Goal: Information Seeking & Learning: Learn about a topic

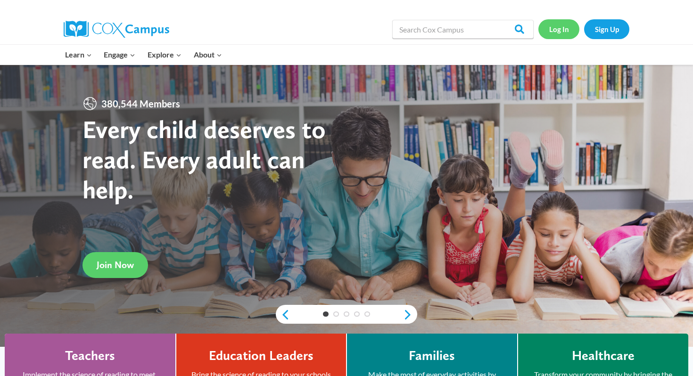
click at [558, 29] on link "Log In" at bounding box center [559, 28] width 41 height 19
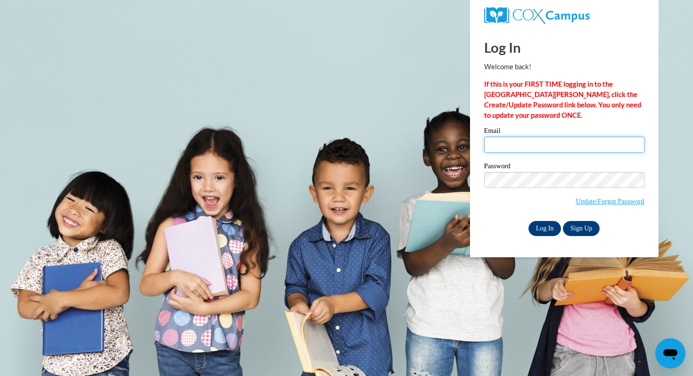
type input "chammel@mtsd.k12.wi.us"
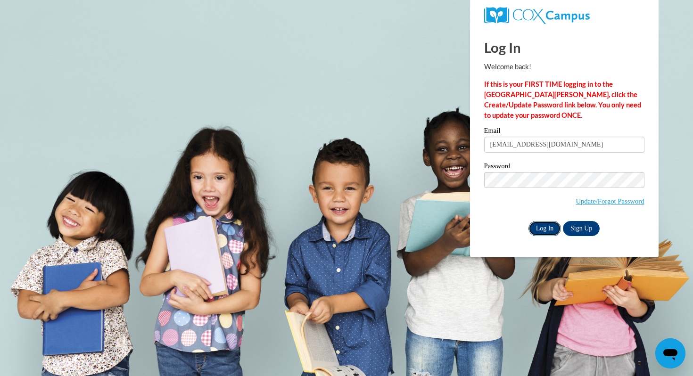
click at [543, 224] on input "Log In" at bounding box center [545, 228] width 33 height 15
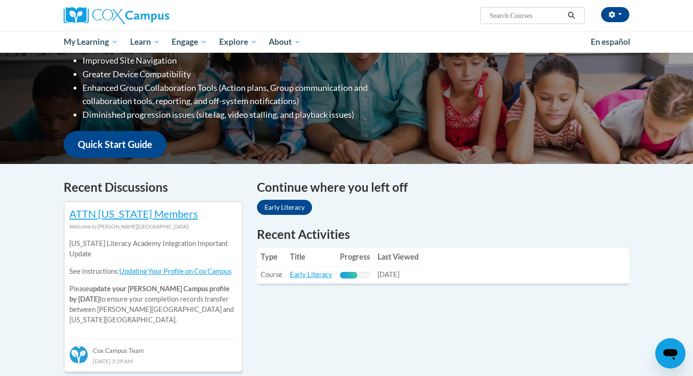
scroll to position [187, 0]
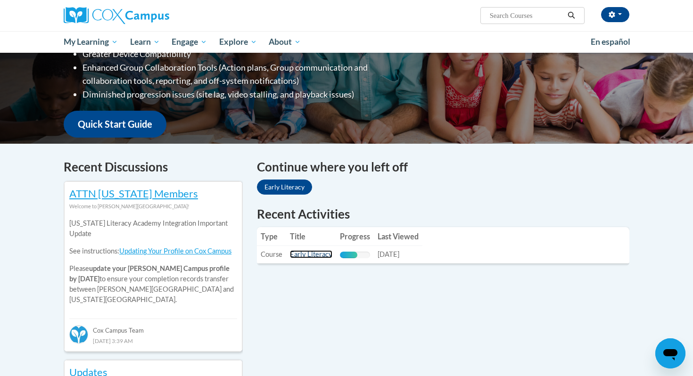
click at [301, 257] on link "Early Literacy" at bounding box center [311, 254] width 42 height 8
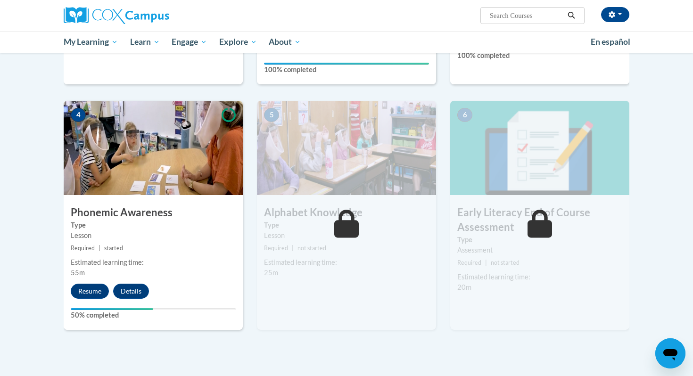
scroll to position [406, 0]
click at [90, 290] on button "Resume" at bounding box center [90, 291] width 38 height 15
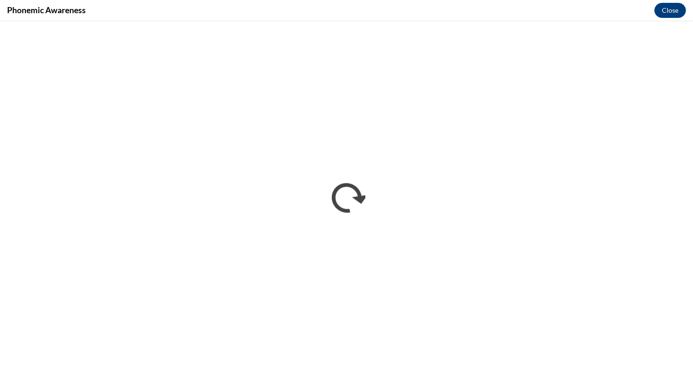
scroll to position [0, 0]
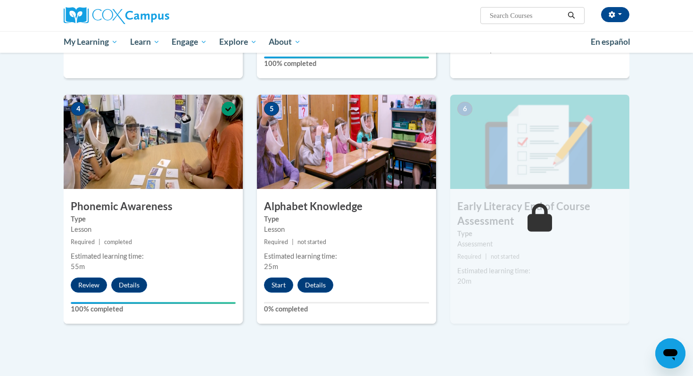
scroll to position [413, 0]
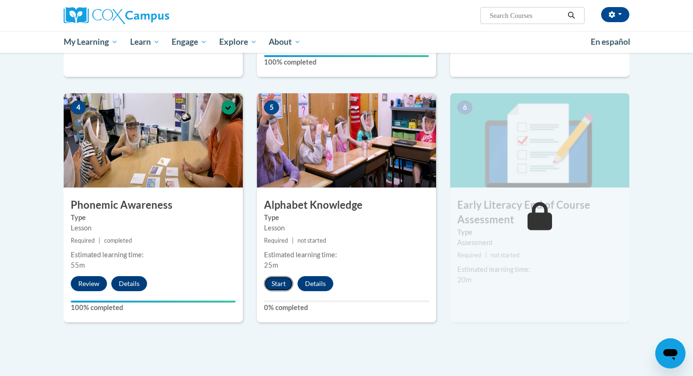
click at [281, 284] on button "Start" at bounding box center [278, 283] width 29 height 15
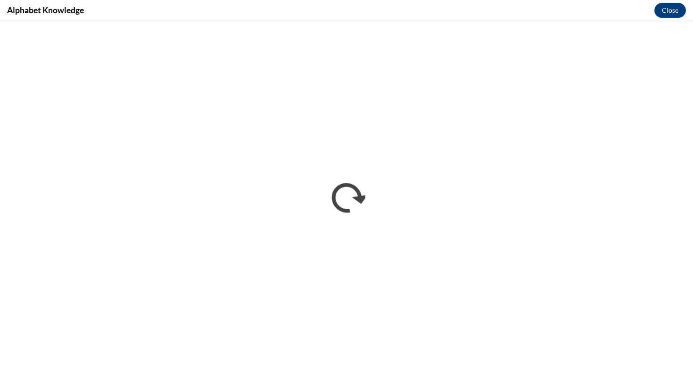
scroll to position [0, 0]
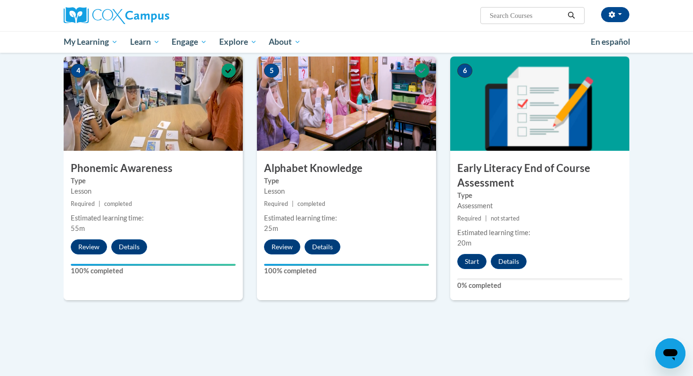
scroll to position [469, 0]
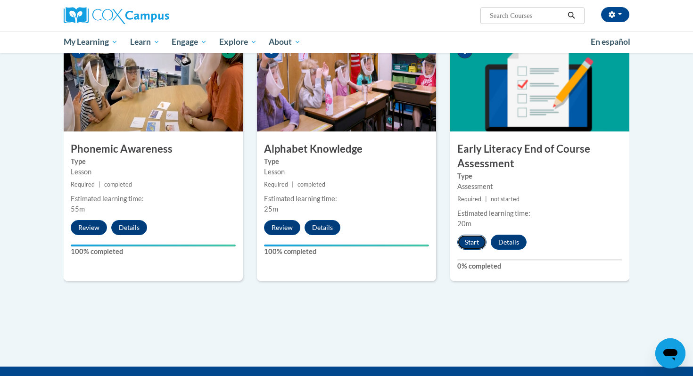
click at [474, 241] on button "Start" at bounding box center [472, 242] width 29 height 15
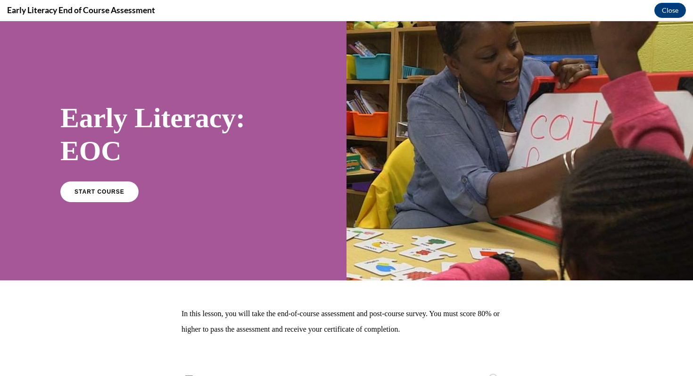
scroll to position [0, 0]
click at [105, 192] on span "START COURSE" at bounding box center [99, 191] width 52 height 7
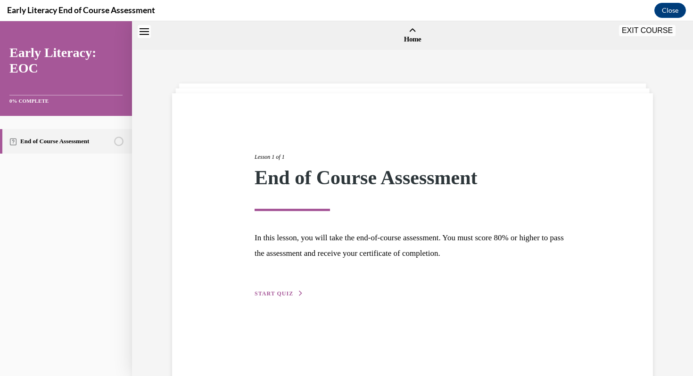
scroll to position [29, 0]
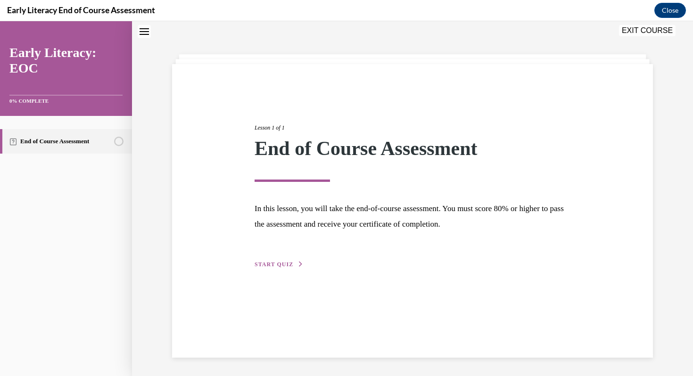
click at [283, 265] on span "START QUIZ" at bounding box center [274, 264] width 39 height 7
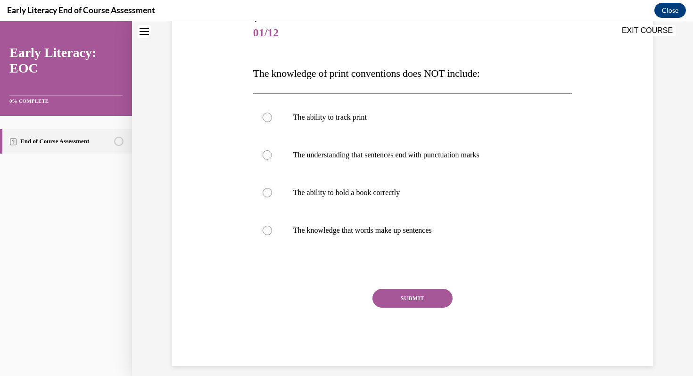
scroll to position [125, 0]
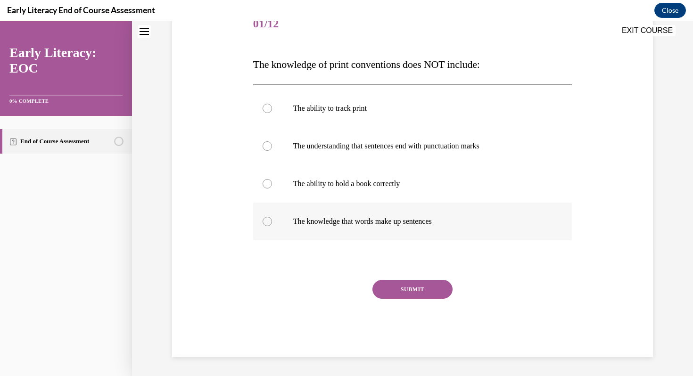
click at [323, 221] on p "The knowledge that words make up sentences" at bounding box center [421, 221] width 256 height 9
click at [421, 288] on button "SUBMIT" at bounding box center [413, 289] width 80 height 19
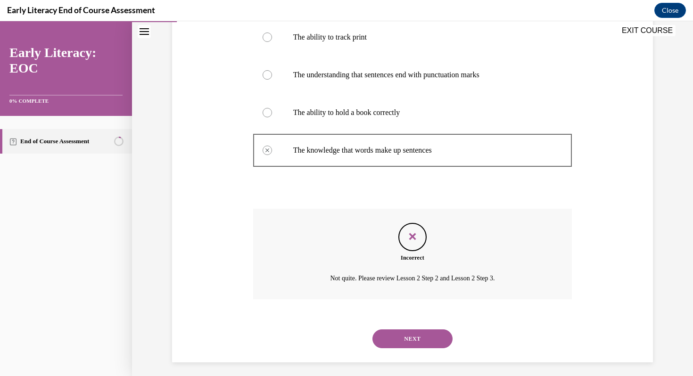
scroll to position [202, 0]
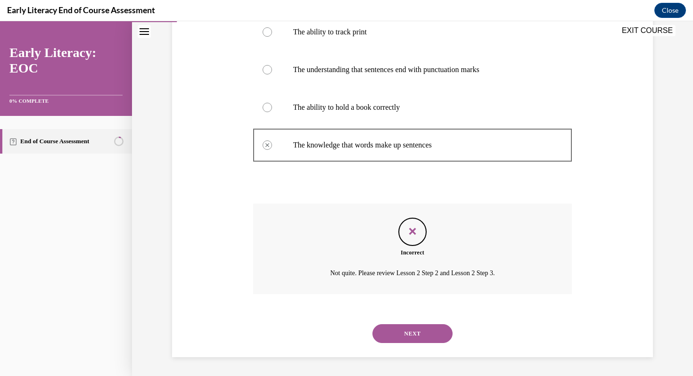
click at [417, 332] on button "NEXT" at bounding box center [413, 334] width 80 height 19
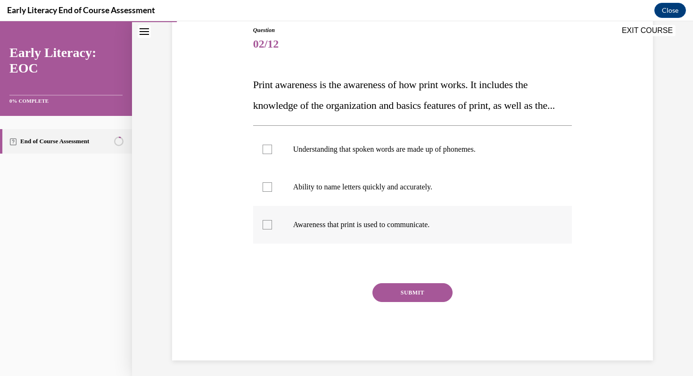
click at [346, 244] on div at bounding box center [412, 225] width 319 height 38
click at [421, 302] on button "SUBMIT" at bounding box center [413, 293] width 80 height 19
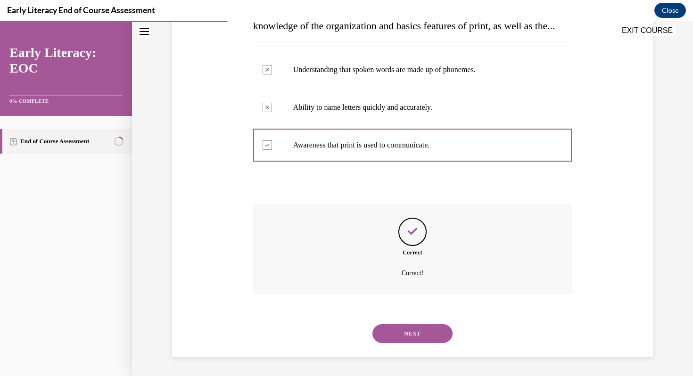
scroll to position [206, 0]
click at [418, 329] on button "NEXT" at bounding box center [413, 334] width 80 height 19
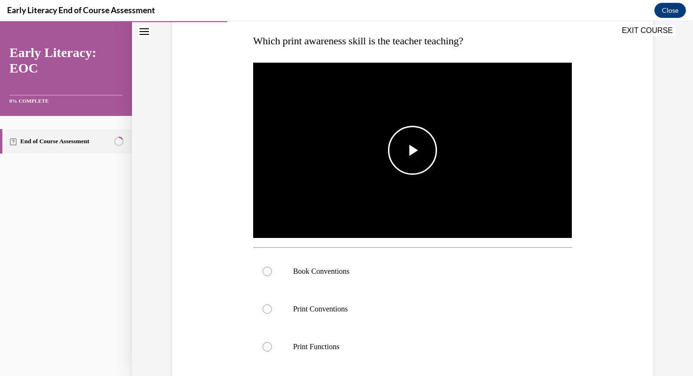
scroll to position [151, 0]
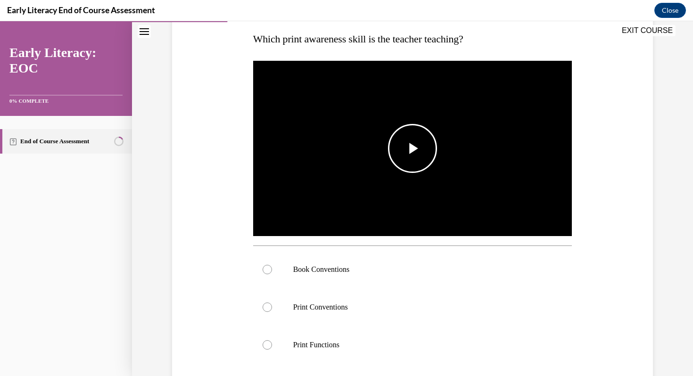
click at [413, 149] on span "Video player" at bounding box center [413, 149] width 0 height 0
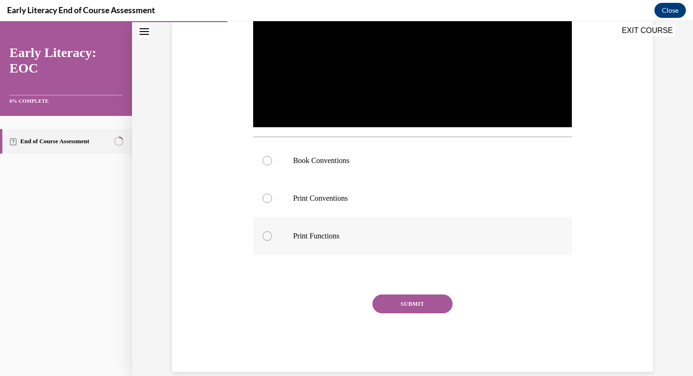
scroll to position [265, 0]
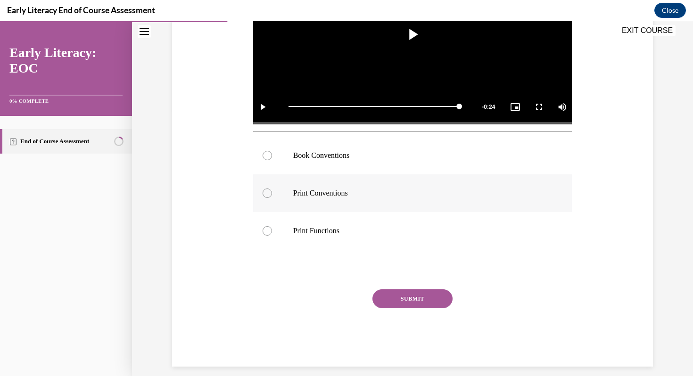
click at [367, 197] on p "Print Conventions" at bounding box center [421, 193] width 256 height 9
click at [421, 300] on button "SUBMIT" at bounding box center [413, 299] width 80 height 19
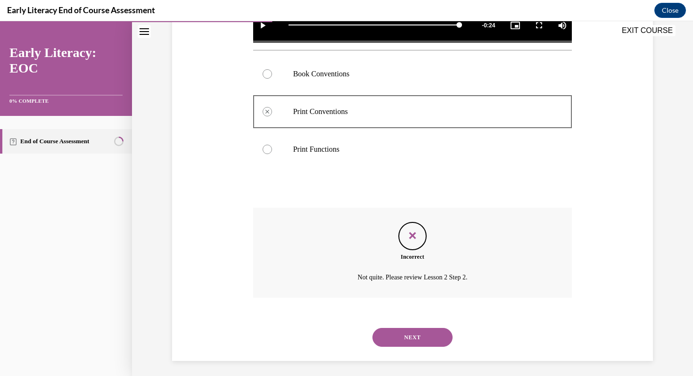
scroll to position [350, 0]
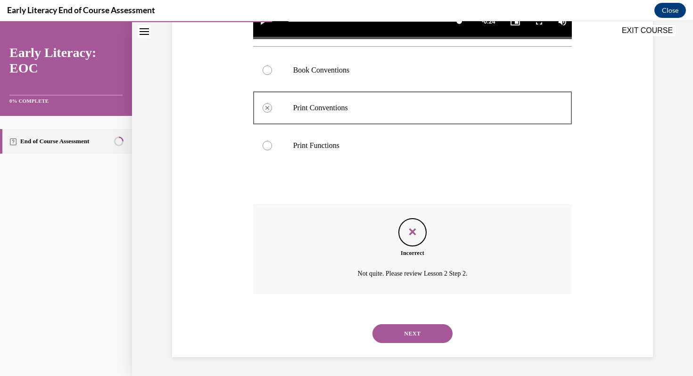
click at [419, 333] on button "NEXT" at bounding box center [413, 334] width 80 height 19
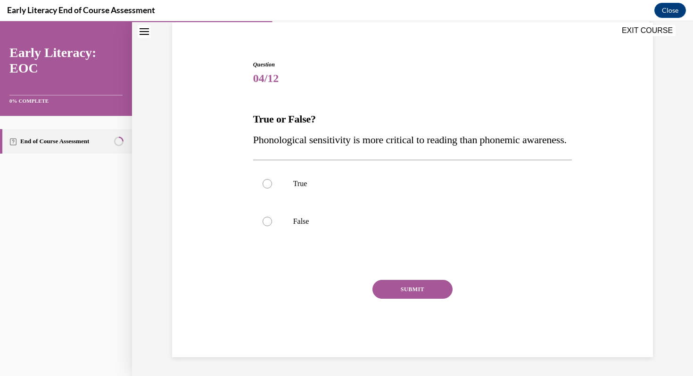
scroll to position [92, 0]
click at [343, 228] on div at bounding box center [412, 222] width 319 height 38
click at [410, 298] on button "SUBMIT" at bounding box center [413, 289] width 80 height 19
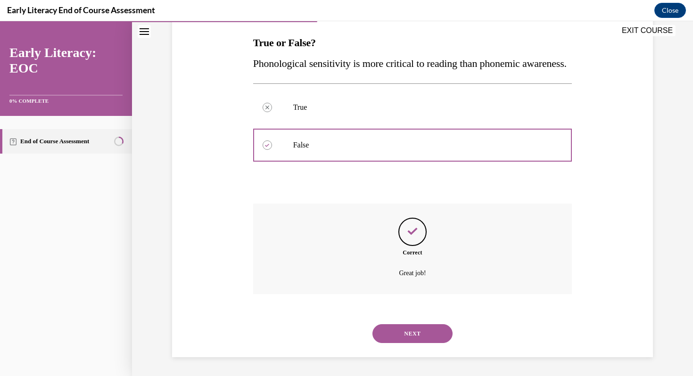
scroll to position [168, 0]
click at [411, 333] on button "NEXT" at bounding box center [413, 334] width 80 height 19
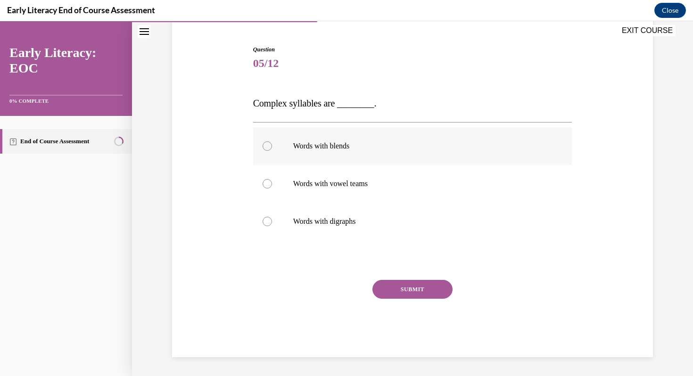
click at [373, 142] on p "Words with blends" at bounding box center [421, 146] width 256 height 9
click at [365, 184] on p "Words with vowel teams" at bounding box center [421, 183] width 256 height 9
click at [354, 217] on p "Words with digraphs" at bounding box center [421, 221] width 256 height 9
click at [381, 150] on p "Words with blends" at bounding box center [421, 146] width 256 height 9
click at [414, 289] on button "SUBMIT" at bounding box center [413, 289] width 80 height 19
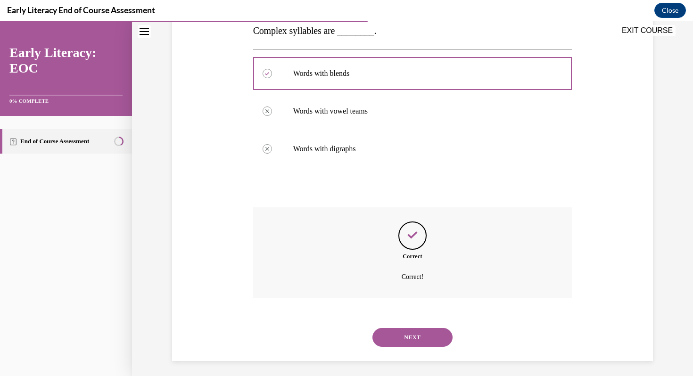
scroll to position [162, 0]
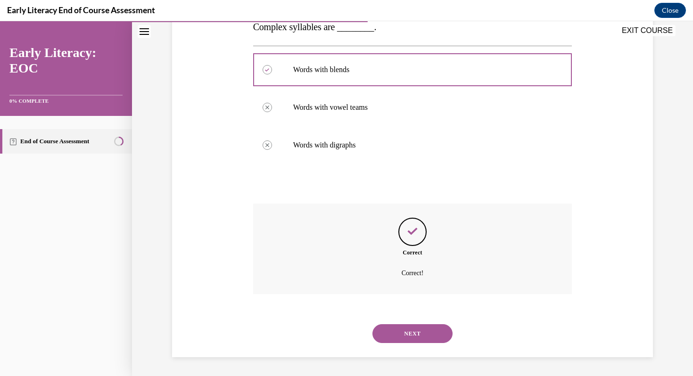
click at [411, 337] on button "NEXT" at bounding box center [413, 334] width 80 height 19
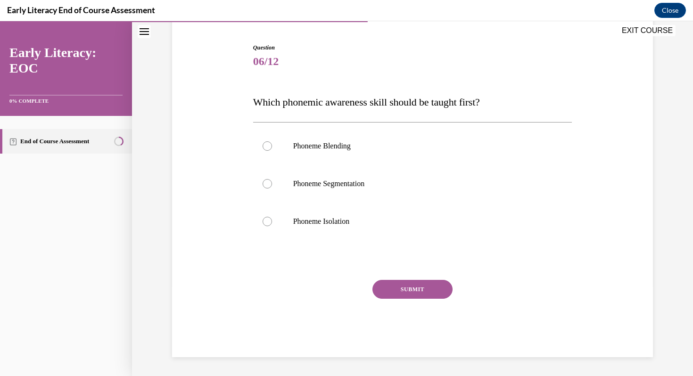
scroll to position [88, 0]
click at [360, 226] on div at bounding box center [412, 222] width 319 height 38
click at [407, 292] on button "SUBMIT" at bounding box center [413, 289] width 80 height 19
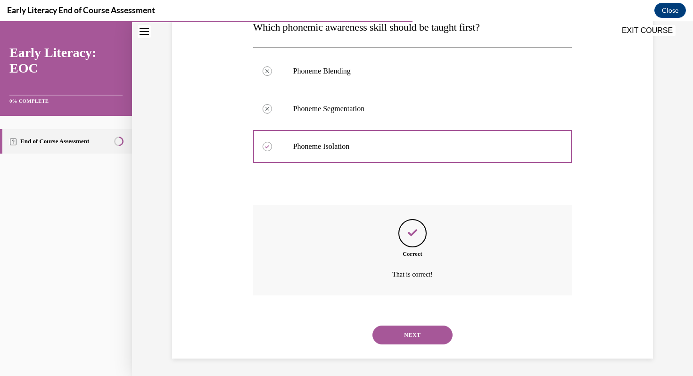
scroll to position [164, 0]
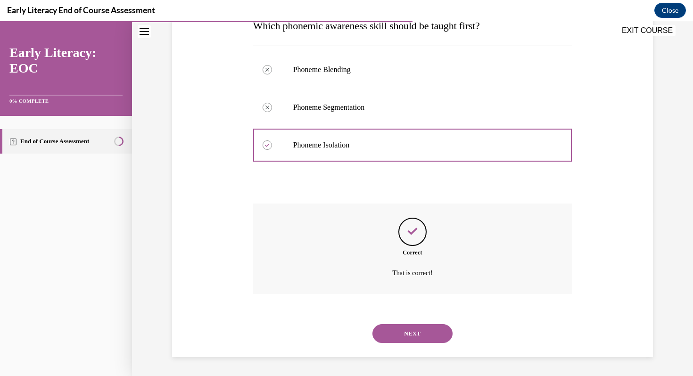
click at [416, 331] on button "NEXT" at bounding box center [413, 334] width 80 height 19
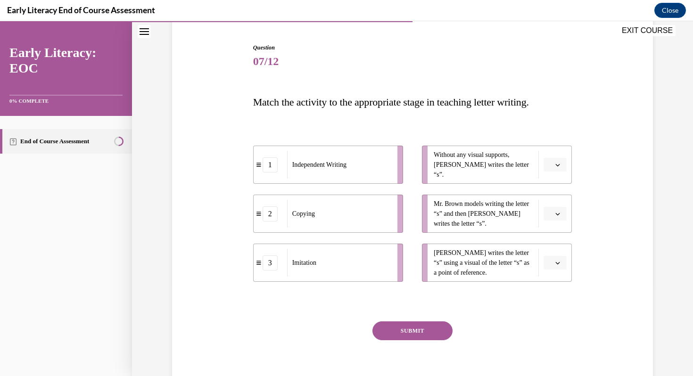
scroll to position [89, 0]
click at [561, 162] on span "button" at bounding box center [558, 164] width 7 height 7
click at [555, 204] on div "1" at bounding box center [554, 203] width 24 height 19
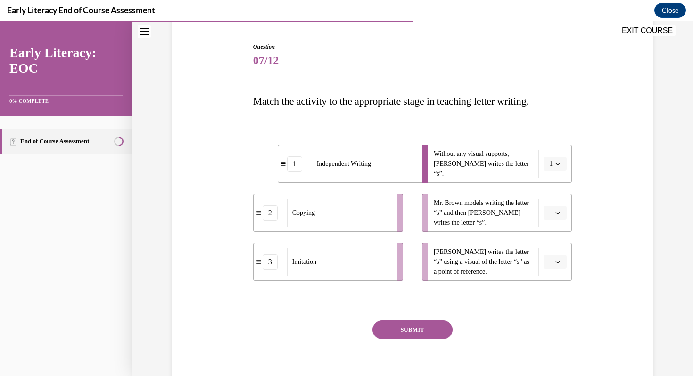
click at [564, 211] on button "button" at bounding box center [555, 213] width 23 height 14
click at [551, 287] on span "3" at bounding box center [551, 291] width 3 height 8
click at [560, 265] on button "button" at bounding box center [555, 262] width 23 height 14
click at [557, 317] on div "2" at bounding box center [554, 320] width 24 height 19
click at [431, 331] on button "SUBMIT" at bounding box center [413, 330] width 80 height 19
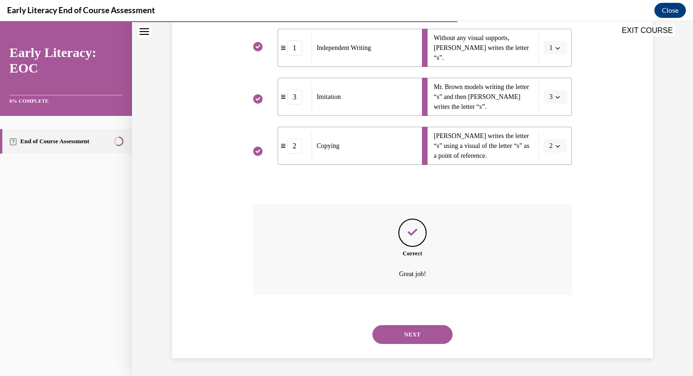
scroll to position [206, 0]
click at [421, 342] on button "NEXT" at bounding box center [413, 334] width 80 height 19
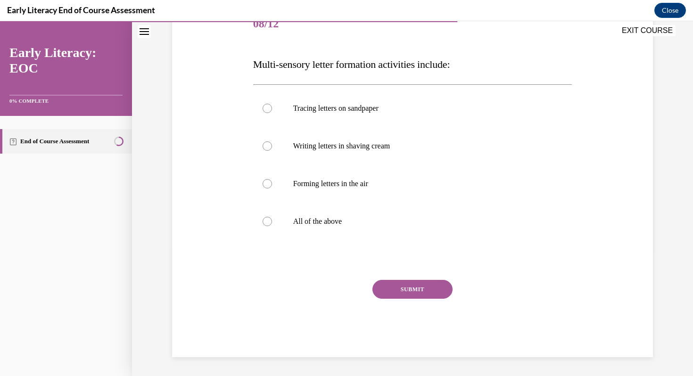
scroll to position [105, 0]
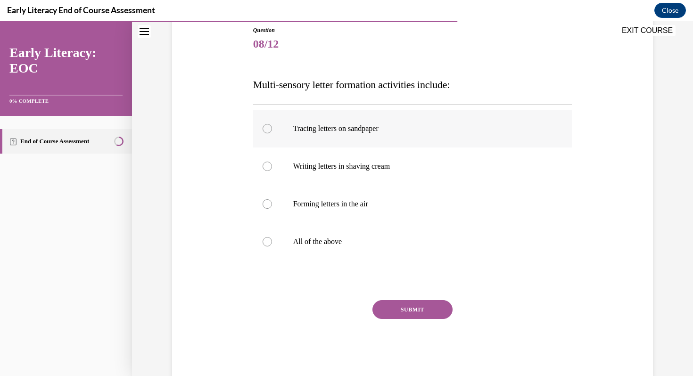
click at [382, 132] on p "Tracing letters on sandpaper" at bounding box center [421, 128] width 256 height 9
click at [344, 236] on div at bounding box center [412, 242] width 319 height 38
click at [403, 309] on button "SUBMIT" at bounding box center [413, 309] width 80 height 19
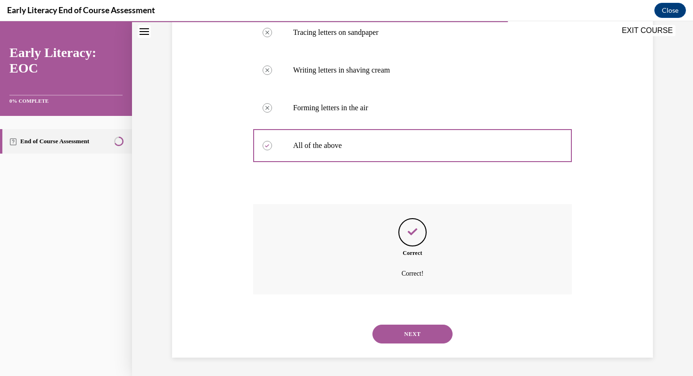
scroll to position [202, 0]
click at [407, 332] on button "NEXT" at bounding box center [413, 334] width 80 height 19
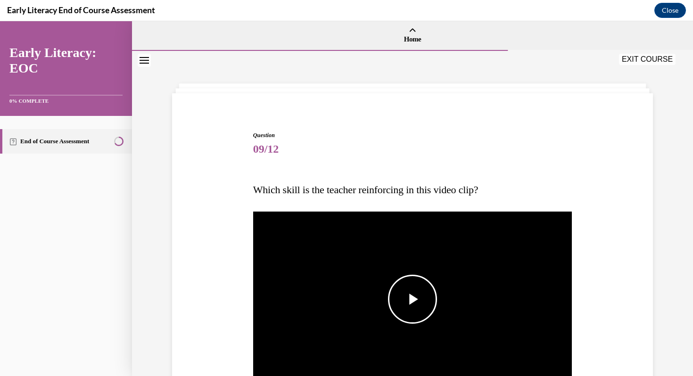
click at [413, 300] on span "Video player" at bounding box center [413, 300] width 0 height 0
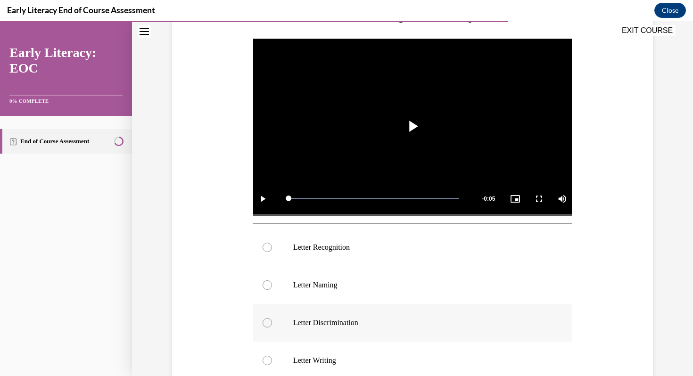
scroll to position [177, 0]
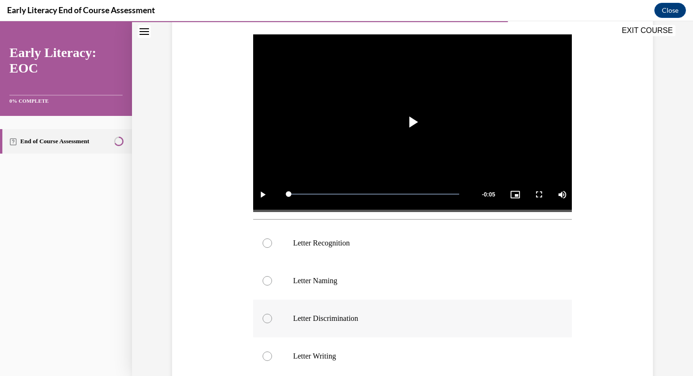
click at [372, 318] on p "Letter Discrimination" at bounding box center [421, 318] width 256 height 9
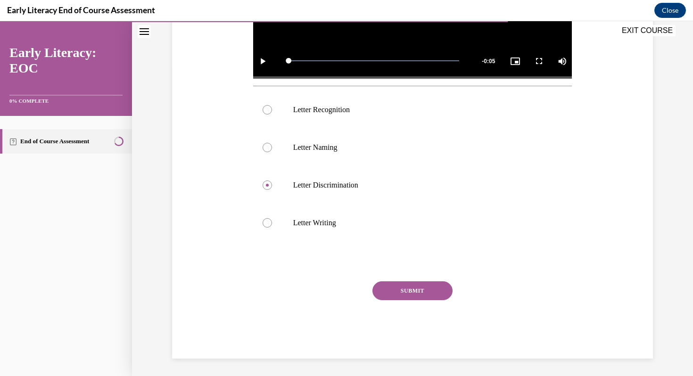
click at [426, 290] on button "SUBMIT" at bounding box center [413, 291] width 80 height 19
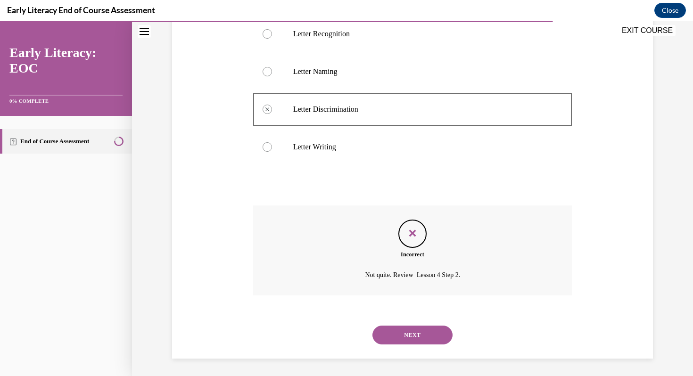
scroll to position [388, 0]
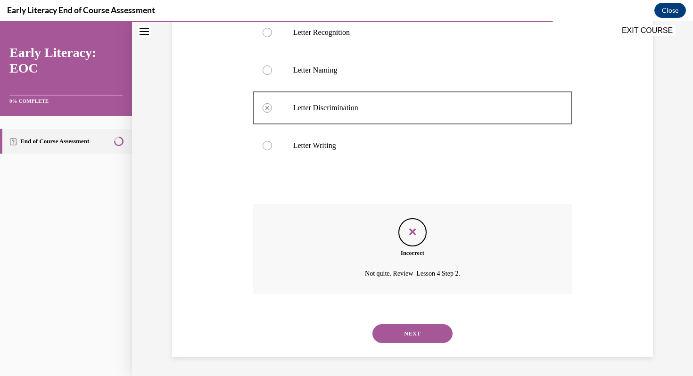
click at [418, 334] on button "NEXT" at bounding box center [413, 334] width 80 height 19
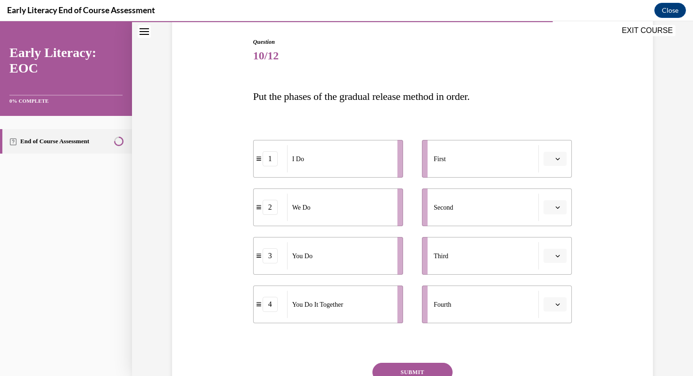
scroll to position [110, 0]
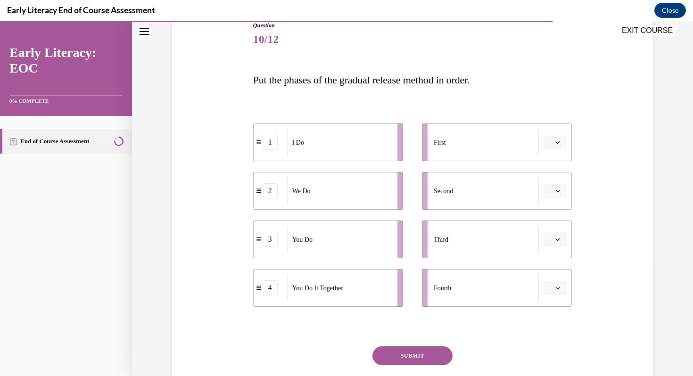
click at [560, 196] on button "button" at bounding box center [555, 191] width 23 height 14
click at [620, 184] on div "Question 10/12 Put the phases of the gradual release method in order. 1 I Do 2 …" at bounding box center [413, 208] width 486 height 431
click at [562, 193] on button "button" at bounding box center [555, 191] width 23 height 14
click at [554, 268] on div "3" at bounding box center [554, 268] width 24 height 19
click at [557, 234] on button "button" at bounding box center [555, 240] width 23 height 14
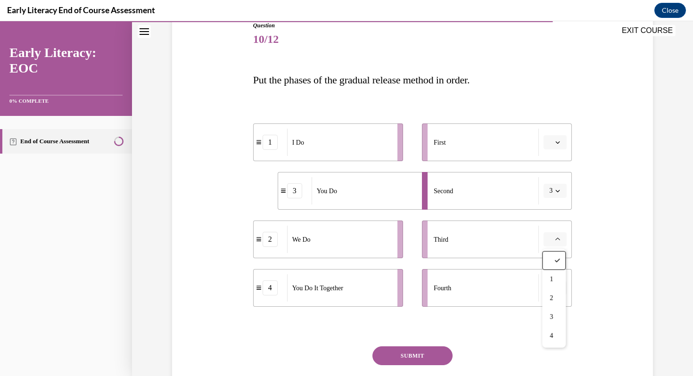
click at [609, 251] on div "Question 10/12 Put the phases of the gradual release method in order. 1 I Do 3 …" at bounding box center [413, 208] width 486 height 431
click at [563, 142] on button "button" at bounding box center [555, 142] width 23 height 14
click at [556, 182] on div "1" at bounding box center [554, 182] width 24 height 19
click at [558, 190] on icon "button" at bounding box center [558, 191] width 5 height 5
click at [555, 248] on div "2" at bounding box center [553, 250] width 24 height 19
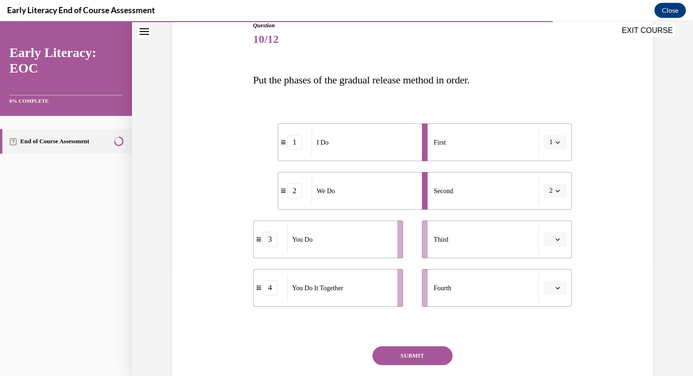
click at [561, 243] on button "button" at bounding box center [555, 240] width 23 height 14
click at [558, 315] on div "3" at bounding box center [554, 317] width 24 height 19
click at [562, 238] on button "3" at bounding box center [555, 240] width 23 height 14
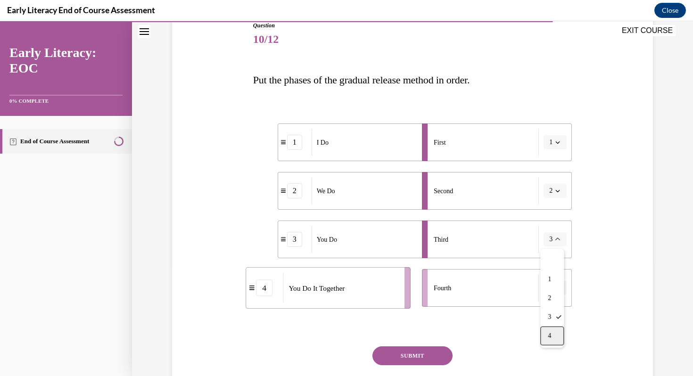
click at [556, 342] on div "4" at bounding box center [553, 336] width 24 height 19
click at [560, 289] on icon "button" at bounding box center [558, 288] width 5 height 5
click at [556, 251] on div "3" at bounding box center [554, 248] width 24 height 19
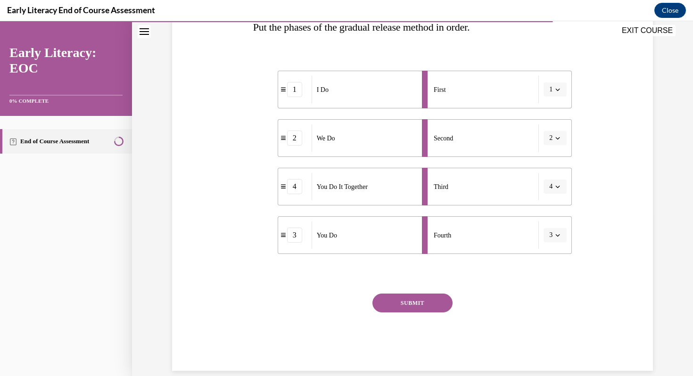
scroll to position [176, 0]
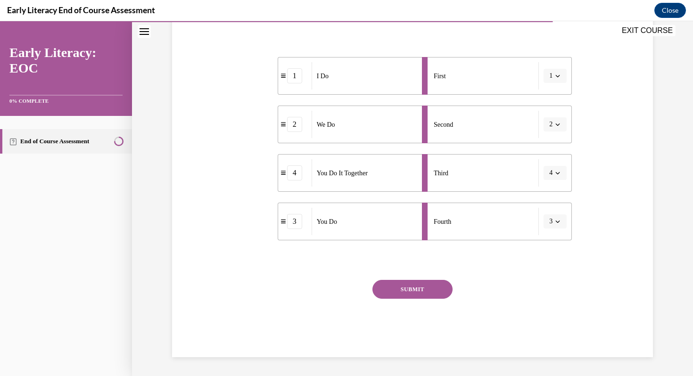
click at [436, 292] on button "SUBMIT" at bounding box center [413, 289] width 80 height 19
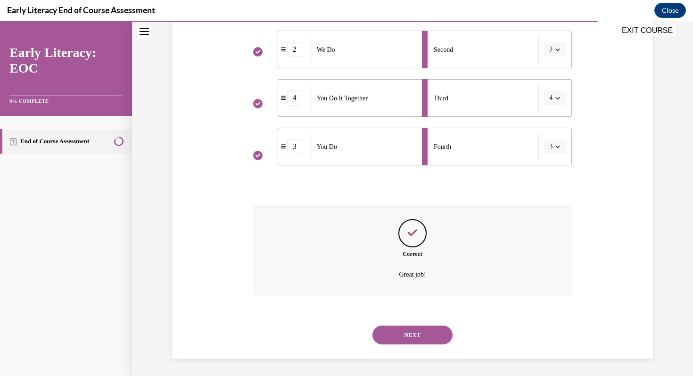
scroll to position [253, 0]
click at [424, 332] on button "NEXT" at bounding box center [413, 334] width 80 height 19
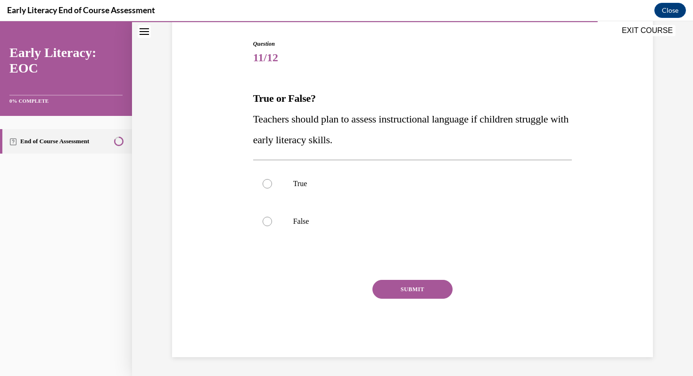
scroll to position [92, 0]
click at [352, 186] on p "True" at bounding box center [421, 183] width 256 height 9
click at [418, 288] on button "SUBMIT" at bounding box center [413, 289] width 80 height 19
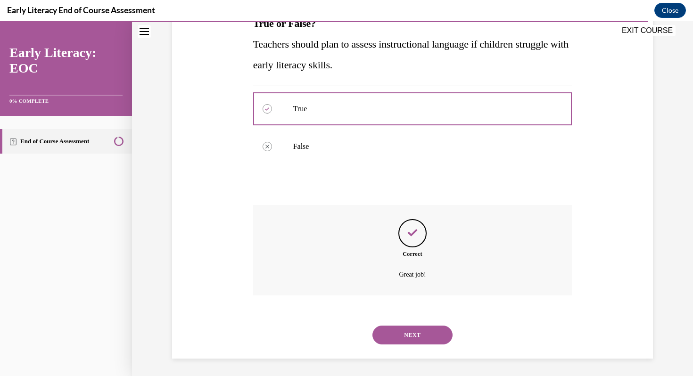
scroll to position [168, 0]
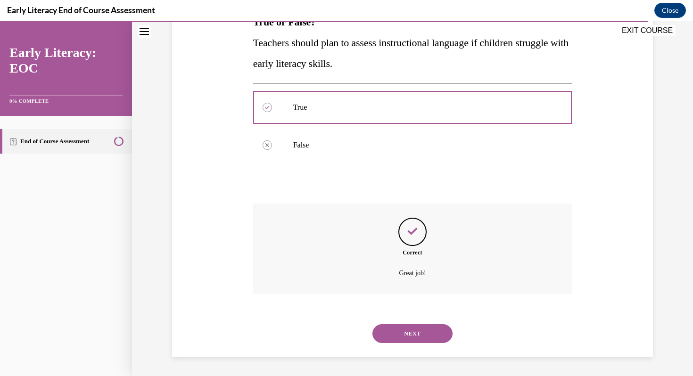
click at [417, 331] on button "NEXT" at bounding box center [413, 334] width 80 height 19
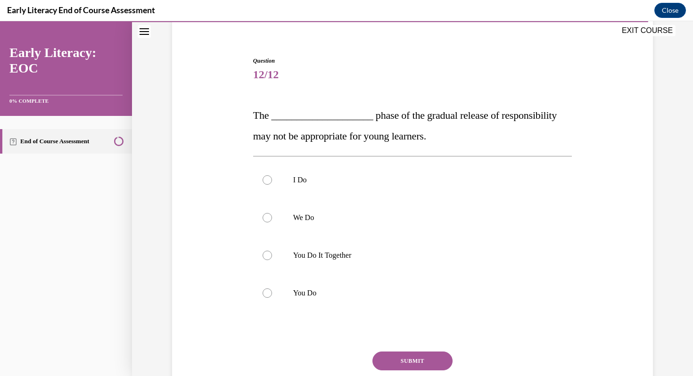
scroll to position [86, 0]
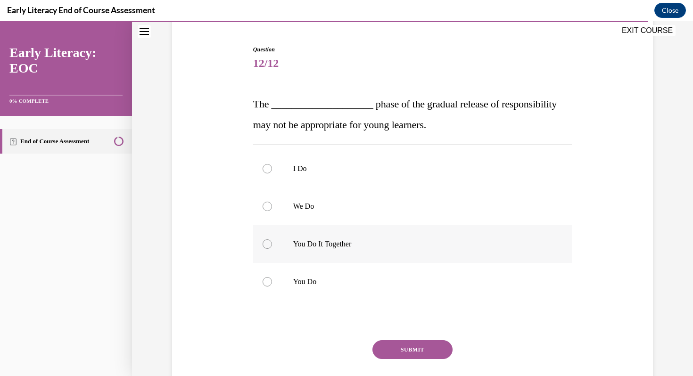
click at [415, 253] on div at bounding box center [412, 244] width 319 height 38
click at [416, 354] on button "SUBMIT" at bounding box center [413, 350] width 80 height 19
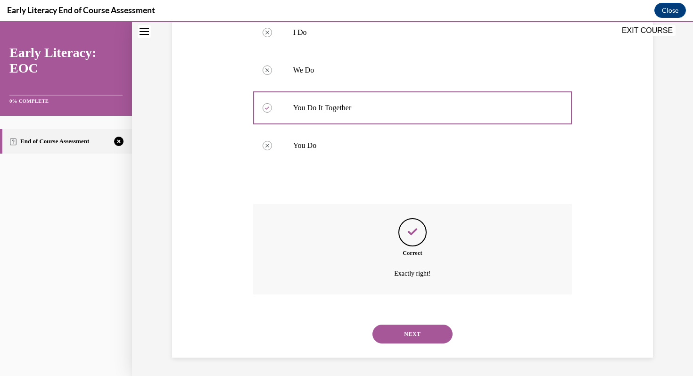
scroll to position [223, 0]
click at [400, 336] on button "NEXT" at bounding box center [413, 334] width 80 height 19
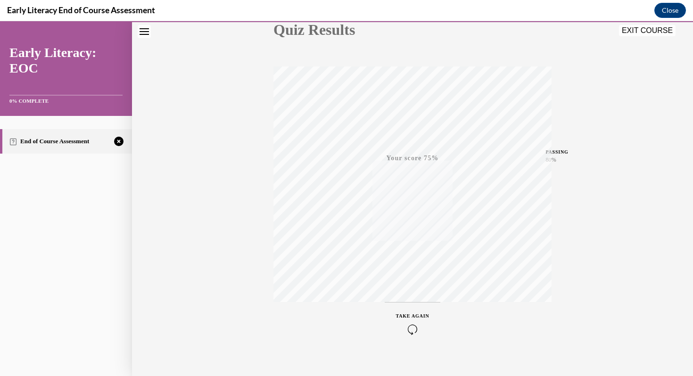
scroll to position [128, 0]
click at [412, 315] on icon "button" at bounding box center [412, 319] width 33 height 10
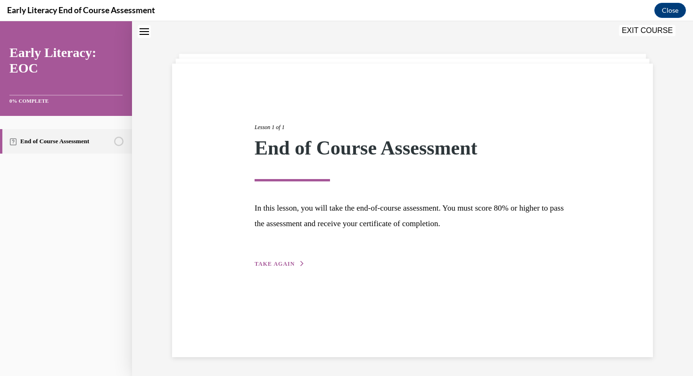
click at [286, 264] on span "TAKE AGAIN" at bounding box center [275, 264] width 40 height 7
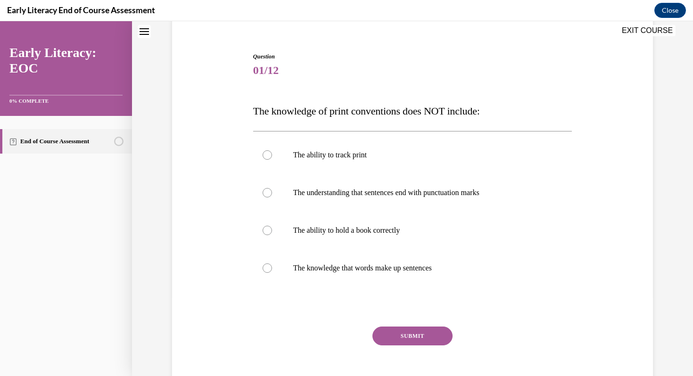
scroll to position [80, 0]
click at [438, 267] on p "The knowledge that words make up sentences" at bounding box center [421, 267] width 256 height 9
click at [384, 157] on p "The ability to track print" at bounding box center [421, 154] width 256 height 9
click at [413, 337] on button "SUBMIT" at bounding box center [413, 335] width 80 height 19
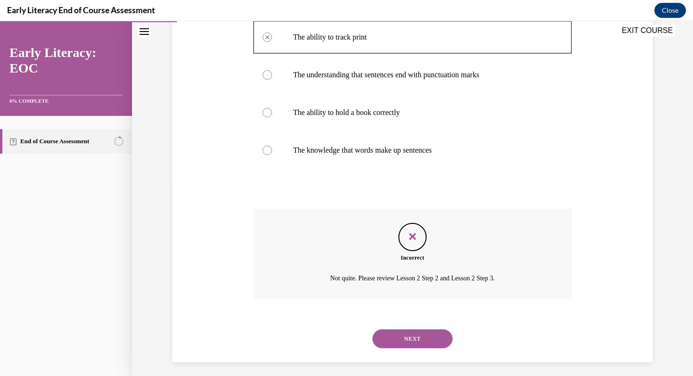
scroll to position [202, 0]
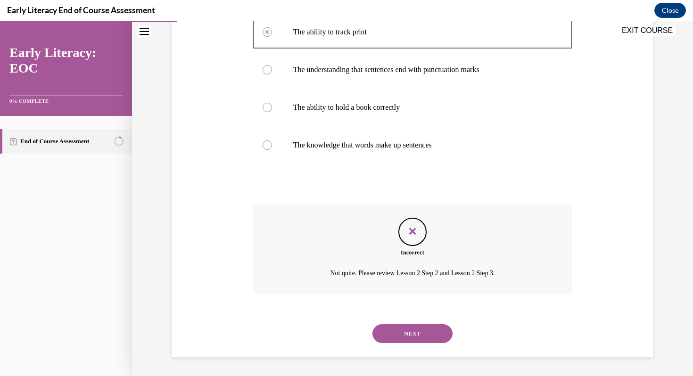
click at [413, 337] on button "NEXT" at bounding box center [413, 334] width 80 height 19
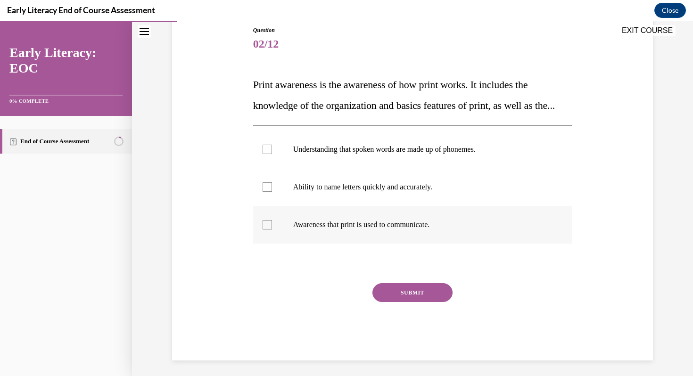
click at [316, 230] on p "Awareness that print is used to communicate." at bounding box center [421, 224] width 256 height 9
click at [370, 230] on p "Awareness that print is used to communicate." at bounding box center [421, 224] width 256 height 9
click at [369, 244] on div at bounding box center [412, 225] width 319 height 38
click at [400, 302] on button "SUBMIT" at bounding box center [413, 293] width 80 height 19
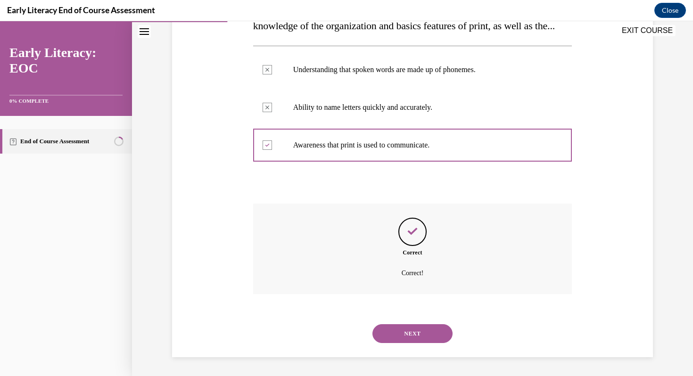
scroll to position [206, 0]
click at [412, 330] on button "NEXT" at bounding box center [413, 334] width 80 height 19
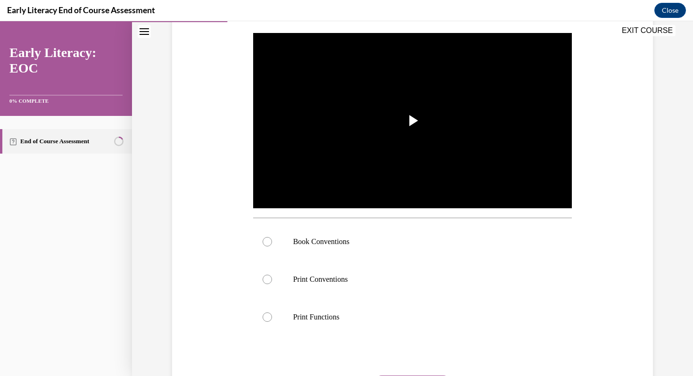
scroll to position [180, 0]
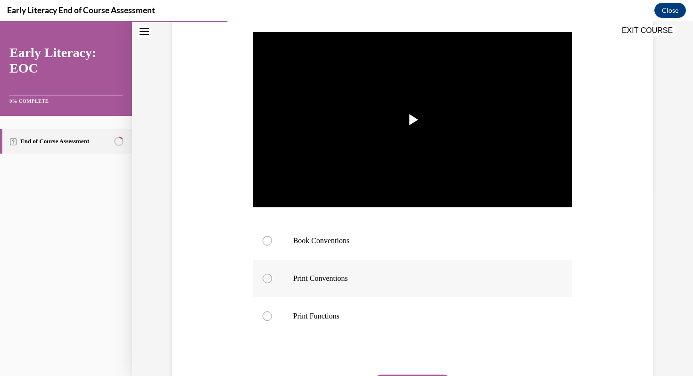
click at [356, 277] on p "Print Conventions" at bounding box center [421, 278] width 256 height 9
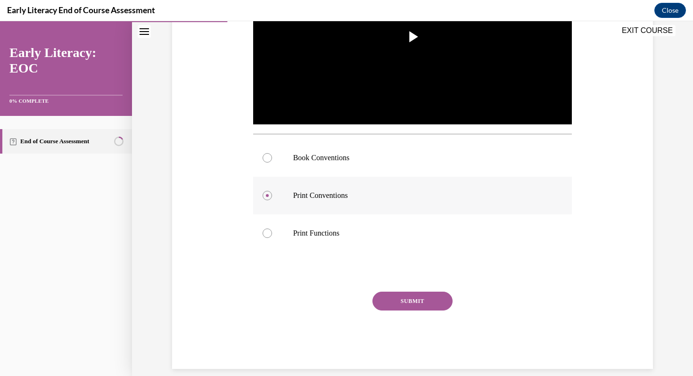
scroll to position [265, 0]
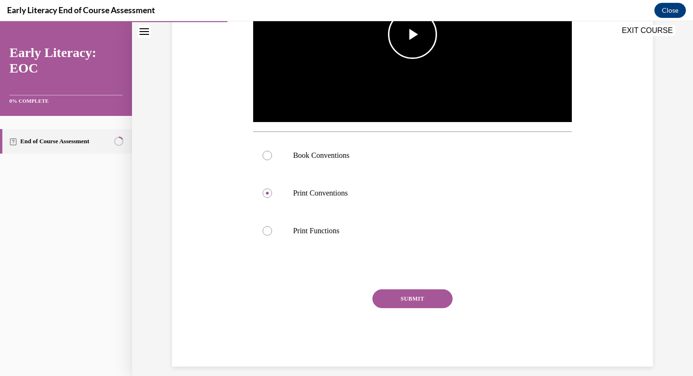
click at [413, 34] on span "Video player" at bounding box center [413, 34] width 0 height 0
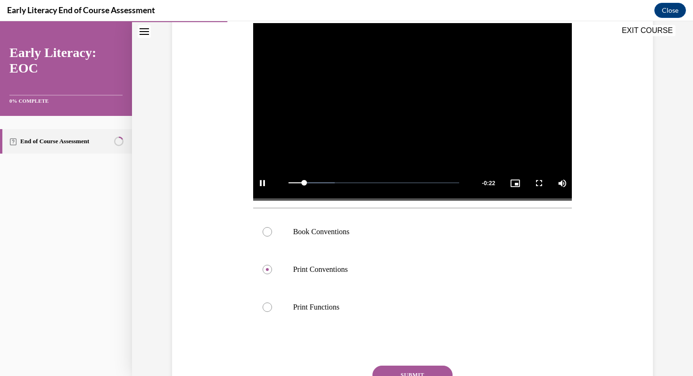
click at [416, 371] on button "SUBMIT" at bounding box center [413, 375] width 80 height 19
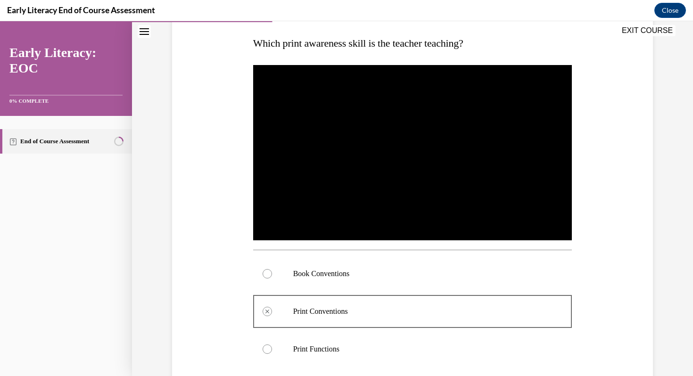
scroll to position [138, 0]
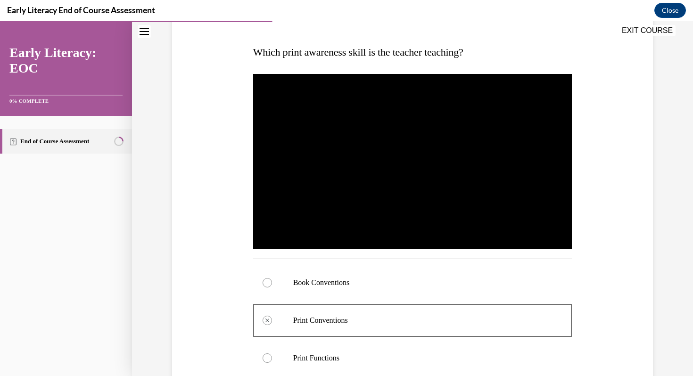
click at [337, 285] on p "Book Conventions" at bounding box center [421, 282] width 256 height 9
click at [334, 284] on p "Book Conventions" at bounding box center [421, 282] width 256 height 9
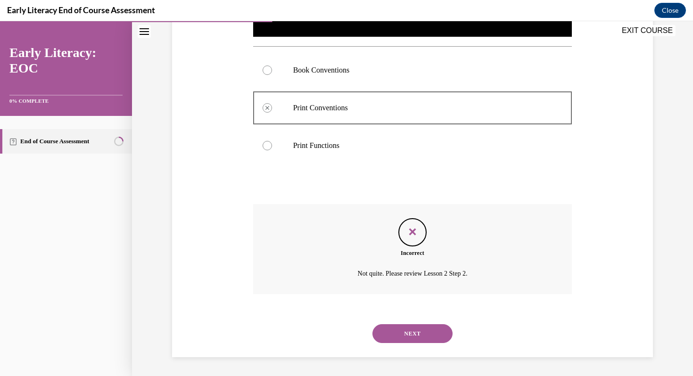
click at [421, 336] on button "NEXT" at bounding box center [413, 334] width 80 height 19
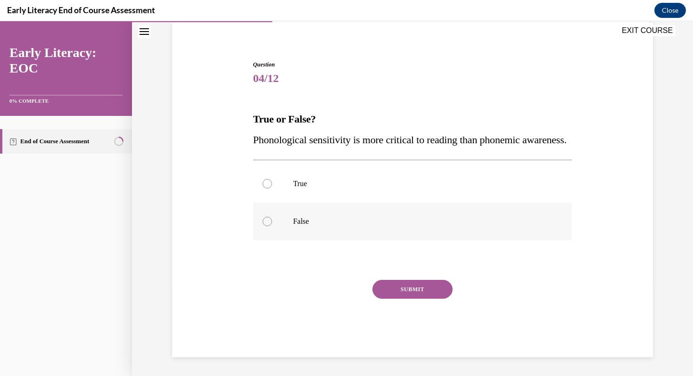
click at [316, 217] on p "False" at bounding box center [421, 221] width 256 height 9
click at [399, 292] on button "SUBMIT" at bounding box center [413, 289] width 80 height 19
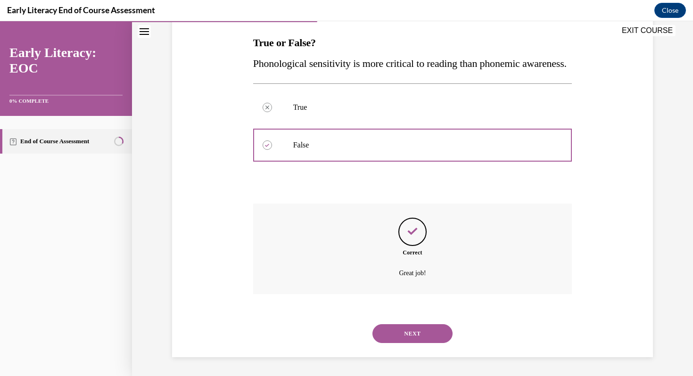
scroll to position [168, 0]
click at [423, 333] on button "NEXT" at bounding box center [413, 334] width 80 height 19
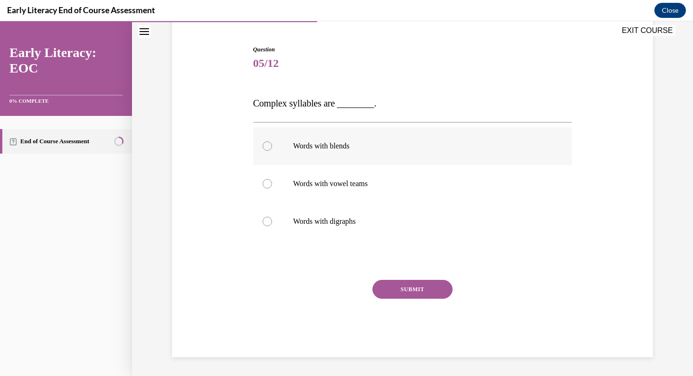
click at [325, 150] on p "Words with blends" at bounding box center [421, 146] width 256 height 9
click at [414, 288] on button "SUBMIT" at bounding box center [413, 289] width 80 height 19
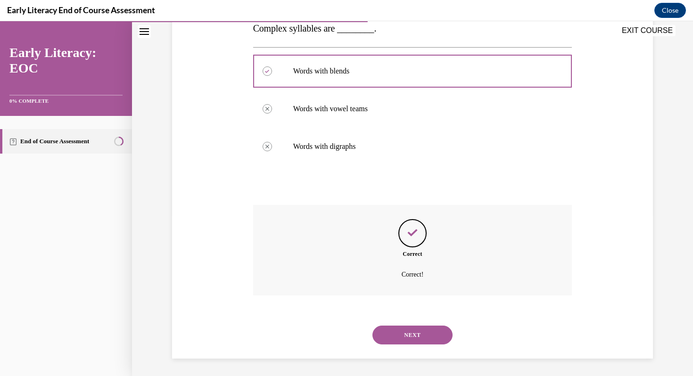
scroll to position [162, 0]
click at [423, 332] on button "NEXT" at bounding box center [413, 334] width 80 height 19
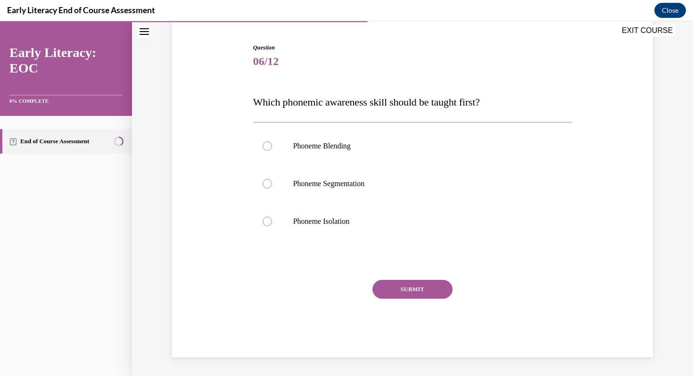
scroll to position [88, 0]
click at [319, 223] on p "Phoneme Isolation" at bounding box center [421, 221] width 256 height 9
click at [431, 292] on button "SUBMIT" at bounding box center [413, 289] width 80 height 19
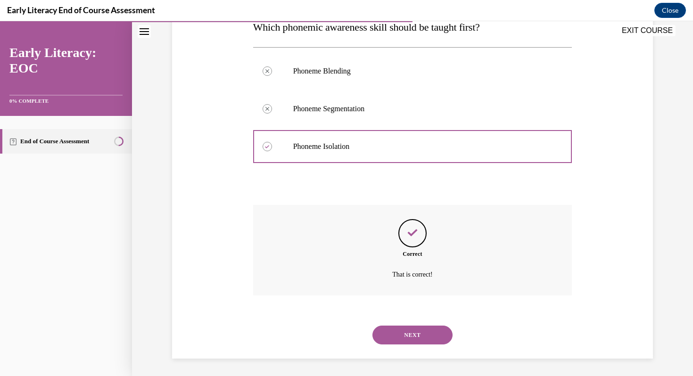
scroll to position [164, 0]
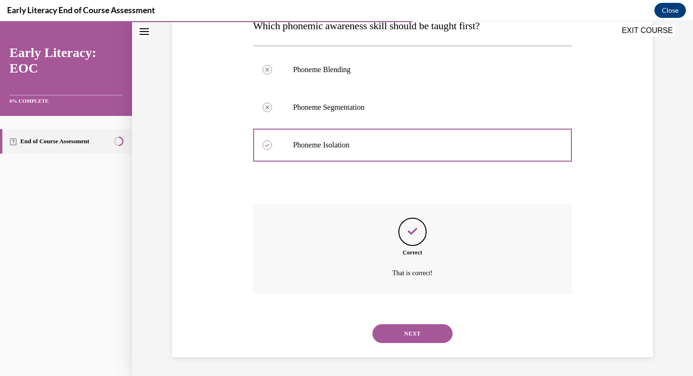
click at [426, 332] on button "NEXT" at bounding box center [413, 334] width 80 height 19
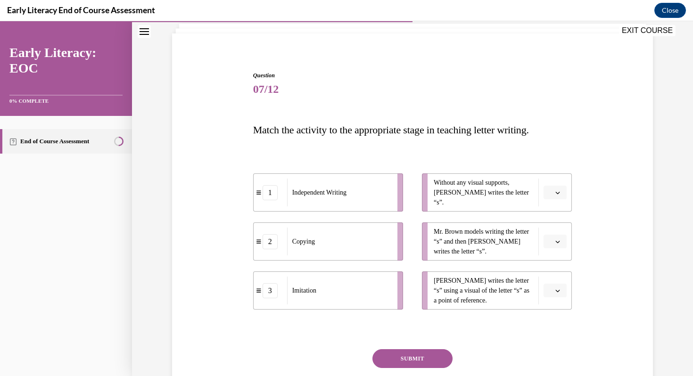
scroll to position [63, 0]
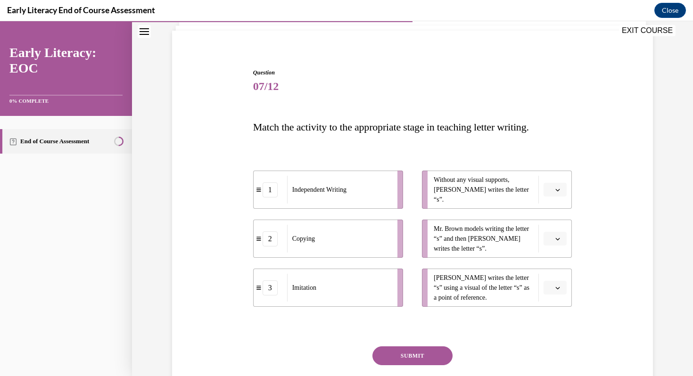
click at [560, 193] on button "button" at bounding box center [555, 190] width 23 height 14
click at [554, 227] on div "1" at bounding box center [554, 229] width 24 height 19
click at [560, 236] on span "button" at bounding box center [558, 239] width 7 height 7
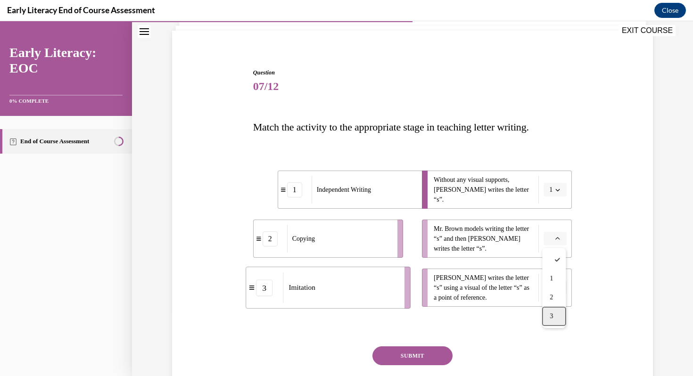
click at [559, 318] on div "3" at bounding box center [554, 316] width 24 height 19
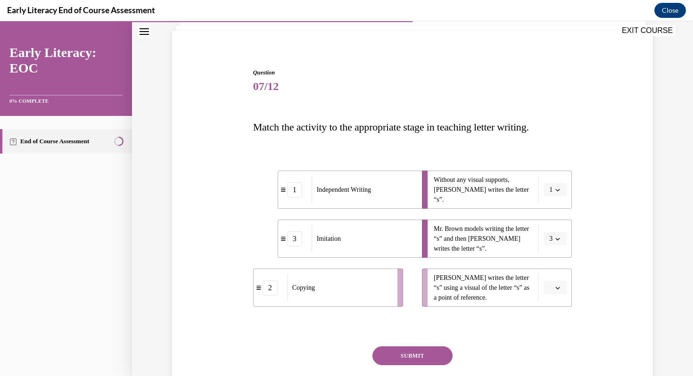
click at [558, 288] on icon "button" at bounding box center [558, 288] width 5 height 5
click at [555, 245] on div "2" at bounding box center [554, 248] width 24 height 19
click at [411, 355] on button "SUBMIT" at bounding box center [413, 356] width 80 height 19
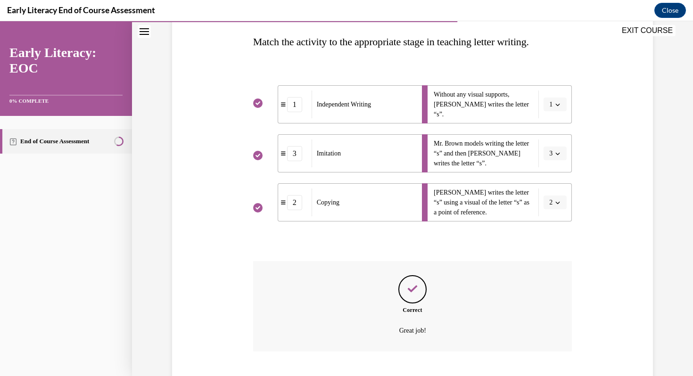
scroll to position [206, 0]
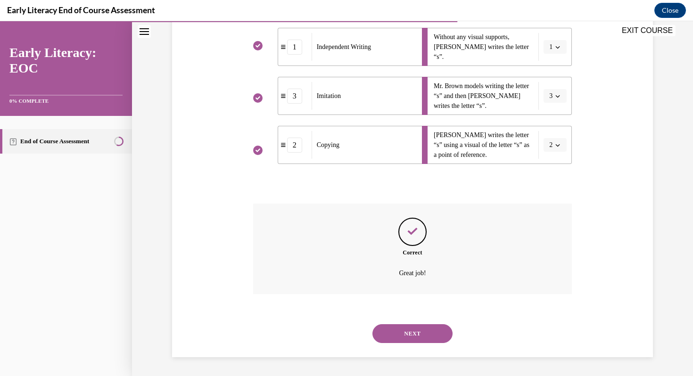
click at [416, 329] on button "NEXT" at bounding box center [413, 334] width 80 height 19
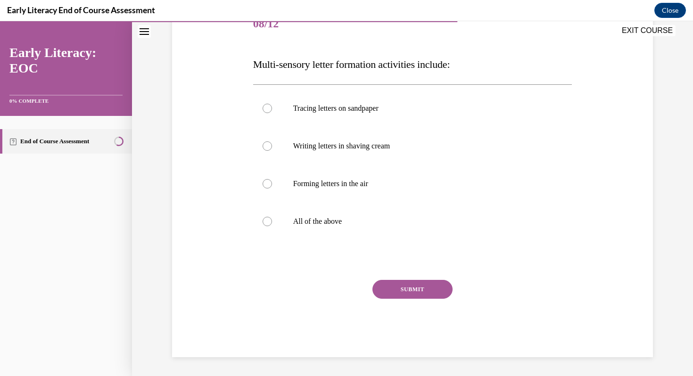
scroll to position [105, 0]
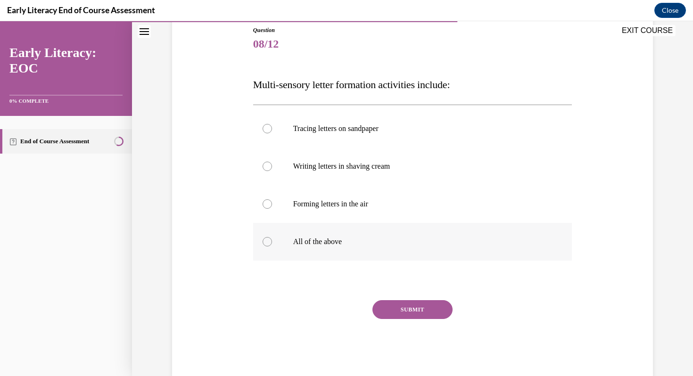
click at [378, 249] on div at bounding box center [412, 242] width 319 height 38
click at [404, 317] on button "SUBMIT" at bounding box center [413, 309] width 80 height 19
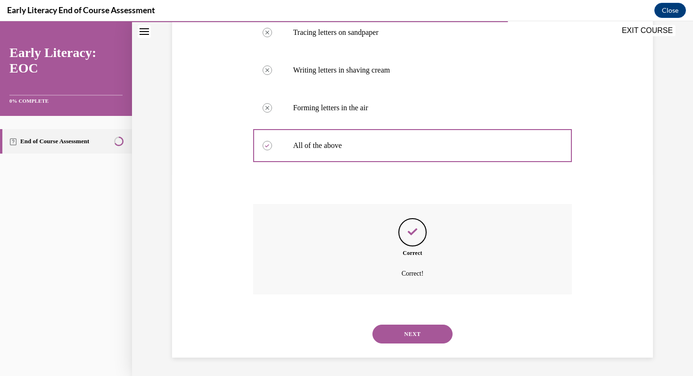
scroll to position [202, 0]
click at [411, 339] on button "NEXT" at bounding box center [413, 334] width 80 height 19
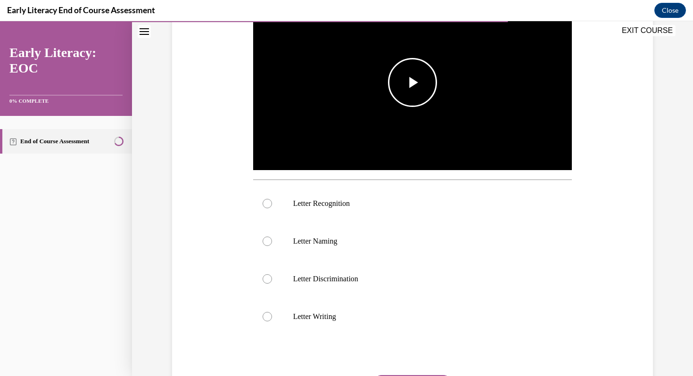
scroll to position [219, 0]
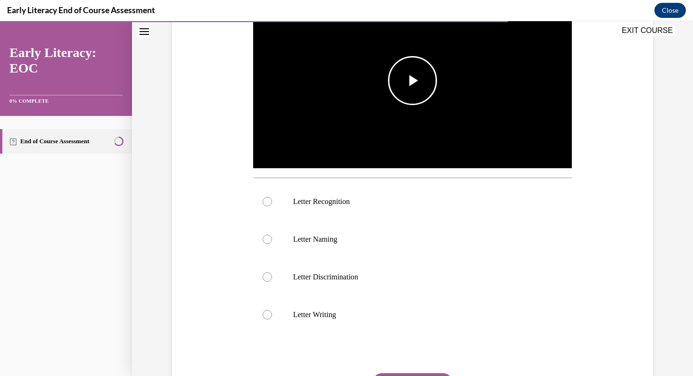
click at [413, 81] on span "Video player" at bounding box center [413, 81] width 0 height 0
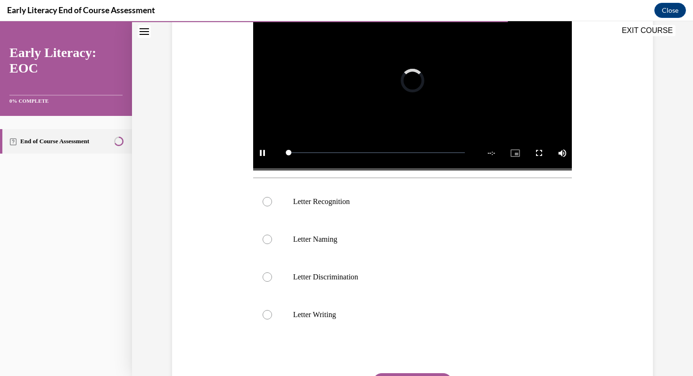
scroll to position [189, 0]
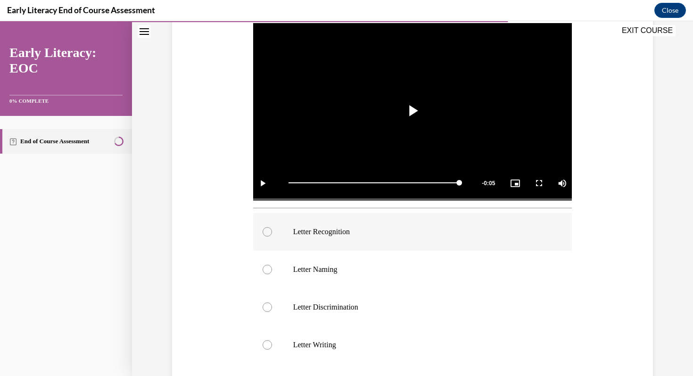
click at [382, 232] on p "Letter Recognition" at bounding box center [421, 231] width 256 height 9
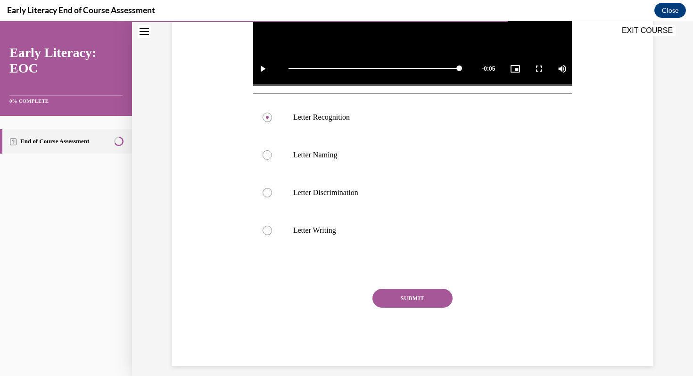
click at [419, 302] on button "SUBMIT" at bounding box center [413, 298] width 80 height 19
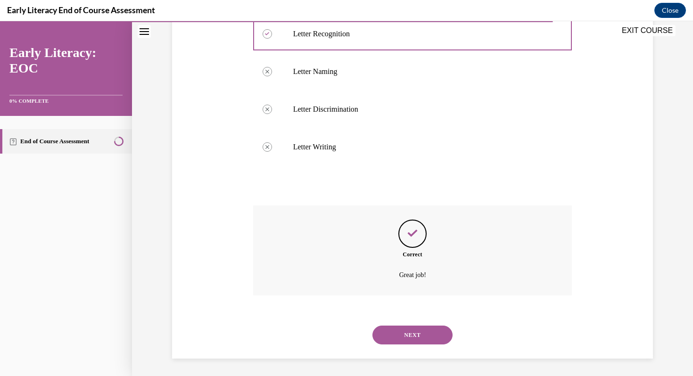
scroll to position [388, 0]
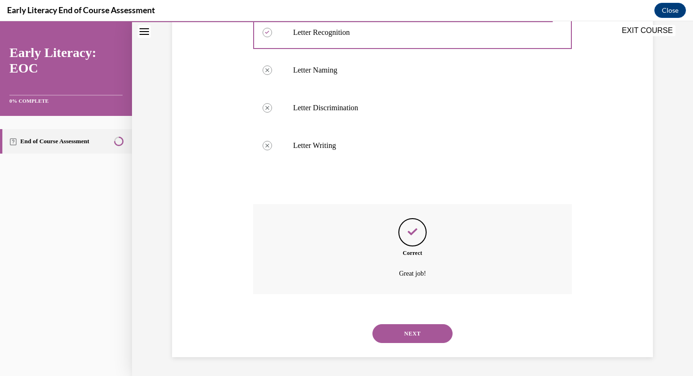
click at [417, 331] on button "NEXT" at bounding box center [413, 334] width 80 height 19
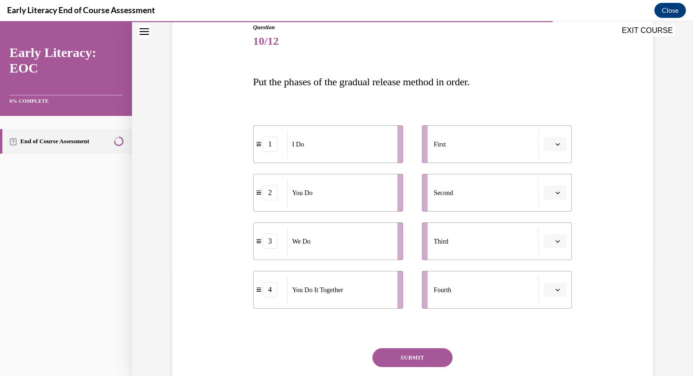
scroll to position [109, 0]
click at [559, 143] on icon "button" at bounding box center [558, 143] width 4 height 2
click at [559, 182] on div "1" at bounding box center [554, 183] width 24 height 19
click at [558, 194] on span "button" at bounding box center [558, 192] width 7 height 7
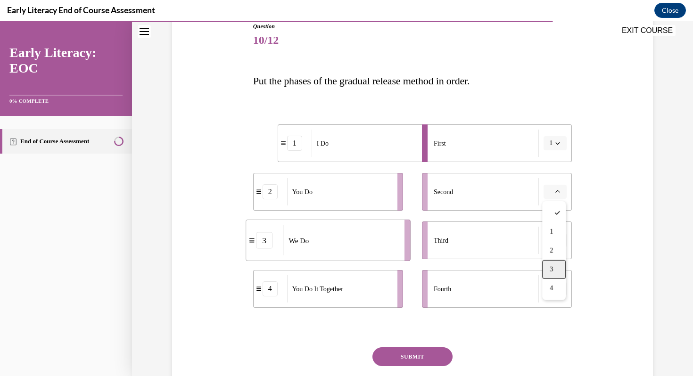
click at [554, 264] on div "3" at bounding box center [554, 269] width 24 height 19
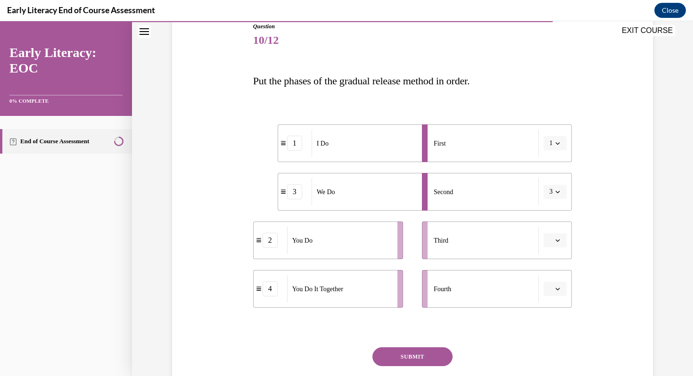
click at [557, 235] on button "button" at bounding box center [555, 241] width 23 height 14
click at [557, 294] on div "2" at bounding box center [554, 299] width 24 height 19
click at [558, 287] on icon "button" at bounding box center [558, 289] width 5 height 5
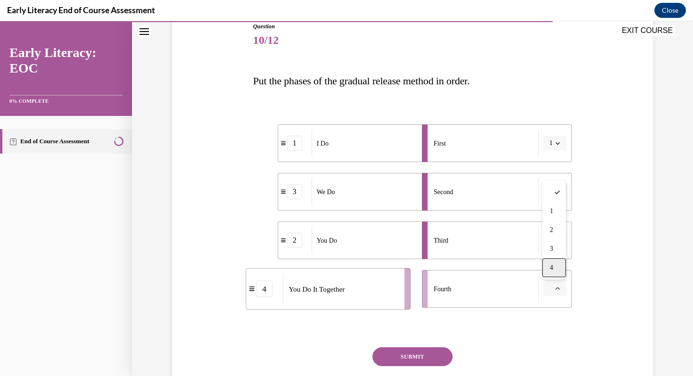
click at [557, 264] on div "4" at bounding box center [554, 268] width 24 height 19
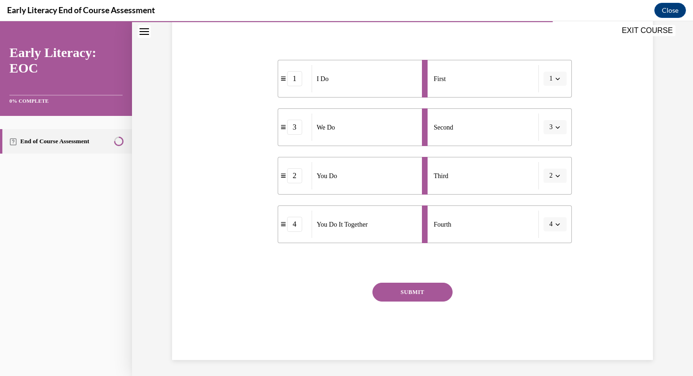
scroll to position [176, 0]
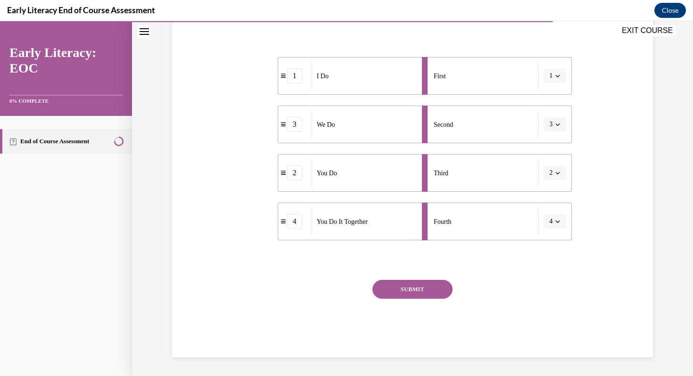
click at [419, 278] on div "Question 10/12 Put the phases of the gradual release method in order. 1 I Do 3 …" at bounding box center [412, 156] width 319 height 403
click at [416, 287] on button "SUBMIT" at bounding box center [413, 289] width 80 height 19
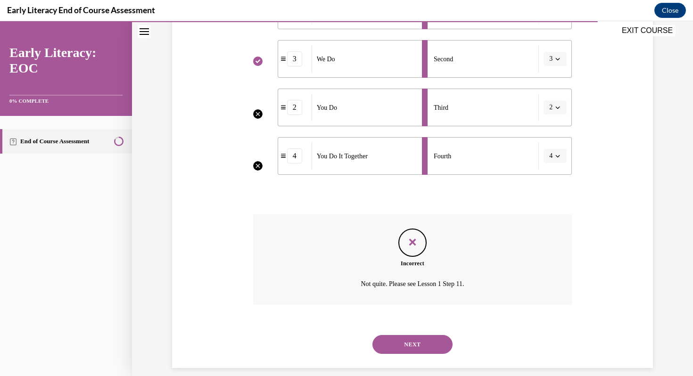
scroll to position [253, 0]
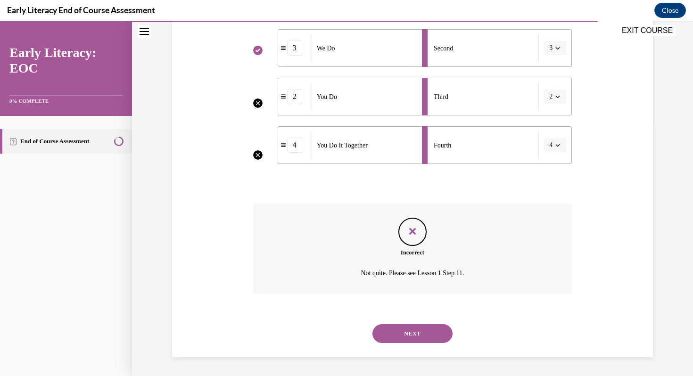
click at [434, 340] on button "NEXT" at bounding box center [413, 334] width 80 height 19
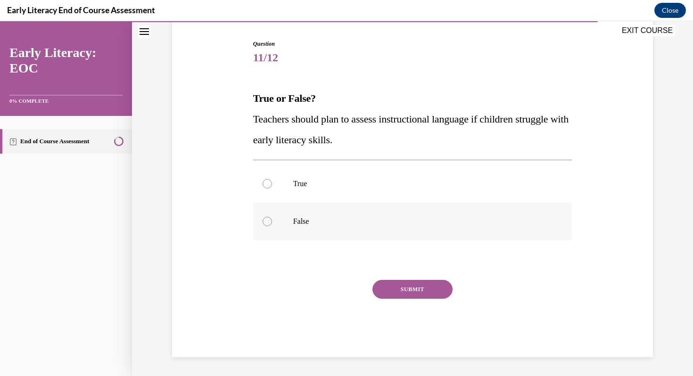
click at [409, 240] on div at bounding box center [412, 222] width 319 height 38
click at [390, 185] on p "True" at bounding box center [421, 183] width 256 height 9
click at [406, 290] on button "SUBMIT" at bounding box center [413, 289] width 80 height 19
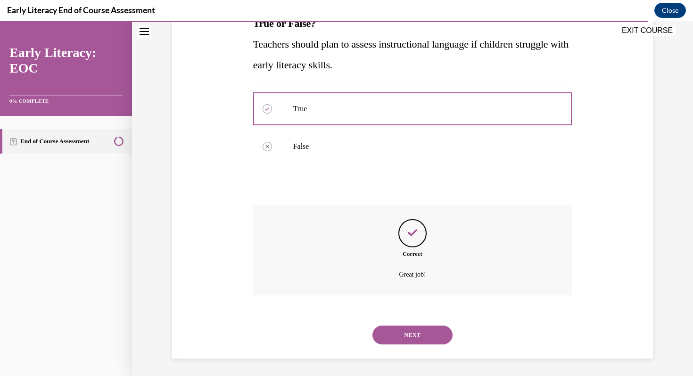
scroll to position [168, 0]
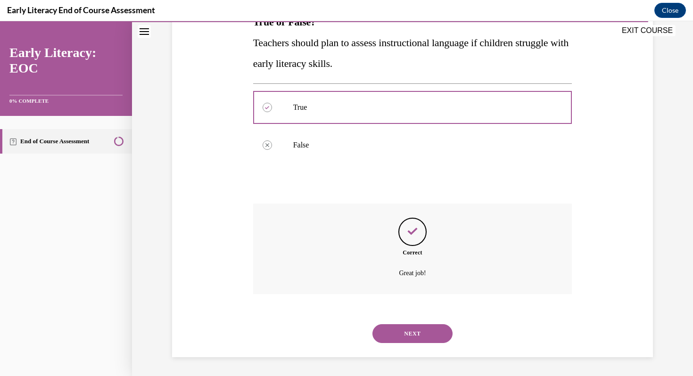
click at [410, 329] on button "NEXT" at bounding box center [413, 334] width 80 height 19
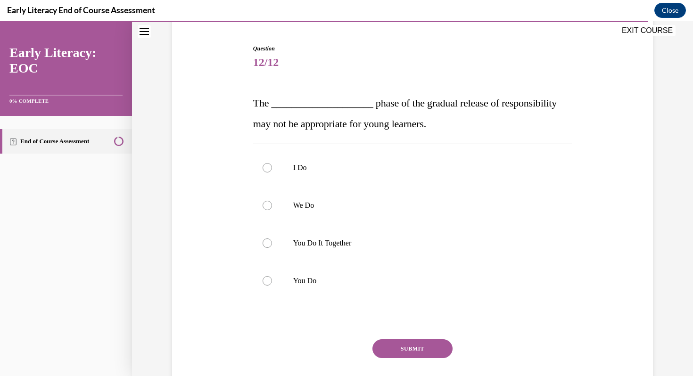
scroll to position [89, 0]
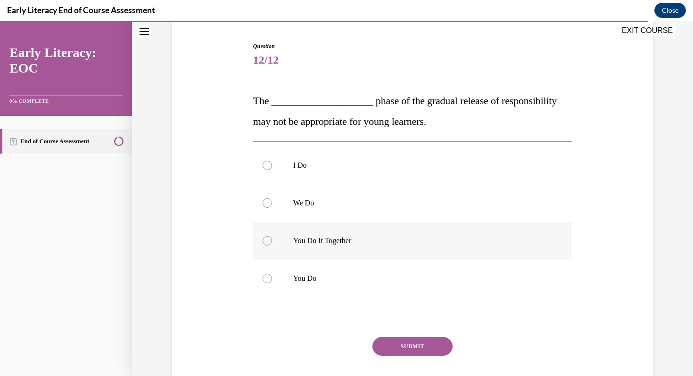
click at [377, 242] on p "You Do It Together" at bounding box center [421, 240] width 256 height 9
click at [410, 349] on button "SUBMIT" at bounding box center [413, 346] width 80 height 19
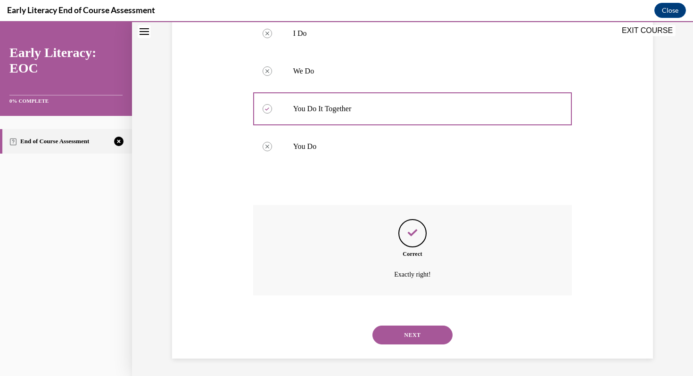
scroll to position [223, 0]
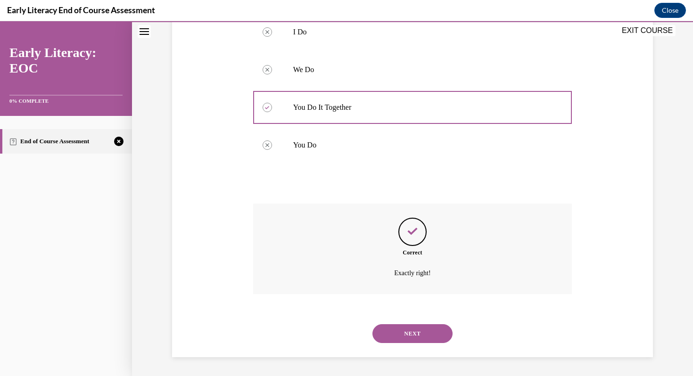
click at [411, 338] on button "NEXT" at bounding box center [413, 334] width 80 height 19
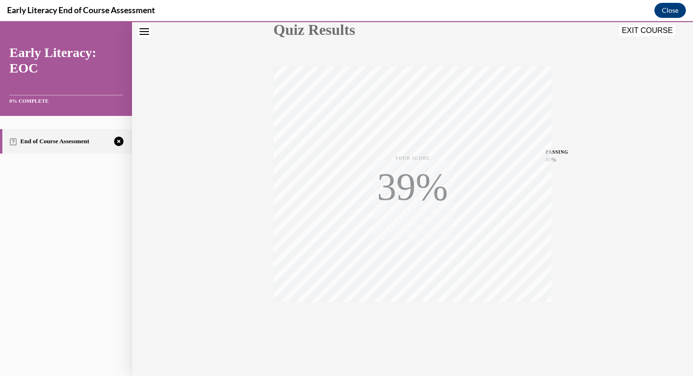
scroll to position [128, 0]
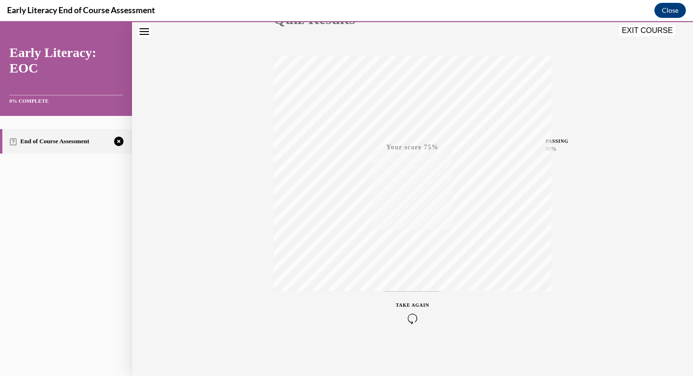
click at [414, 320] on icon "button" at bounding box center [412, 319] width 33 height 10
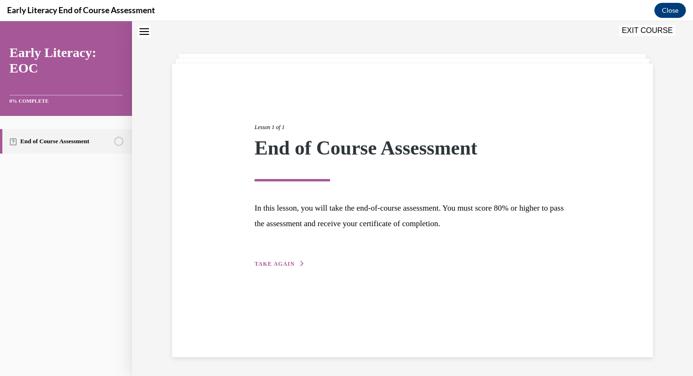
click at [275, 263] on span "TAKE AGAIN" at bounding box center [275, 264] width 40 height 7
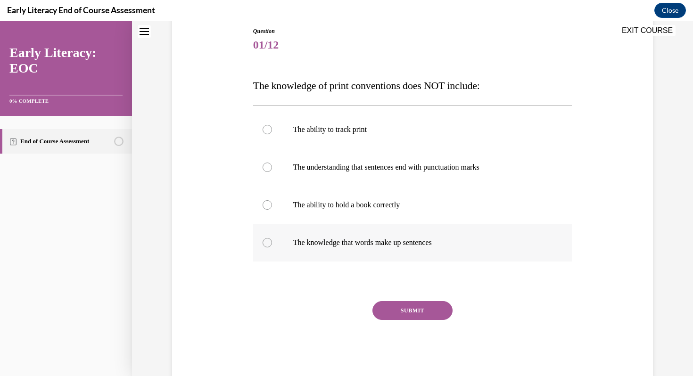
scroll to position [105, 0]
click at [359, 140] on div at bounding box center [412, 129] width 319 height 38
click at [425, 311] on button "SUBMIT" at bounding box center [413, 310] width 80 height 19
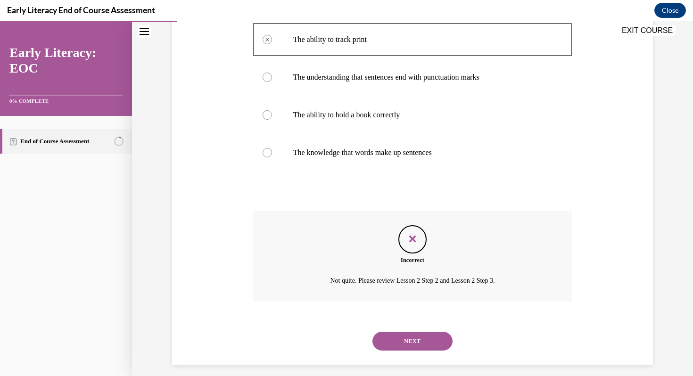
scroll to position [202, 0]
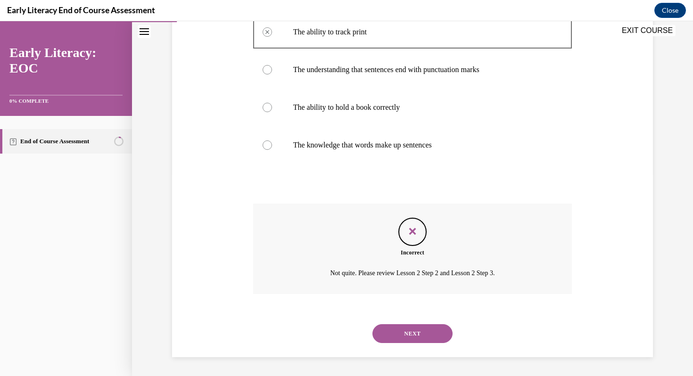
click at [412, 334] on button "NEXT" at bounding box center [413, 334] width 80 height 19
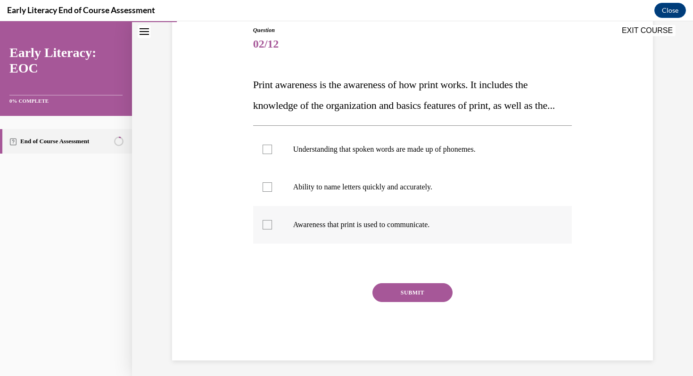
click at [334, 230] on p "Awareness that print is used to communicate." at bounding box center [421, 224] width 256 height 9
click at [422, 302] on button "SUBMIT" at bounding box center [413, 293] width 80 height 19
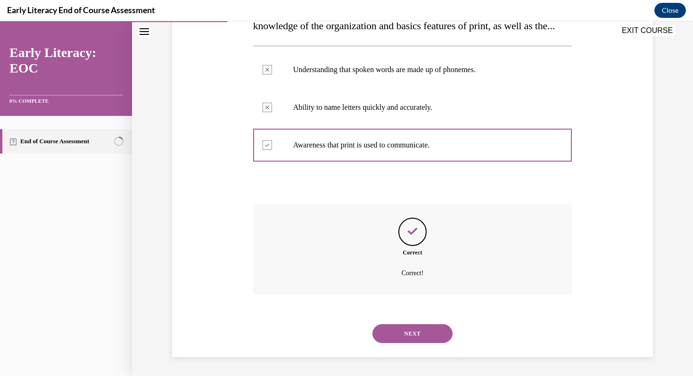
scroll to position [206, 0]
click at [418, 338] on button "NEXT" at bounding box center [413, 334] width 80 height 19
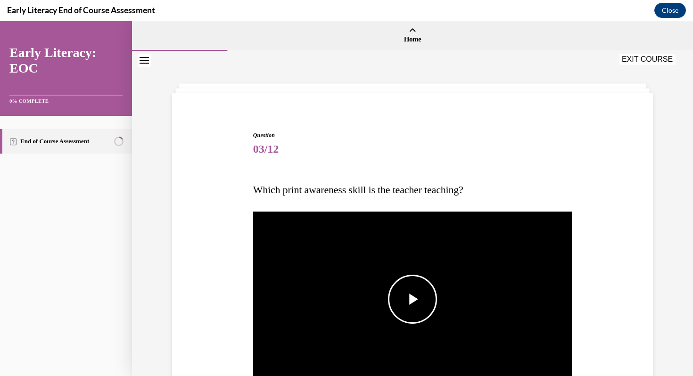
click at [413, 300] on span "Video player" at bounding box center [413, 300] width 0 height 0
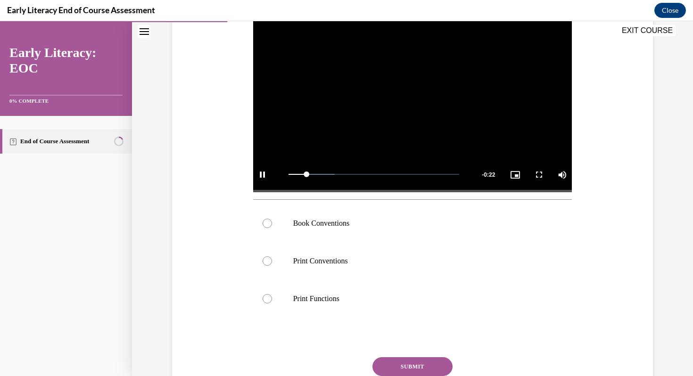
scroll to position [200, 0]
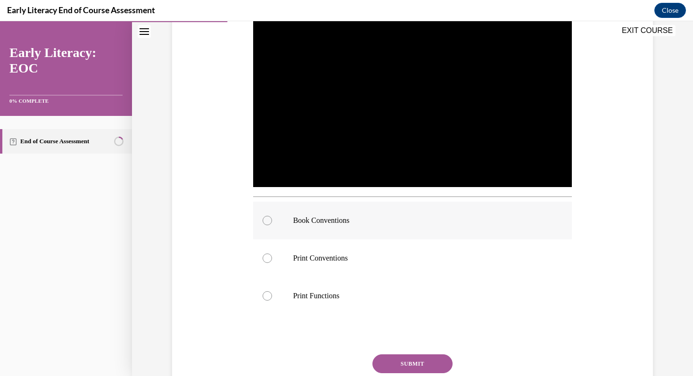
click at [374, 215] on div at bounding box center [412, 221] width 319 height 38
click at [412, 366] on button "SUBMIT" at bounding box center [413, 364] width 80 height 19
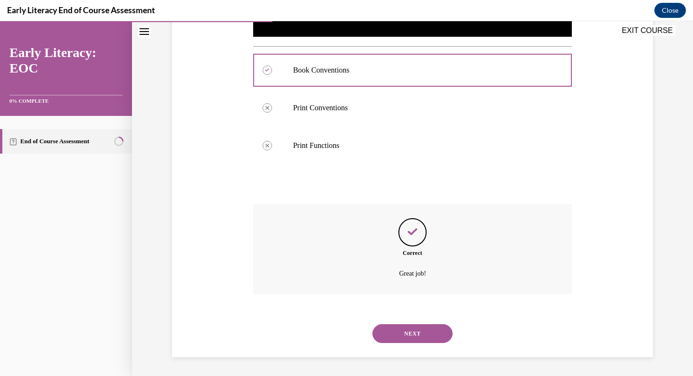
scroll to position [350, 0]
click at [400, 334] on button "NEXT" at bounding box center [413, 334] width 80 height 19
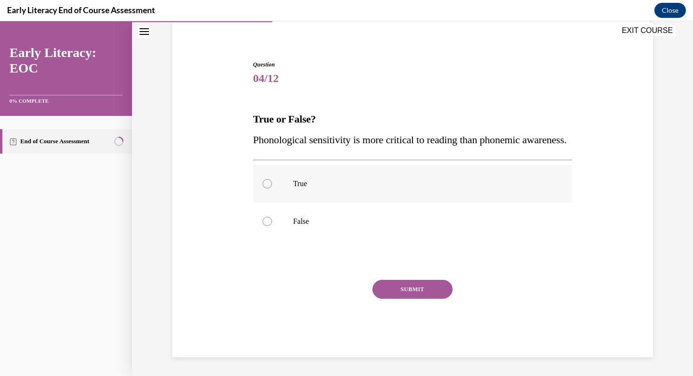
click at [360, 189] on div at bounding box center [412, 184] width 319 height 38
click at [352, 218] on p "False" at bounding box center [421, 221] width 256 height 9
click at [406, 289] on button "SUBMIT" at bounding box center [413, 289] width 80 height 19
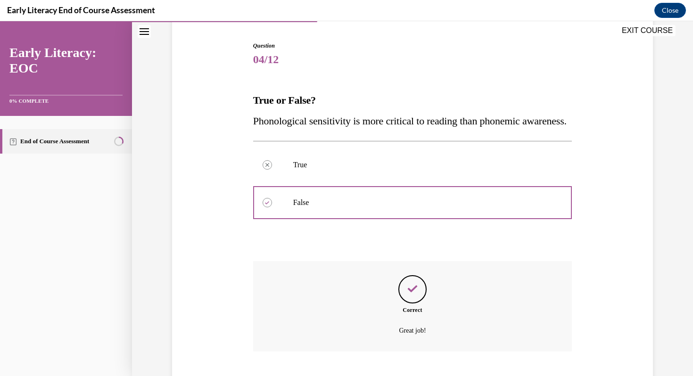
scroll to position [168, 0]
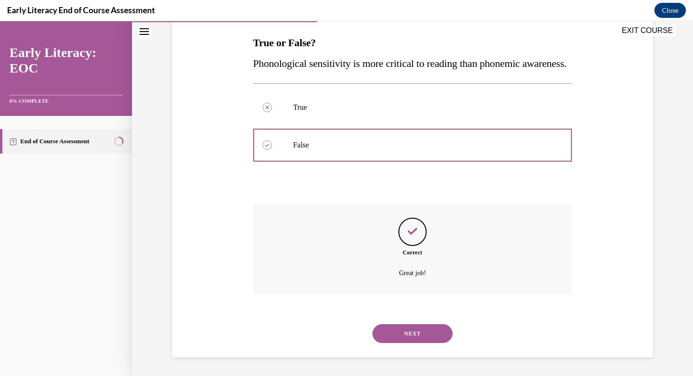
click at [413, 332] on button "NEXT" at bounding box center [413, 334] width 80 height 19
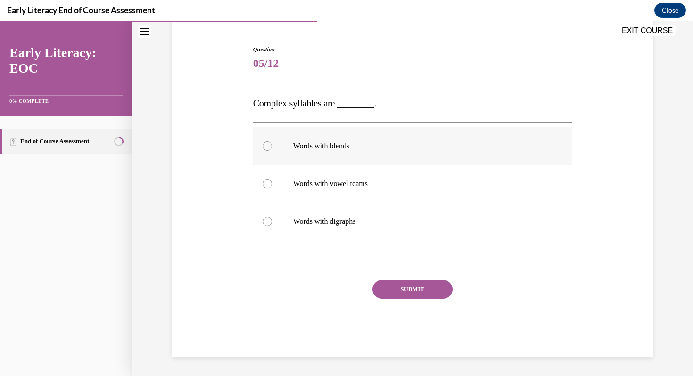
click at [331, 146] on p "Words with blends" at bounding box center [421, 146] width 256 height 9
click at [416, 285] on button "SUBMIT" at bounding box center [413, 289] width 80 height 19
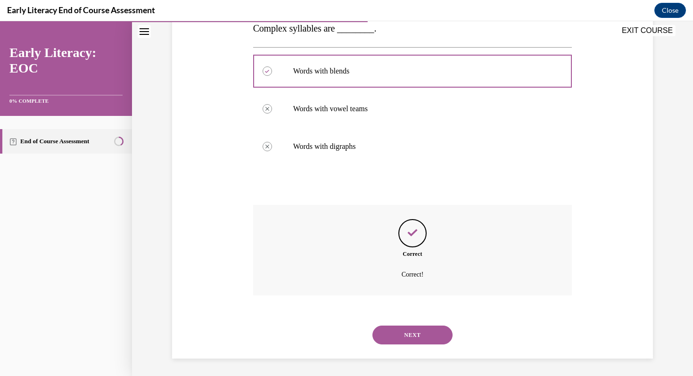
scroll to position [162, 0]
click at [418, 332] on button "NEXT" at bounding box center [413, 334] width 80 height 19
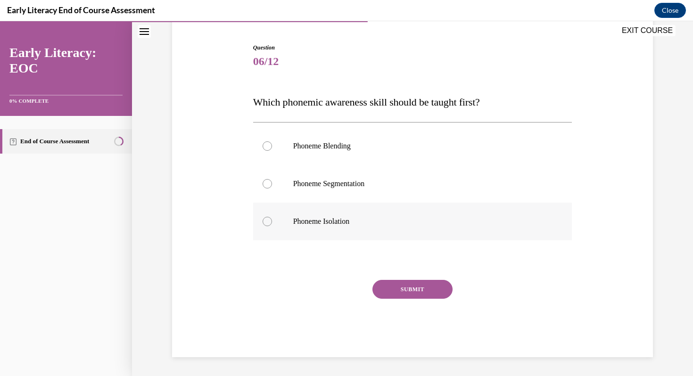
click at [342, 220] on p "Phoneme Isolation" at bounding box center [421, 221] width 256 height 9
click at [405, 286] on button "SUBMIT" at bounding box center [413, 289] width 80 height 19
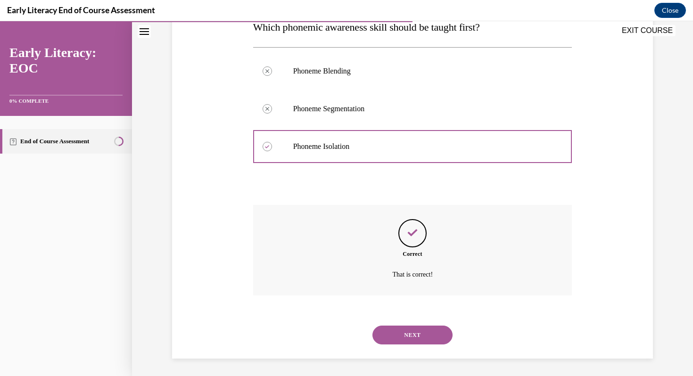
scroll to position [164, 0]
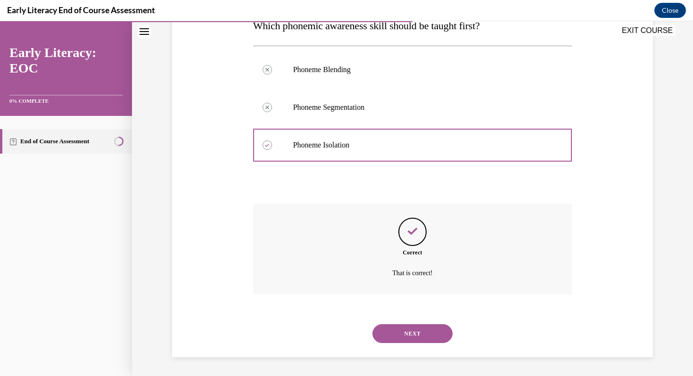
click at [412, 334] on button "NEXT" at bounding box center [413, 334] width 80 height 19
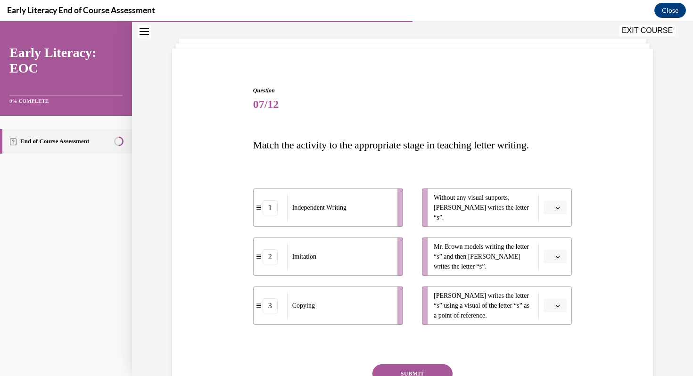
scroll to position [51, 0]
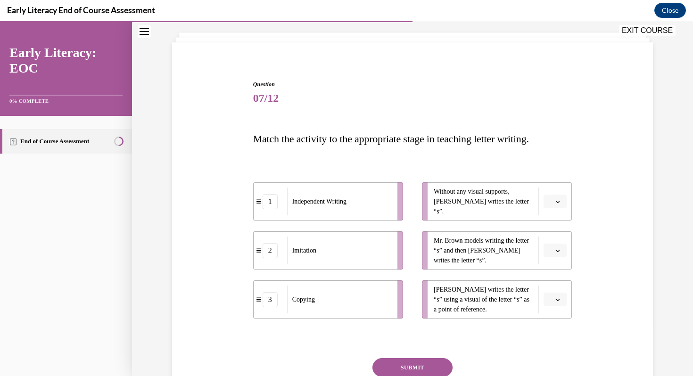
click at [556, 203] on icon "button" at bounding box center [558, 202] width 5 height 5
click at [558, 236] on div "1" at bounding box center [554, 241] width 24 height 19
click at [559, 202] on icon "button" at bounding box center [558, 202] width 5 height 5
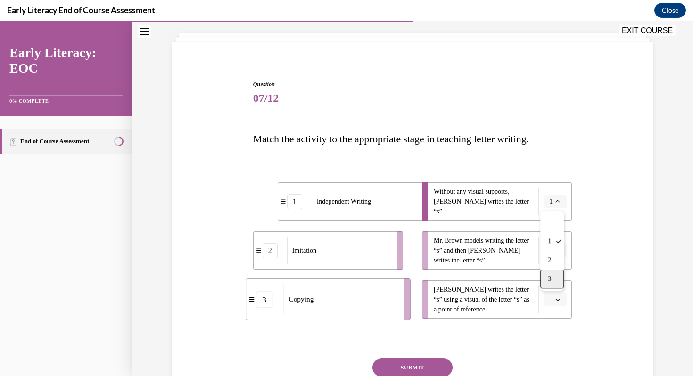
click at [551, 276] on span "3" at bounding box center [549, 279] width 3 height 8
click at [558, 250] on icon "button" at bounding box center [558, 251] width 5 height 5
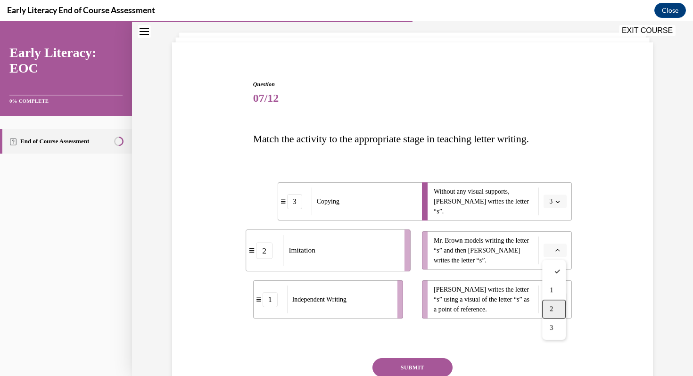
click at [555, 309] on div "2" at bounding box center [554, 309] width 24 height 19
click at [556, 302] on span "button" at bounding box center [558, 300] width 7 height 7
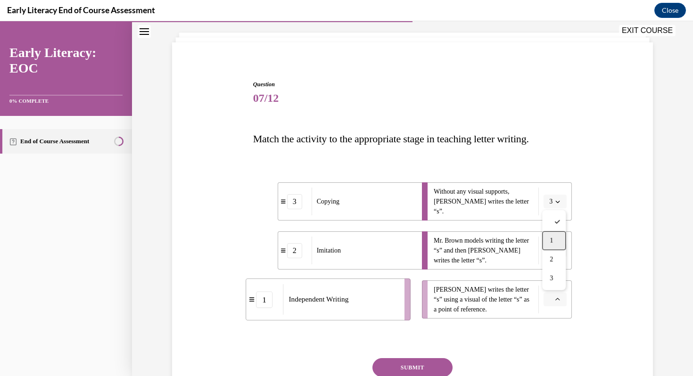
click at [556, 243] on div "1" at bounding box center [554, 241] width 24 height 19
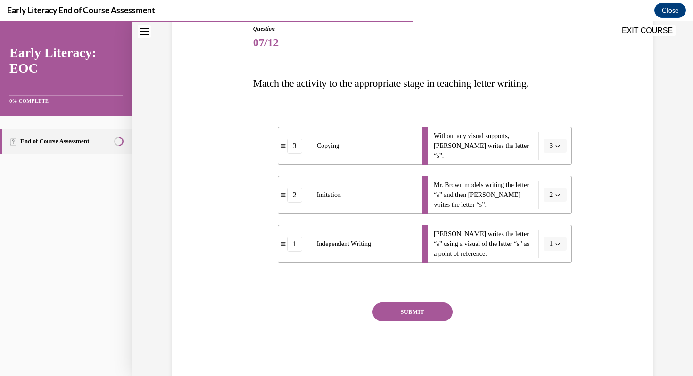
scroll to position [109, 0]
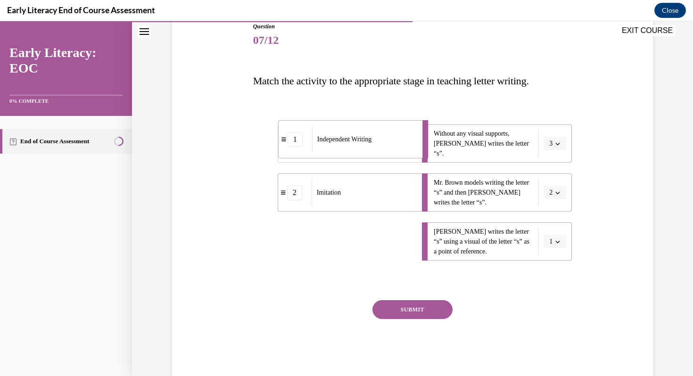
drag, startPoint x: 350, startPoint y: 245, endPoint x: 350, endPoint y: 143, distance: 101.4
click at [350, 143] on span "Independent Writing" at bounding box center [344, 139] width 54 height 10
drag, startPoint x: 348, startPoint y: 245, endPoint x: 373, endPoint y: 244, distance: 25.0
click at [374, 244] on div "Copying" at bounding box center [365, 240] width 104 height 28
click at [559, 148] on button "1" at bounding box center [555, 144] width 23 height 14
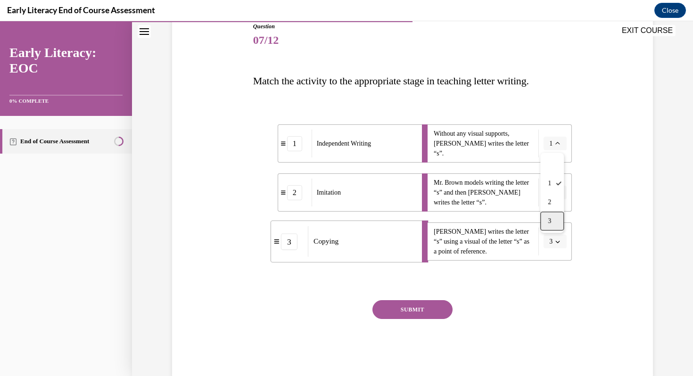
click at [556, 219] on div "3" at bounding box center [553, 221] width 24 height 19
click at [559, 193] on icon "button" at bounding box center [558, 193] width 5 height 5
click at [554, 228] on div "1" at bounding box center [553, 232] width 24 height 19
click at [560, 240] on icon "button" at bounding box center [558, 242] width 5 height 5
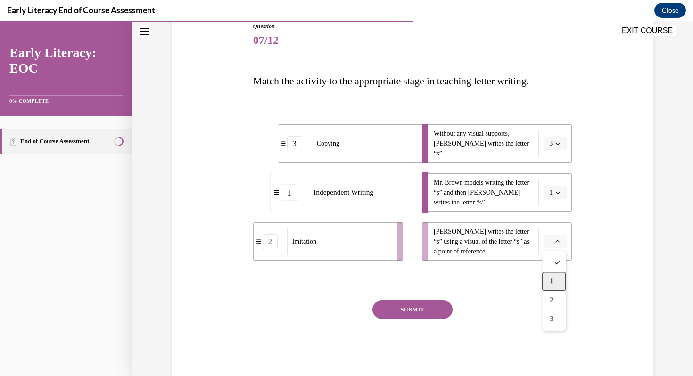
click at [558, 279] on div "1" at bounding box center [554, 281] width 24 height 19
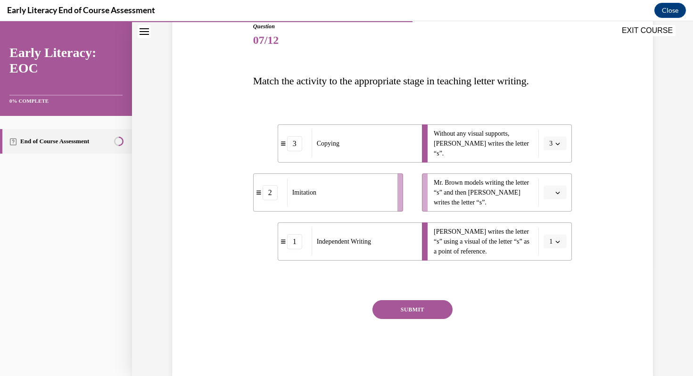
click at [559, 190] on span "button" at bounding box center [558, 193] width 7 height 7
click at [555, 247] on div "2" at bounding box center [554, 251] width 24 height 19
click at [422, 309] on button "SUBMIT" at bounding box center [413, 309] width 80 height 19
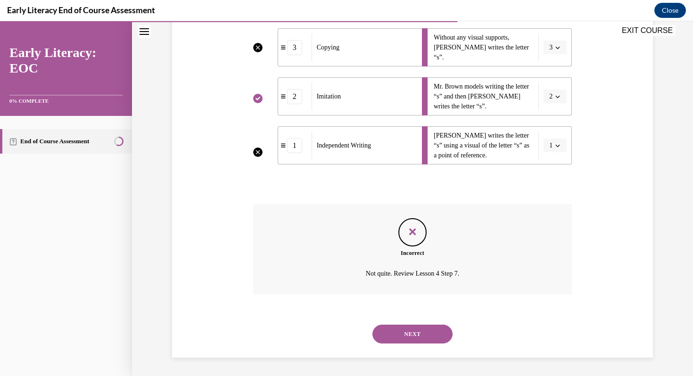
scroll to position [206, 0]
click at [419, 334] on button "NEXT" at bounding box center [413, 334] width 80 height 19
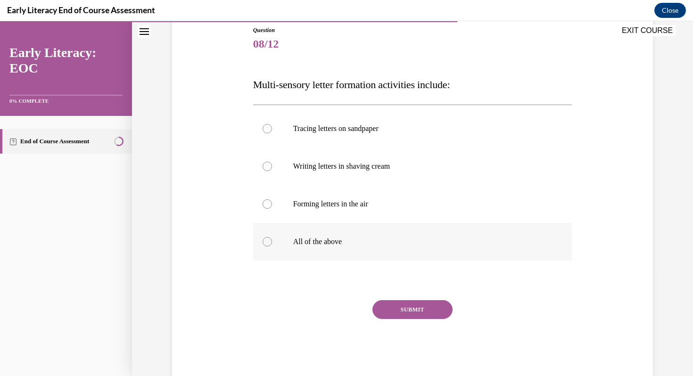
click at [381, 237] on p "All of the above" at bounding box center [421, 241] width 256 height 9
click at [406, 310] on button "SUBMIT" at bounding box center [413, 309] width 80 height 19
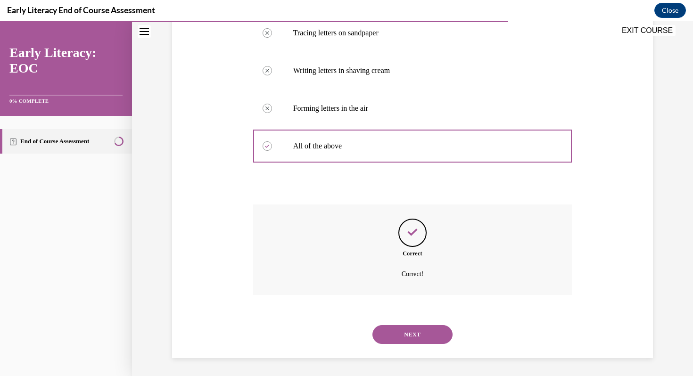
scroll to position [202, 0]
click at [406, 332] on button "NEXT" at bounding box center [413, 334] width 80 height 19
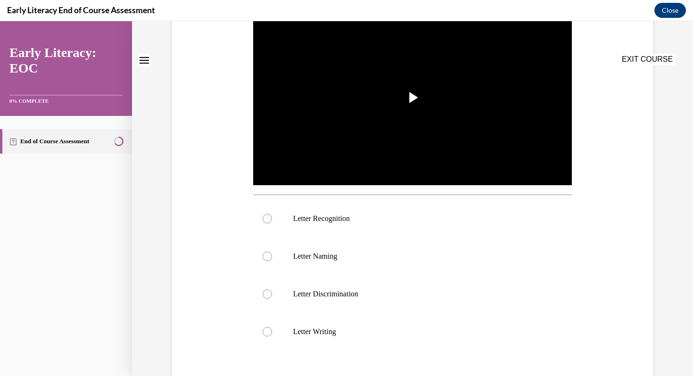
scroll to position [0, 0]
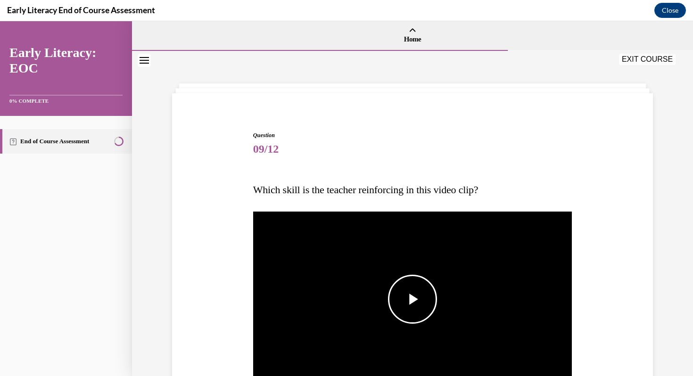
click at [413, 300] on span "Video player" at bounding box center [413, 300] width 0 height 0
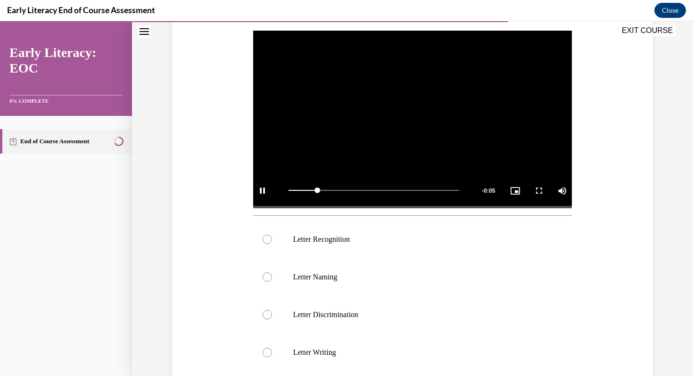
scroll to position [184, 0]
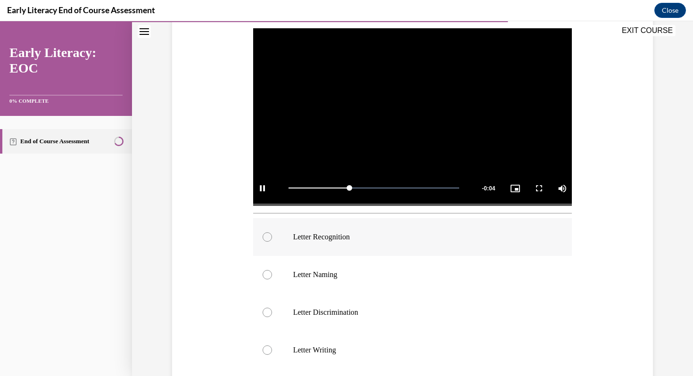
click at [384, 237] on p "Letter Recognition" at bounding box center [421, 237] width 256 height 9
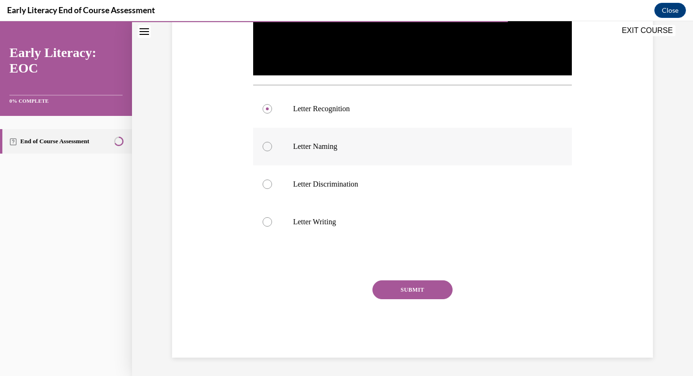
click at [417, 287] on button "SUBMIT" at bounding box center [413, 290] width 80 height 19
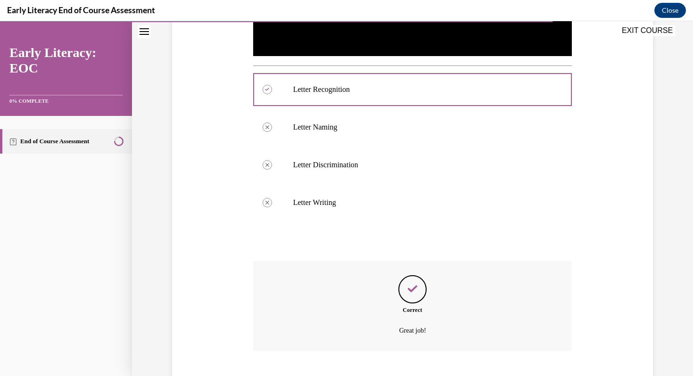
scroll to position [388, 0]
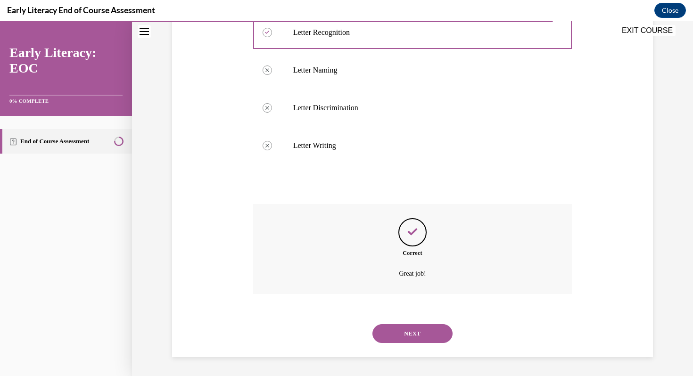
click at [413, 329] on button "NEXT" at bounding box center [413, 334] width 80 height 19
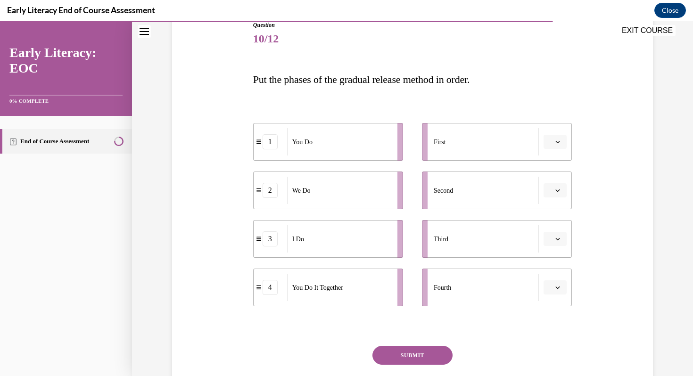
scroll to position [111, 0]
click at [562, 141] on button "button" at bounding box center [555, 141] width 23 height 14
click at [608, 150] on div "Question 10/12 Put the phases of the gradual release method in order. 1 You Do …" at bounding box center [413, 207] width 486 height 431
click at [556, 236] on icon "button" at bounding box center [558, 238] width 5 height 5
click at [556, 276] on div "1" at bounding box center [554, 278] width 24 height 19
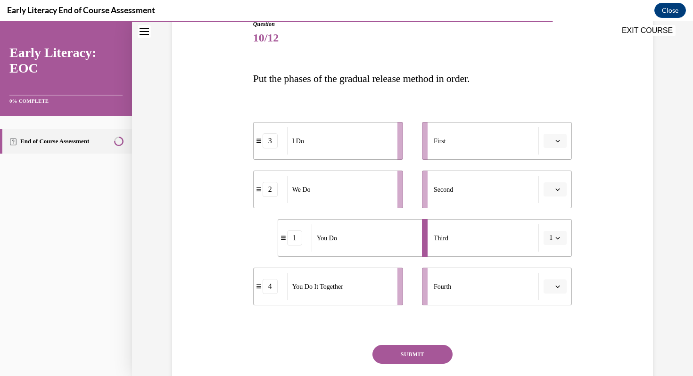
click at [562, 192] on button "button" at bounding box center [555, 190] width 23 height 14
click at [555, 246] on div "2" at bounding box center [554, 248] width 24 height 19
click at [482, 136] on div "First" at bounding box center [486, 140] width 105 height 27
click at [559, 144] on span "button" at bounding box center [558, 141] width 7 height 7
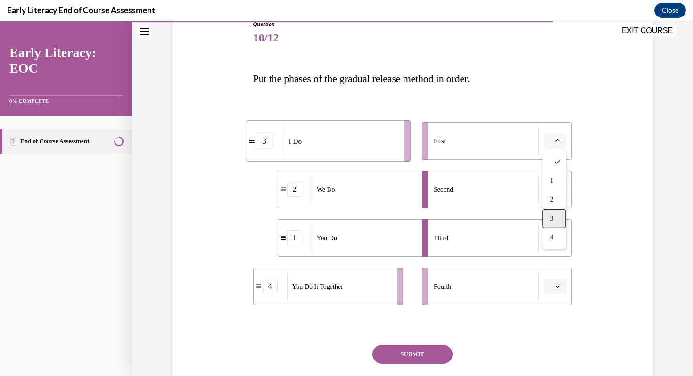
click at [553, 218] on span "3" at bounding box center [551, 219] width 3 height 8
click at [560, 238] on icon "button" at bounding box center [558, 238] width 5 height 5
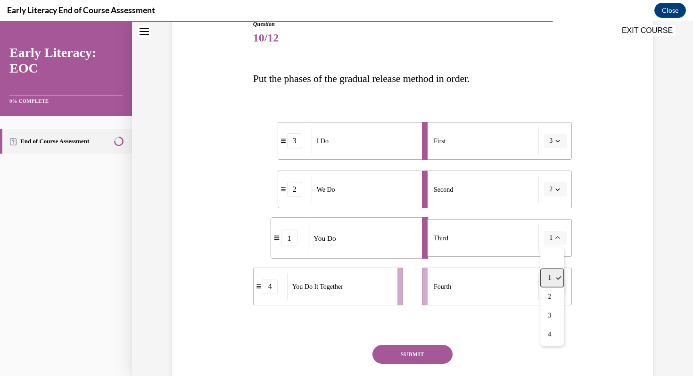
click at [559, 276] on icon at bounding box center [559, 278] width 6 height 6
click at [559, 287] on icon "button" at bounding box center [558, 286] width 5 height 5
click at [556, 268] on div "4" at bounding box center [554, 265] width 24 height 19
click at [426, 350] on button "SUBMIT" at bounding box center [413, 354] width 80 height 19
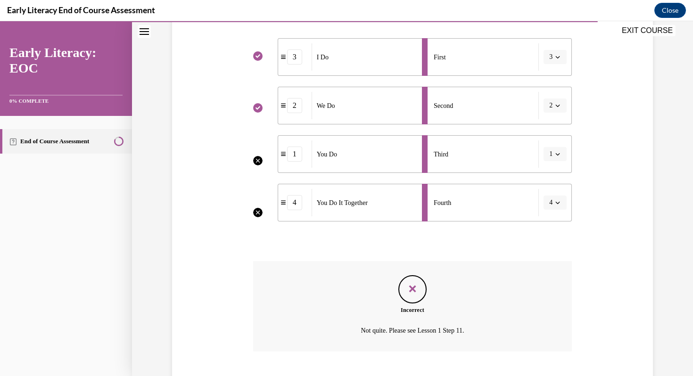
scroll to position [253, 0]
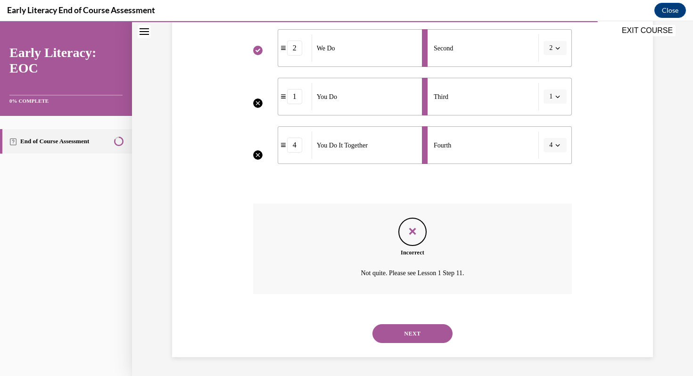
click at [420, 331] on button "NEXT" at bounding box center [413, 334] width 80 height 19
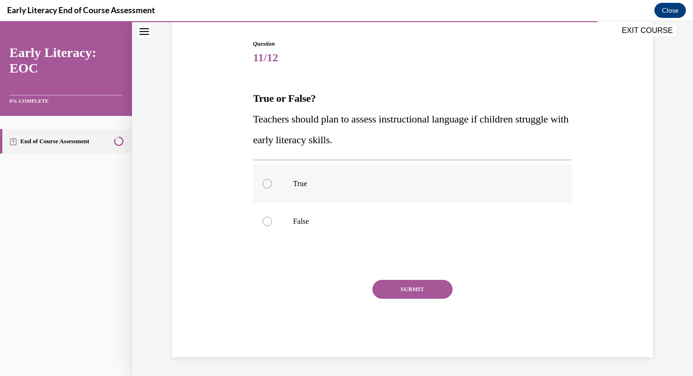
click at [386, 190] on div at bounding box center [412, 184] width 319 height 38
click at [417, 293] on button "SUBMIT" at bounding box center [413, 289] width 80 height 19
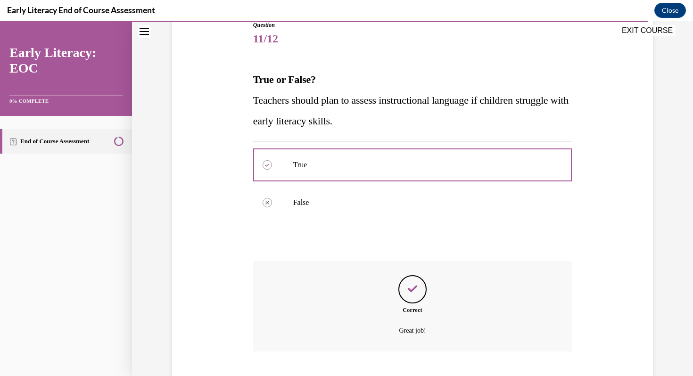
scroll to position [168, 0]
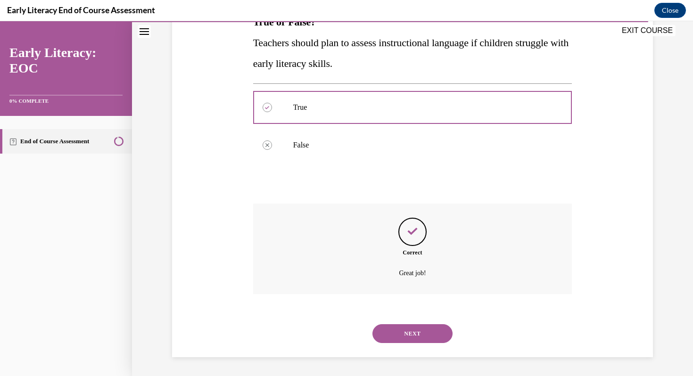
click at [412, 338] on button "NEXT" at bounding box center [413, 334] width 80 height 19
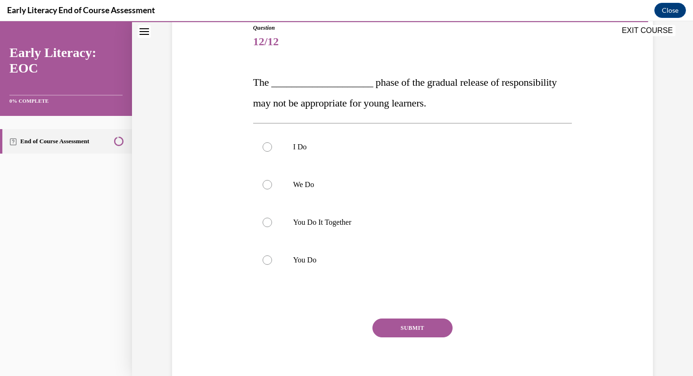
scroll to position [108, 0]
click at [384, 225] on p "You Do It Together" at bounding box center [421, 221] width 256 height 9
click at [412, 326] on button "SUBMIT" at bounding box center [413, 327] width 80 height 19
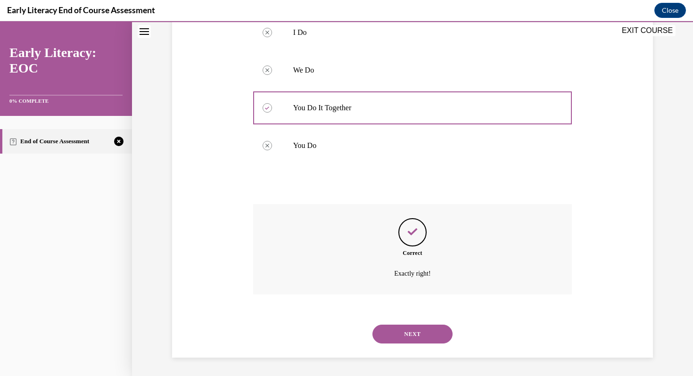
scroll to position [223, 0]
click at [412, 329] on button "NEXT" at bounding box center [413, 334] width 80 height 19
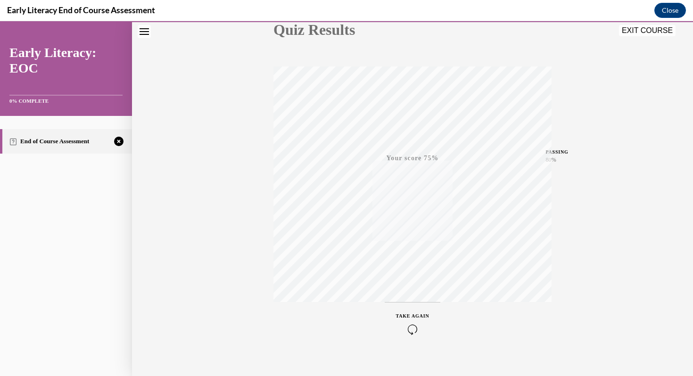
scroll to position [128, 0]
click at [412, 317] on icon "button" at bounding box center [412, 319] width 33 height 10
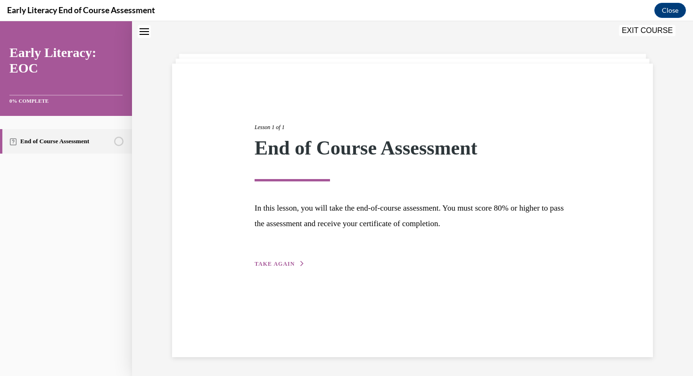
scroll to position [30, 0]
click at [282, 258] on div "Lesson 1 of 1 End of Course Assessment In this lesson, you will take the end-of…" at bounding box center [413, 185] width 330 height 168
click at [280, 267] on span "TAKE AGAIN" at bounding box center [275, 264] width 40 height 7
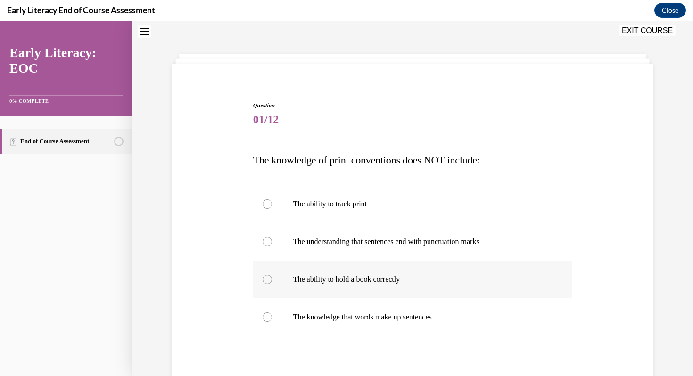
click at [313, 273] on div at bounding box center [412, 280] width 319 height 38
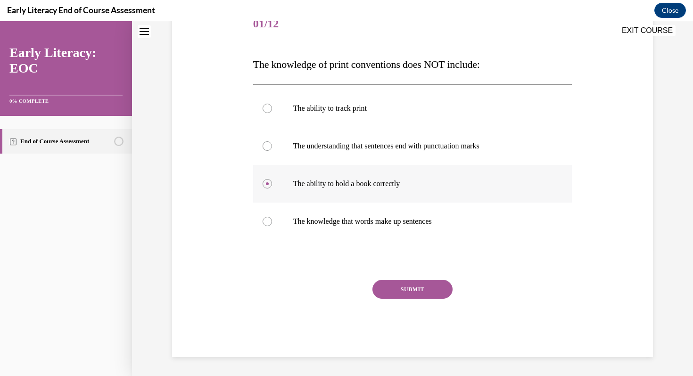
click at [407, 291] on button "SUBMIT" at bounding box center [413, 289] width 80 height 19
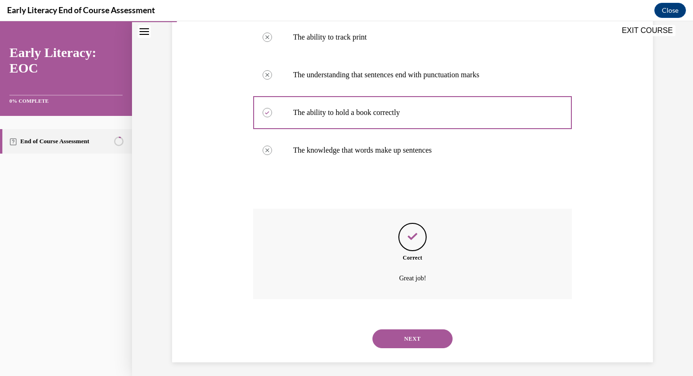
scroll to position [202, 0]
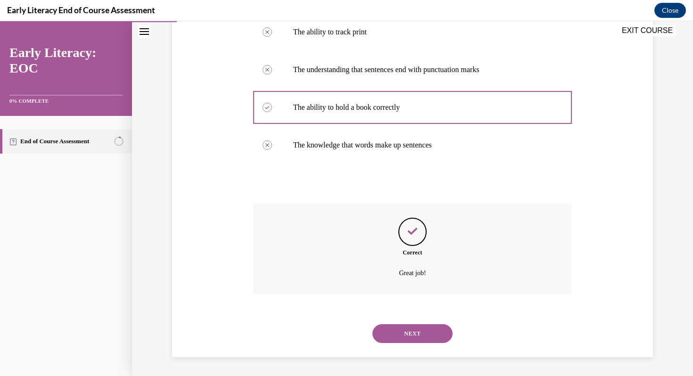
click at [419, 332] on button "NEXT" at bounding box center [413, 334] width 80 height 19
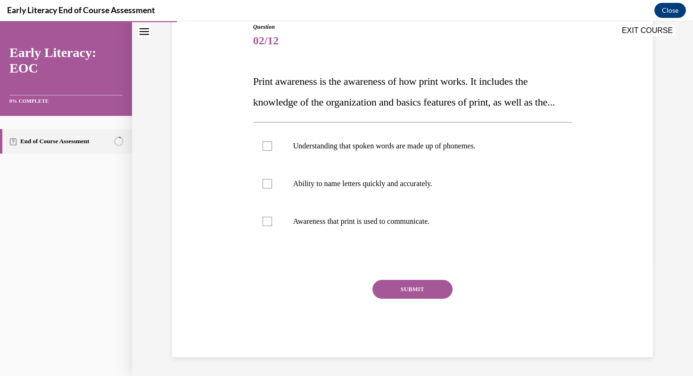
scroll to position [105, 0]
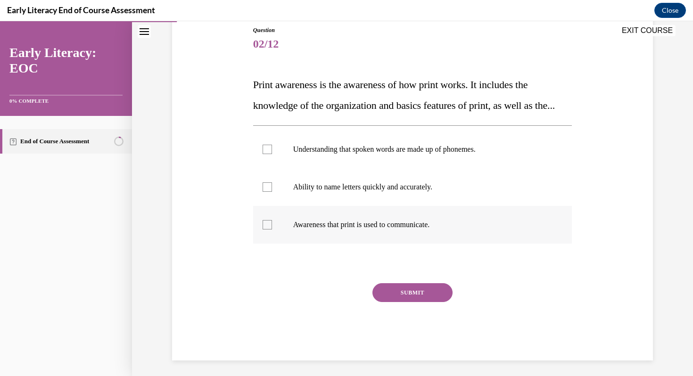
click at [396, 230] on p "Awareness that print is used to communicate." at bounding box center [421, 224] width 256 height 9
click at [411, 302] on button "SUBMIT" at bounding box center [413, 293] width 80 height 19
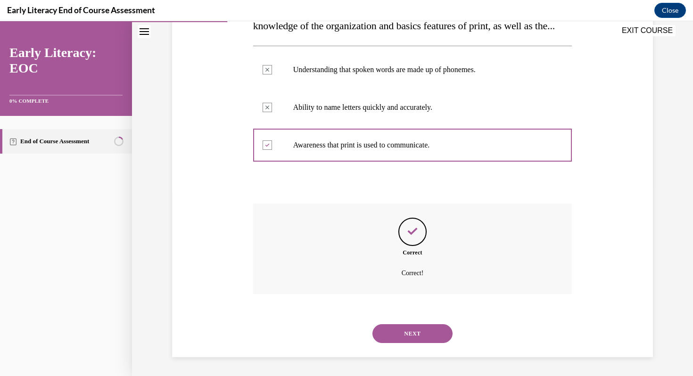
scroll to position [206, 0]
click at [410, 328] on button "NEXT" at bounding box center [413, 334] width 80 height 19
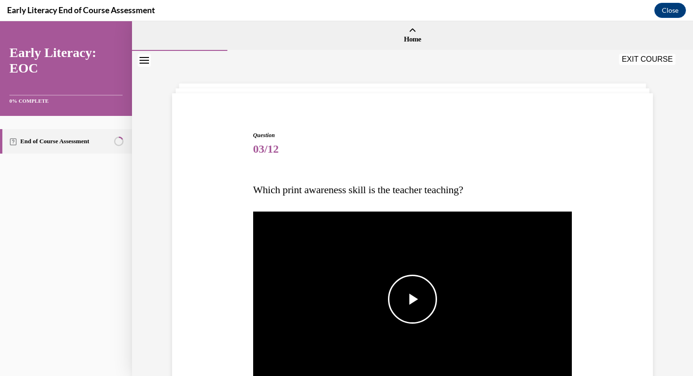
click at [413, 300] on span "Video player" at bounding box center [413, 300] width 0 height 0
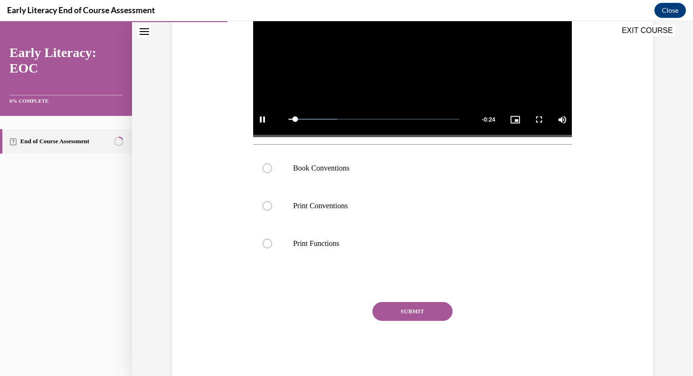
scroll to position [261, 0]
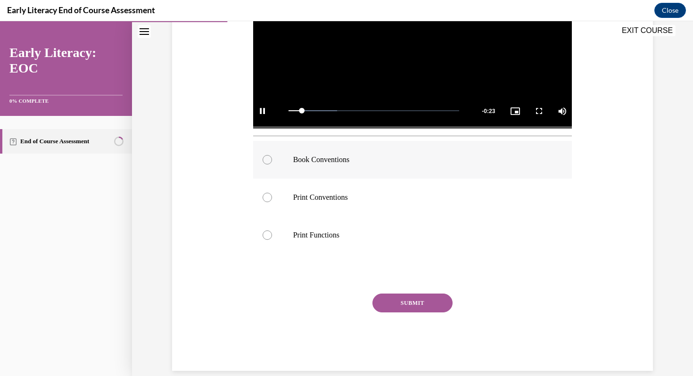
click at [360, 170] on div at bounding box center [412, 160] width 319 height 38
click at [406, 305] on button "SUBMIT" at bounding box center [413, 303] width 80 height 19
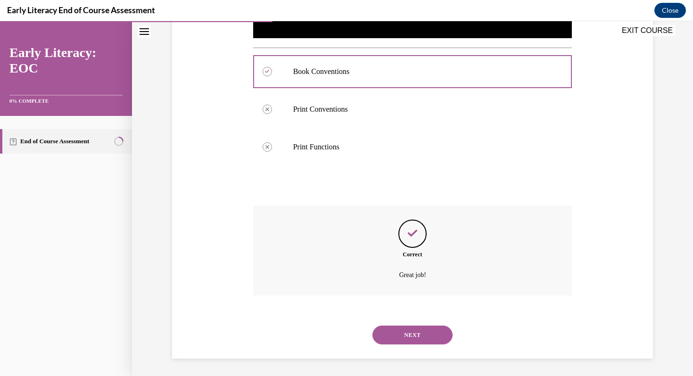
scroll to position [350, 0]
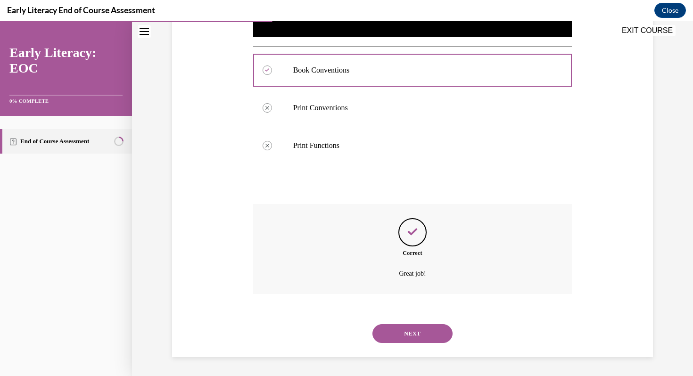
click at [408, 330] on button "NEXT" at bounding box center [413, 334] width 80 height 19
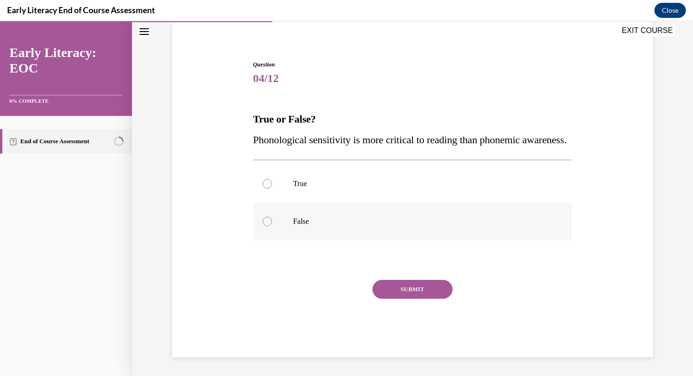
click at [368, 220] on p "False" at bounding box center [421, 221] width 256 height 9
click at [395, 286] on button "SUBMIT" at bounding box center [413, 289] width 80 height 19
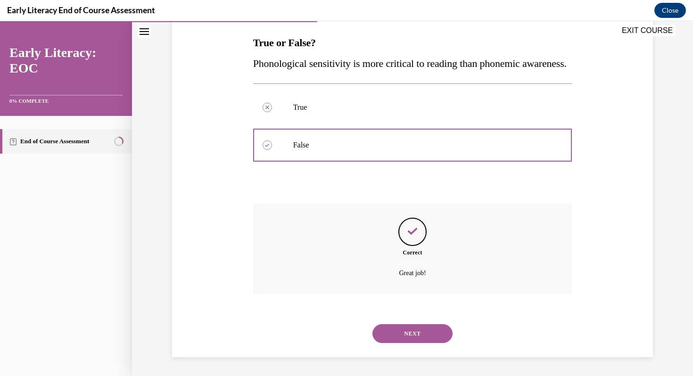
scroll to position [168, 0]
click at [399, 329] on button "NEXT" at bounding box center [413, 334] width 80 height 19
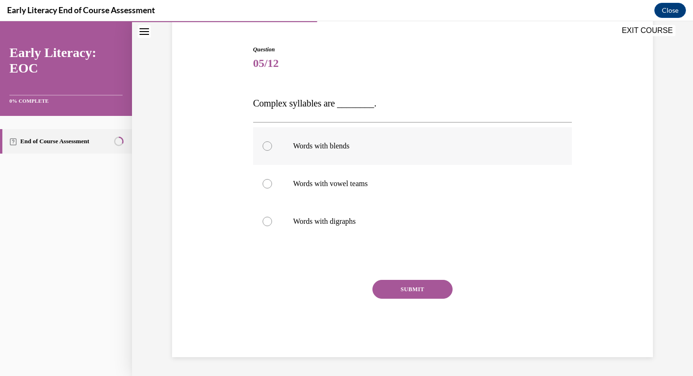
click at [349, 152] on div at bounding box center [412, 146] width 319 height 38
click at [396, 290] on button "SUBMIT" at bounding box center [413, 289] width 80 height 19
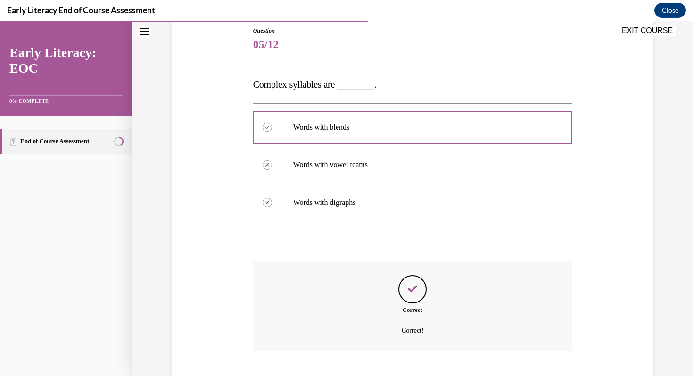
scroll to position [162, 0]
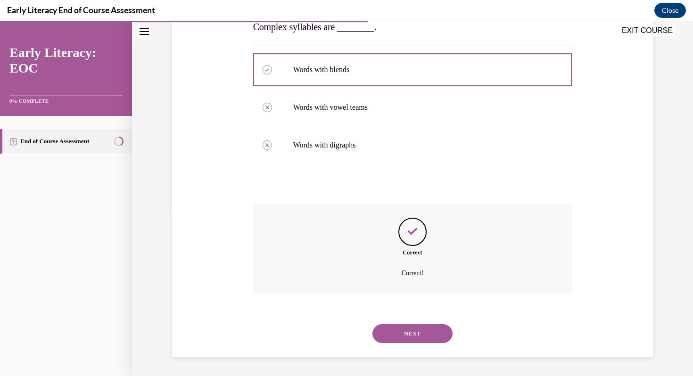
click at [404, 330] on button "NEXT" at bounding box center [413, 334] width 80 height 19
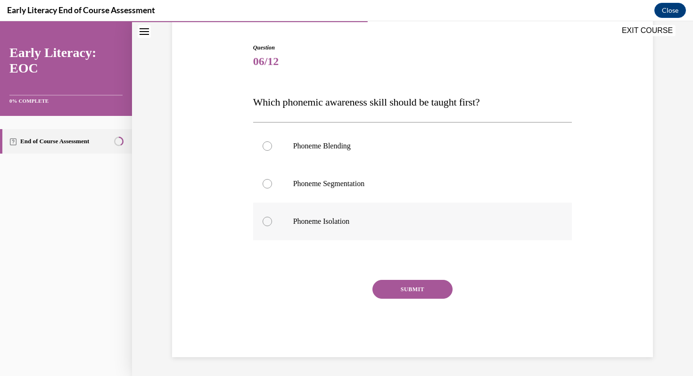
click at [337, 223] on p "Phoneme Isolation" at bounding box center [421, 221] width 256 height 9
click at [406, 288] on button "SUBMIT" at bounding box center [413, 289] width 80 height 19
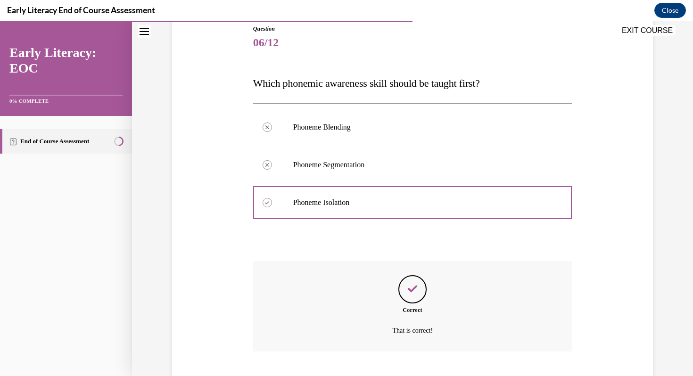
scroll to position [164, 0]
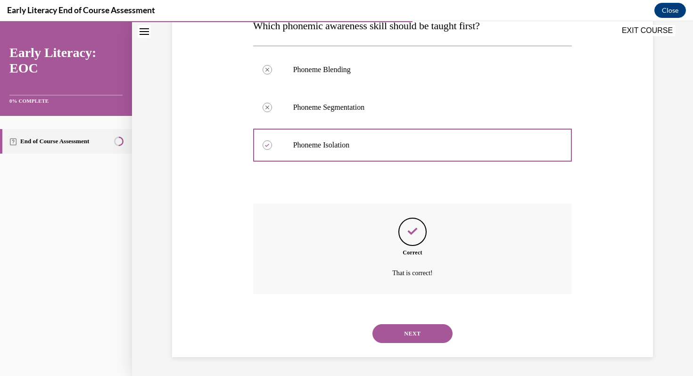
click at [406, 329] on button "NEXT" at bounding box center [413, 334] width 80 height 19
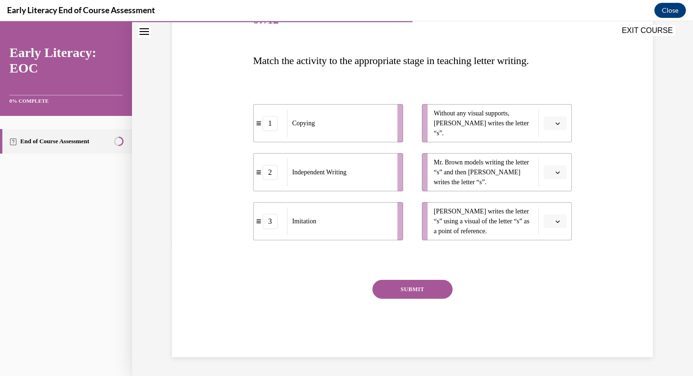
scroll to position [129, 0]
click at [563, 125] on button "button" at bounding box center [555, 124] width 23 height 14
click at [559, 177] on div "2" at bounding box center [554, 182] width 24 height 19
click at [562, 124] on button "2" at bounding box center [555, 124] width 23 height 14
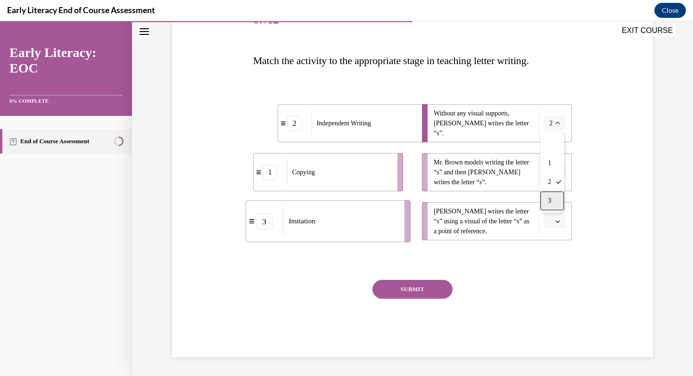
click at [553, 197] on div "3" at bounding box center [553, 201] width 24 height 19
drag, startPoint x: 370, startPoint y: 215, endPoint x: 398, endPoint y: 114, distance: 104.4
click at [398, 114] on div "Independent Writing" at bounding box center [368, 121] width 104 height 28
drag, startPoint x: 398, startPoint y: 114, endPoint x: 375, endPoint y: 207, distance: 95.6
click at [375, 208] on div "Independent Writing" at bounding box center [341, 217] width 104 height 28
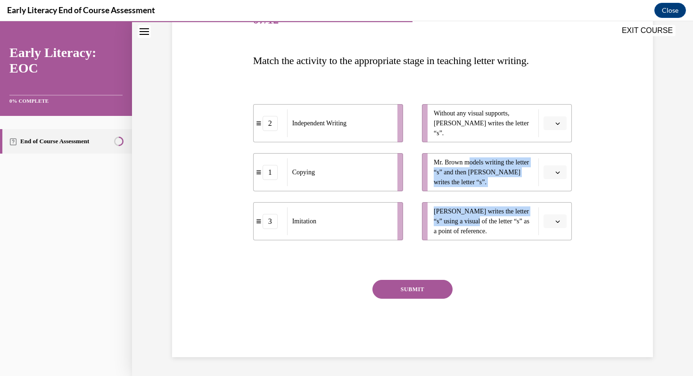
drag, startPoint x: 471, startPoint y: 165, endPoint x: 471, endPoint y: 221, distance: 55.7
click at [471, 221] on ul "Without any visual supports, Tina writes the letter “s”. Mr. Brown models writi…" at bounding box center [492, 172] width 159 height 136
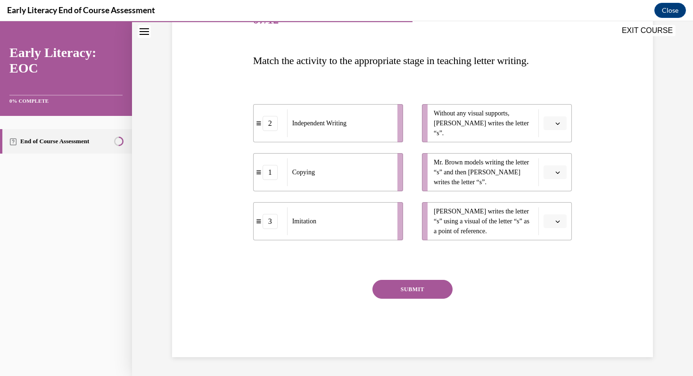
click at [485, 233] on span "Tina writes the letter “s” using a visual of the letter “s” as a point of refer…" at bounding box center [484, 222] width 100 height 30
drag, startPoint x: 342, startPoint y: 220, endPoint x: 357, endPoint y: 123, distance: 98.3
click at [357, 123] on div "Imitation" at bounding box center [354, 124] width 104 height 28
drag, startPoint x: 337, startPoint y: 217, endPoint x: 402, endPoint y: 217, distance: 65.6
click at [402, 217] on div "Imitation" at bounding box center [380, 221] width 104 height 28
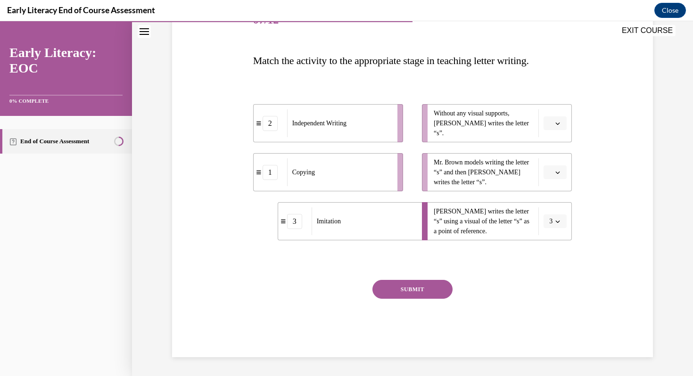
click at [554, 225] on button "3" at bounding box center [555, 222] width 23 height 14
click at [554, 257] on div "1" at bounding box center [553, 261] width 24 height 19
click at [559, 169] on span "button" at bounding box center [558, 172] width 7 height 7
click at [562, 231] on div "2" at bounding box center [554, 231] width 24 height 19
click at [562, 123] on button "button" at bounding box center [555, 124] width 23 height 14
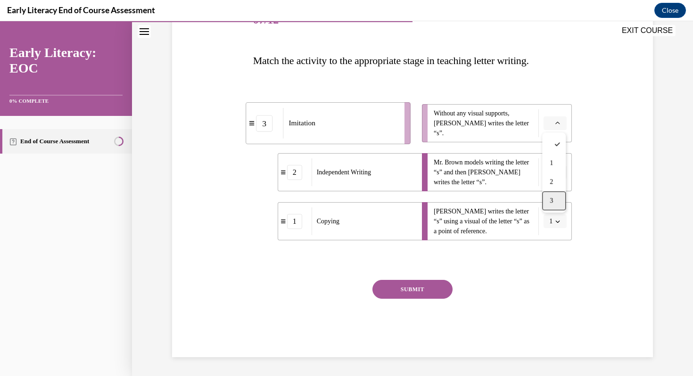
click at [557, 198] on div "3" at bounding box center [554, 201] width 24 height 19
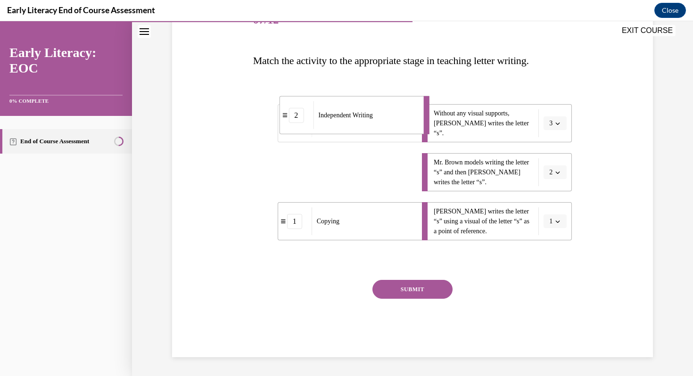
drag, startPoint x: 301, startPoint y: 175, endPoint x: 303, endPoint y: 118, distance: 57.6
click at [303, 118] on div "2" at bounding box center [296, 115] width 15 height 15
drag, startPoint x: 304, startPoint y: 176, endPoint x: 325, endPoint y: 176, distance: 20.8
click at [325, 176] on span "Imitation" at bounding box center [324, 172] width 24 height 10
drag, startPoint x: 325, startPoint y: 176, endPoint x: 358, endPoint y: 177, distance: 32.6
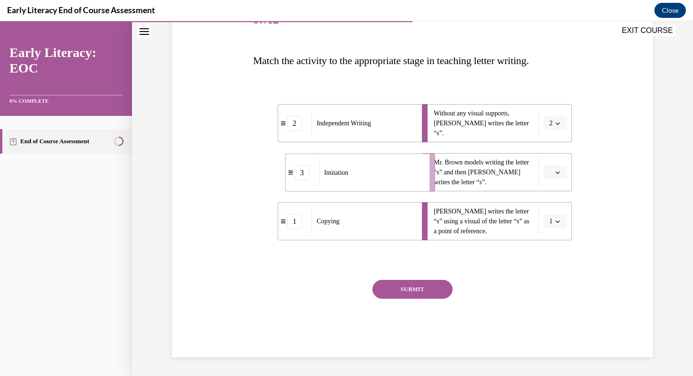
click at [358, 177] on div "Imitation" at bounding box center [371, 173] width 104 height 28
click at [555, 128] on button "2" at bounding box center [555, 124] width 23 height 14
click at [555, 198] on div "3" at bounding box center [553, 201] width 24 height 19
click at [557, 174] on icon "button" at bounding box center [558, 172] width 5 height 5
click at [555, 225] on div "2" at bounding box center [554, 231] width 24 height 19
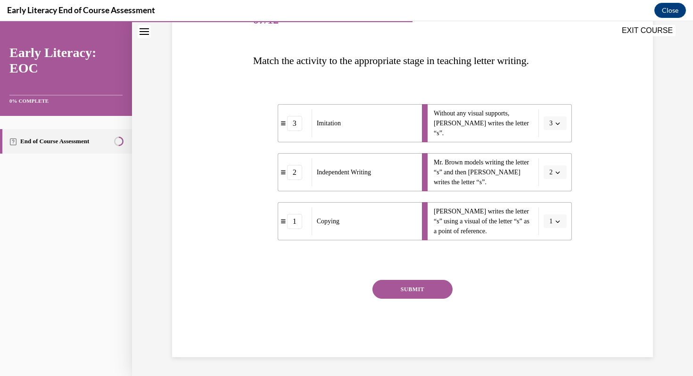
click at [425, 290] on button "SUBMIT" at bounding box center [413, 289] width 80 height 19
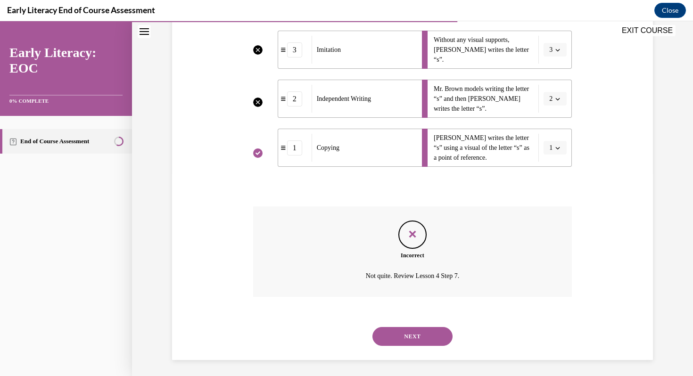
scroll to position [206, 0]
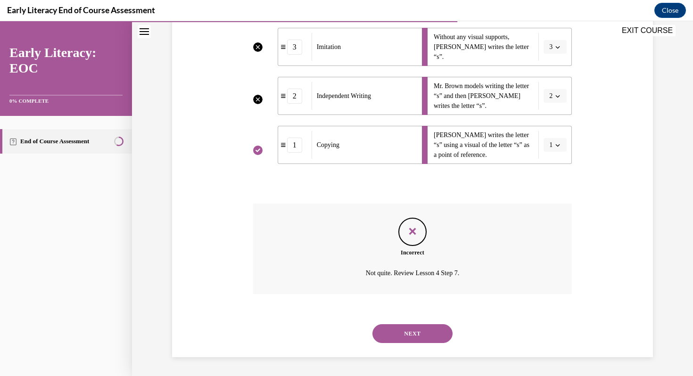
click at [410, 329] on button "NEXT" at bounding box center [413, 334] width 80 height 19
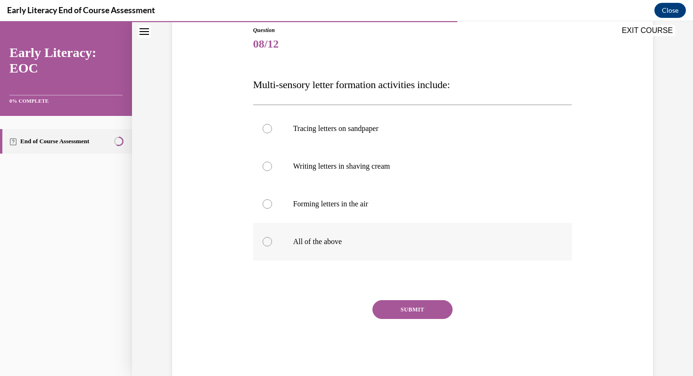
click at [347, 242] on p "All of the above" at bounding box center [421, 241] width 256 height 9
click at [398, 307] on button "SUBMIT" at bounding box center [413, 309] width 80 height 19
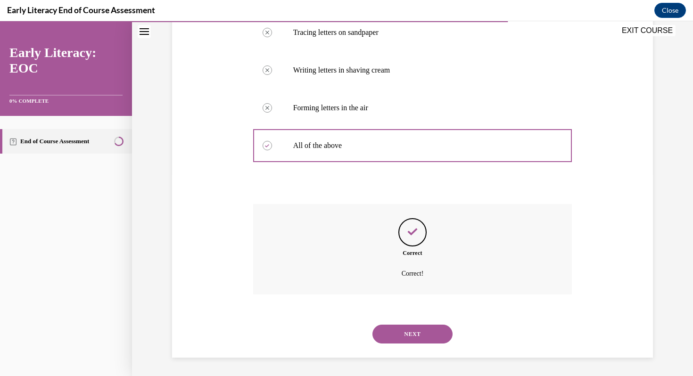
scroll to position [202, 0]
click at [401, 332] on button "NEXT" at bounding box center [413, 334] width 80 height 19
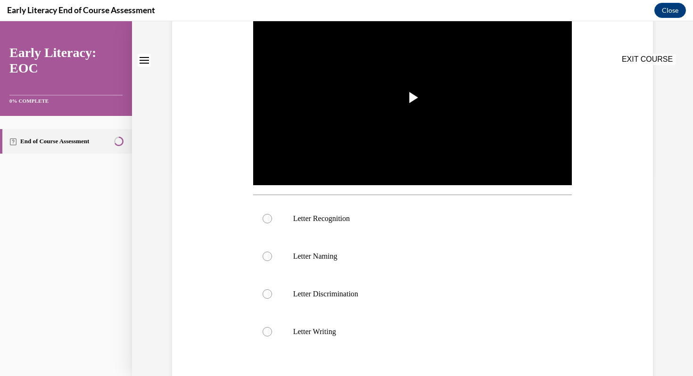
scroll to position [0, 0]
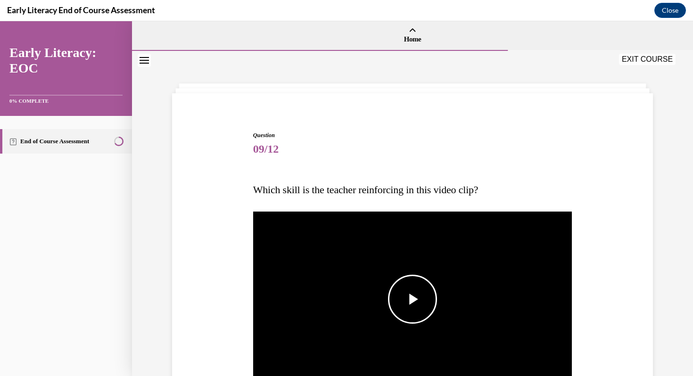
click at [413, 300] on span "Video player" at bounding box center [413, 300] width 0 height 0
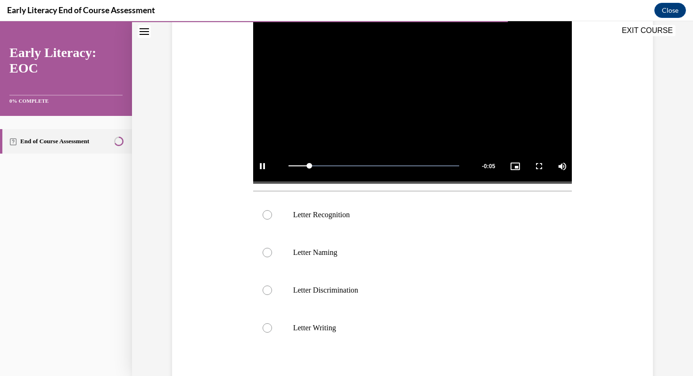
scroll to position [239, 0]
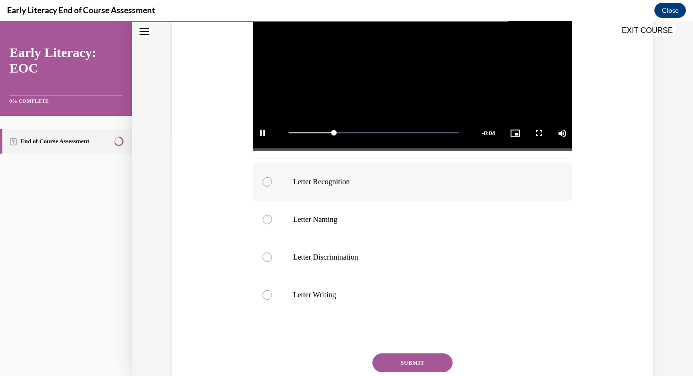
click at [405, 170] on div at bounding box center [412, 182] width 319 height 38
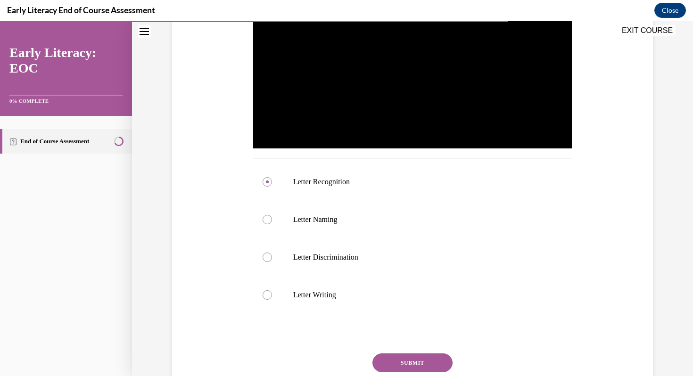
click at [410, 361] on button "SUBMIT" at bounding box center [413, 363] width 80 height 19
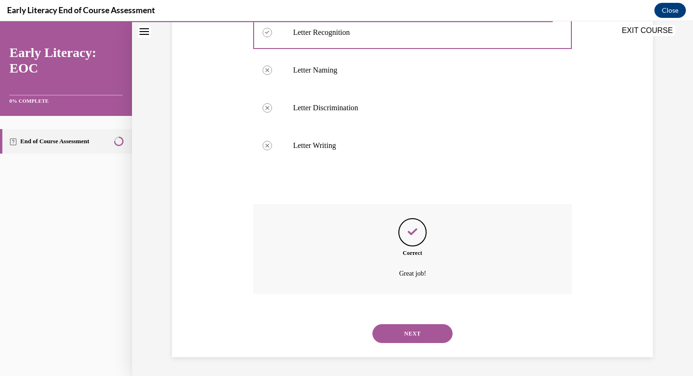
scroll to position [388, 0]
click at [412, 329] on button "NEXT" at bounding box center [413, 334] width 80 height 19
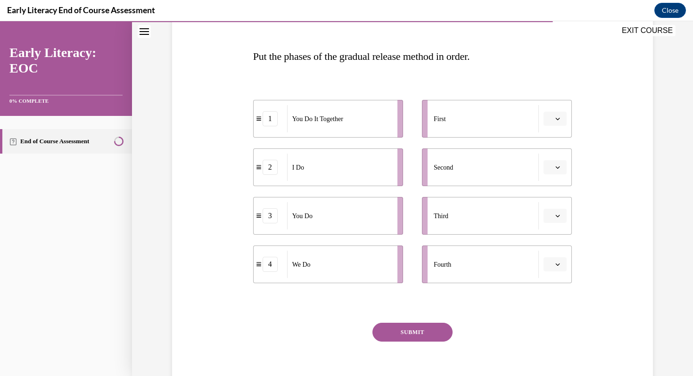
scroll to position [142, 0]
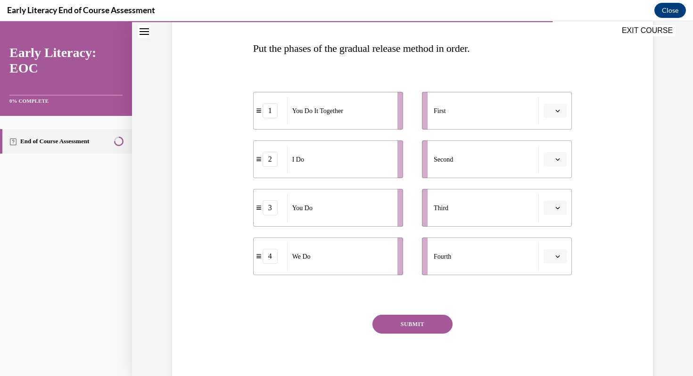
click at [559, 110] on icon "button" at bounding box center [558, 110] width 5 height 5
click at [558, 169] on div "2" at bounding box center [554, 169] width 24 height 19
click at [559, 159] on icon "button" at bounding box center [558, 159] width 5 height 5
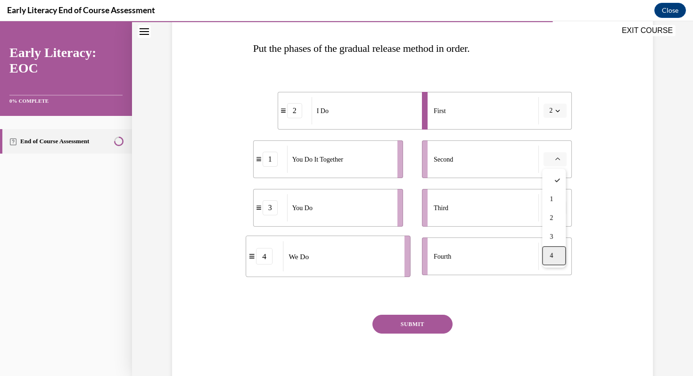
click at [558, 253] on div "4" at bounding box center [554, 256] width 24 height 19
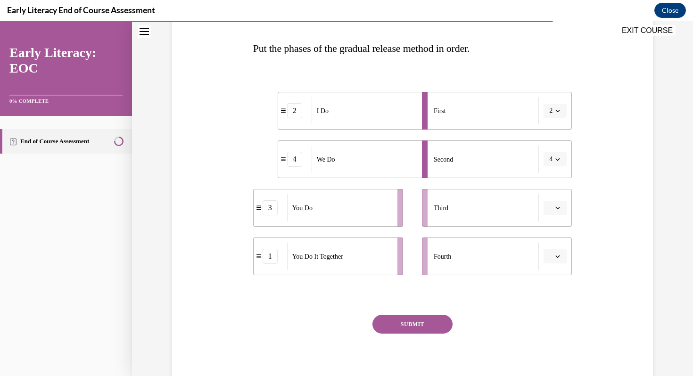
click at [559, 208] on icon "button" at bounding box center [558, 208] width 4 height 2
click at [556, 244] on div "1" at bounding box center [554, 248] width 24 height 19
click at [559, 259] on span "button" at bounding box center [558, 256] width 7 height 7
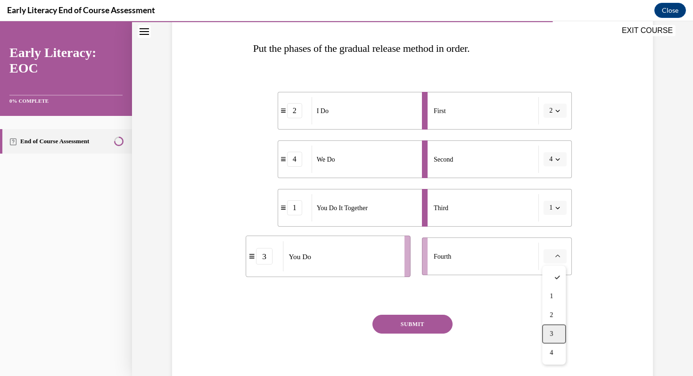
click at [558, 329] on div "3" at bounding box center [554, 334] width 24 height 19
click at [418, 323] on button "SUBMIT" at bounding box center [413, 324] width 80 height 19
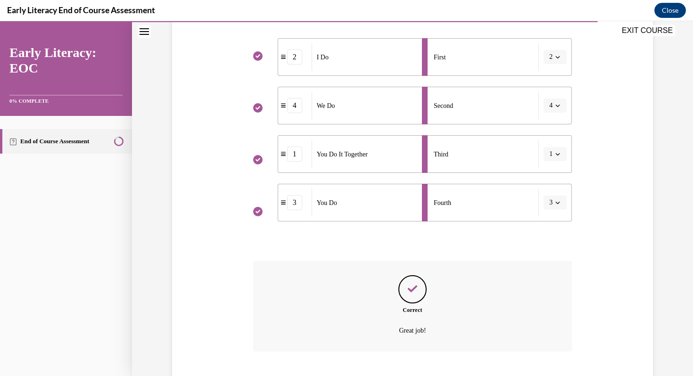
scroll to position [253, 0]
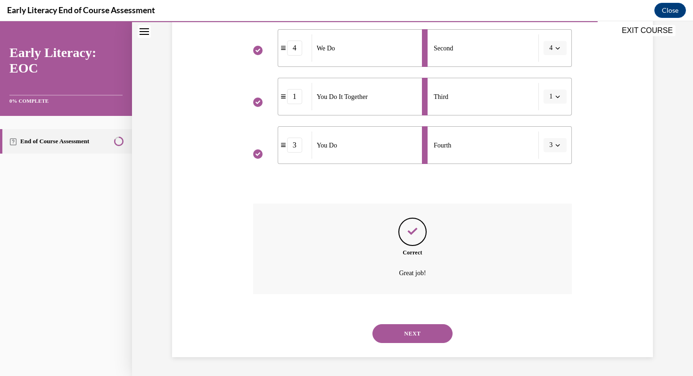
click at [416, 328] on button "NEXT" at bounding box center [413, 334] width 80 height 19
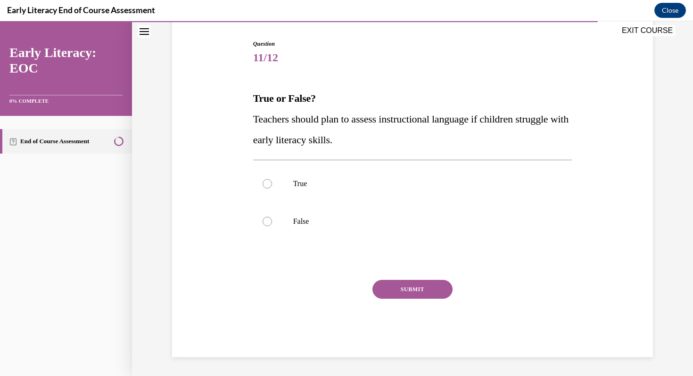
scroll to position [92, 0]
click at [377, 189] on div at bounding box center [412, 184] width 319 height 38
click at [400, 289] on button "SUBMIT" at bounding box center [413, 289] width 80 height 19
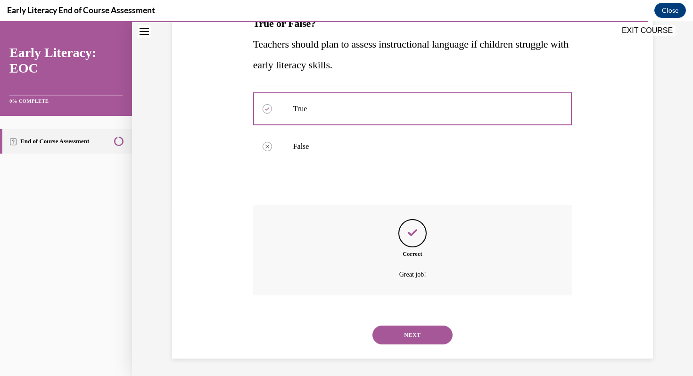
scroll to position [168, 0]
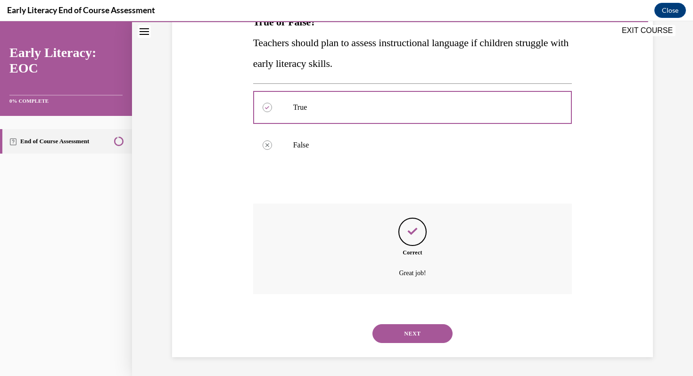
click at [400, 330] on button "NEXT" at bounding box center [413, 334] width 80 height 19
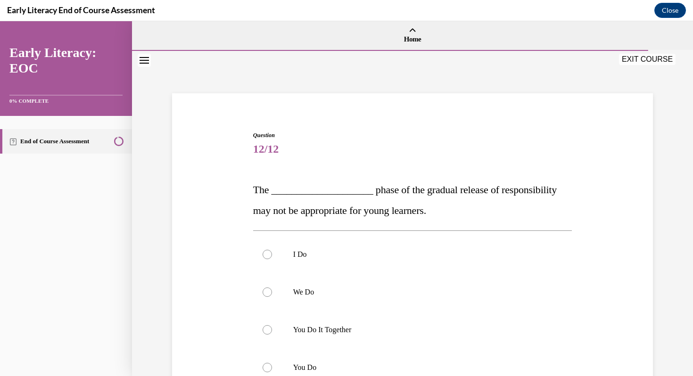
click at [400, 330] on p "You Do It Together" at bounding box center [421, 329] width 256 height 9
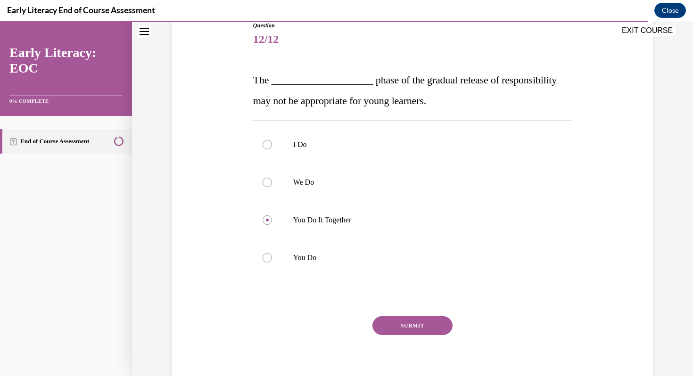
scroll to position [146, 0]
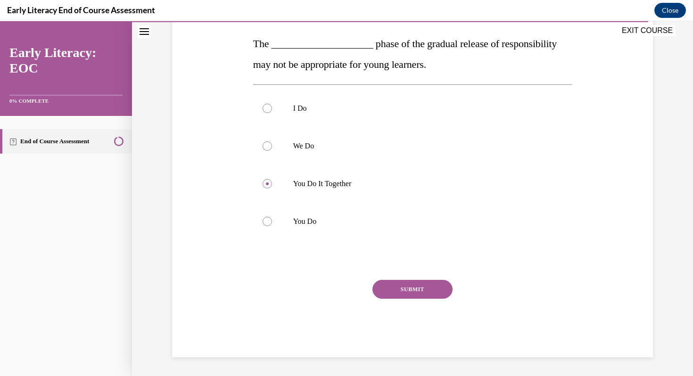
click at [417, 294] on button "SUBMIT" at bounding box center [413, 289] width 80 height 19
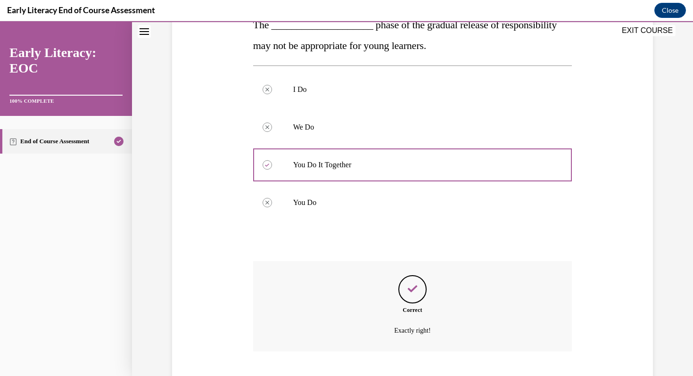
scroll to position [223, 0]
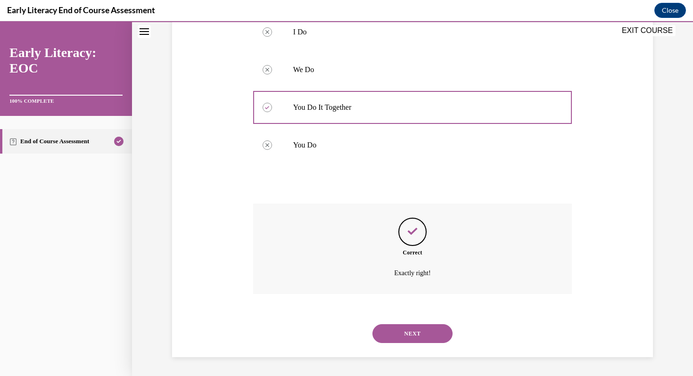
click at [412, 330] on button "NEXT" at bounding box center [413, 334] width 80 height 19
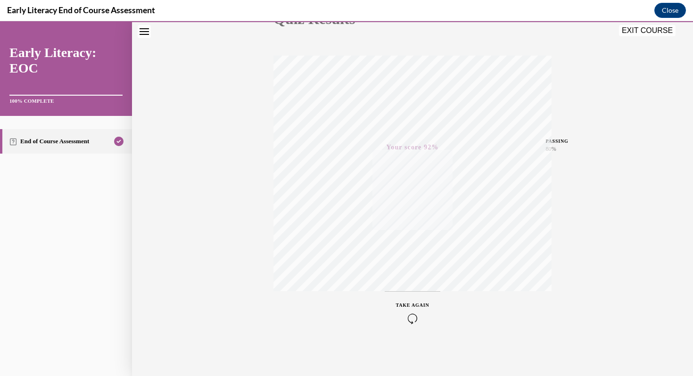
scroll to position [0, 0]
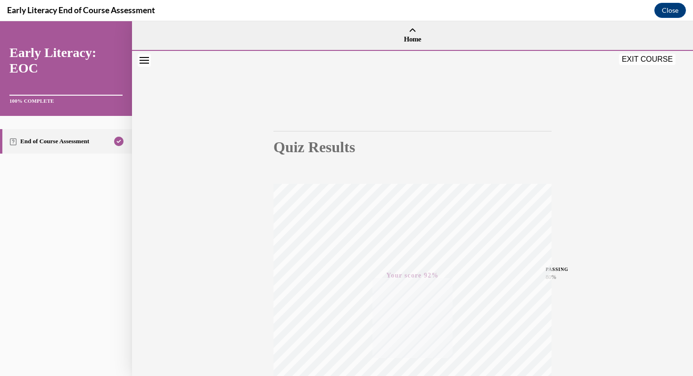
click at [650, 60] on button "EXIT COURSE" at bounding box center [647, 59] width 57 height 11
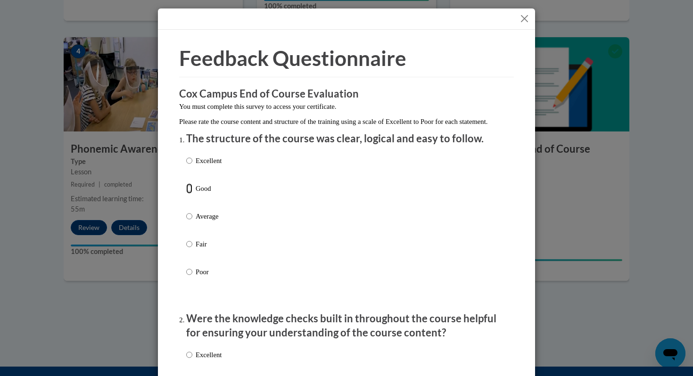
click at [192, 194] on input "Good" at bounding box center [189, 189] width 6 height 10
radio input "true"
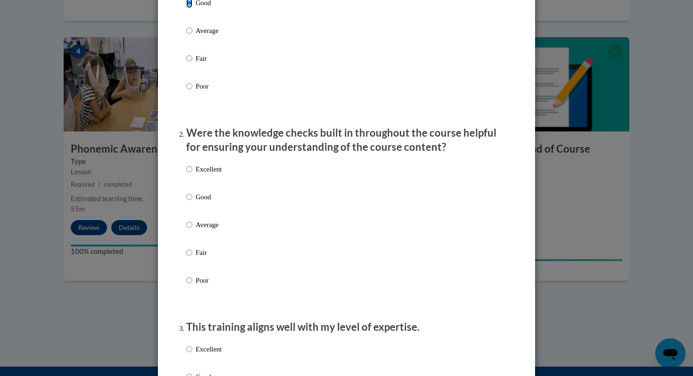
scroll to position [188, 0]
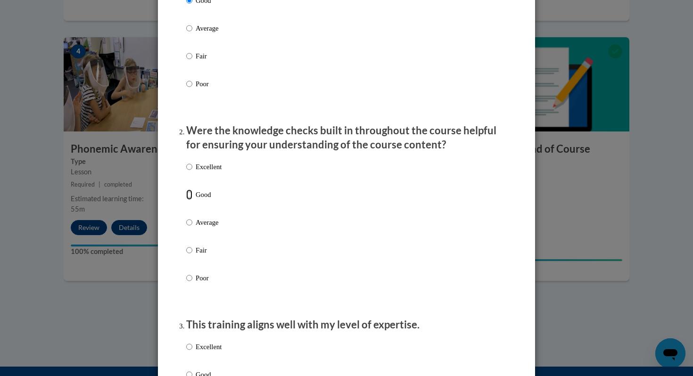
click at [190, 200] on input "Good" at bounding box center [189, 195] width 6 height 10
radio input "true"
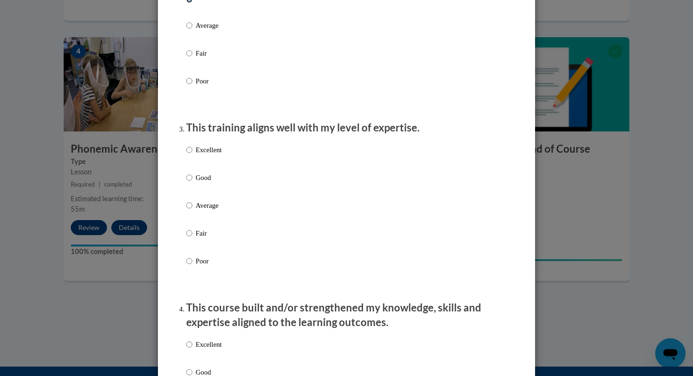
scroll to position [416, 0]
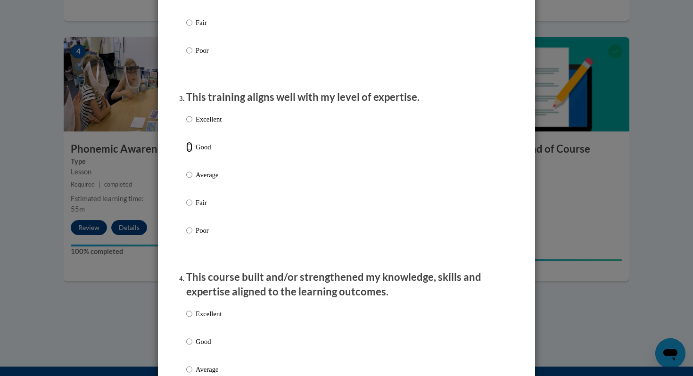
click at [190, 152] on input "Good" at bounding box center [189, 147] width 6 height 10
radio input "true"
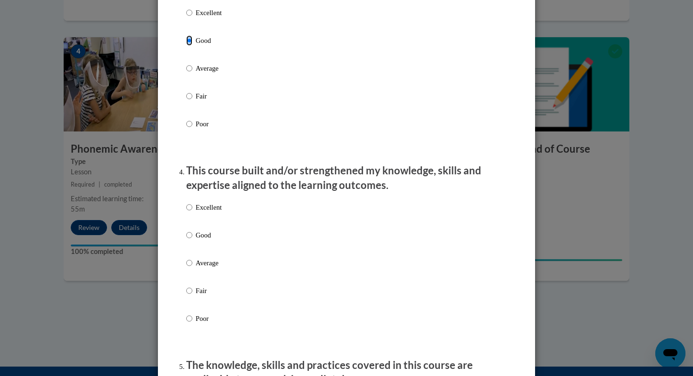
scroll to position [559, 0]
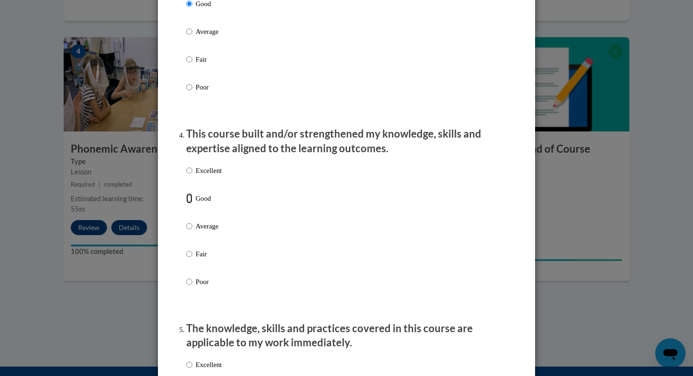
click at [191, 204] on input "Good" at bounding box center [189, 198] width 6 height 10
radio input "true"
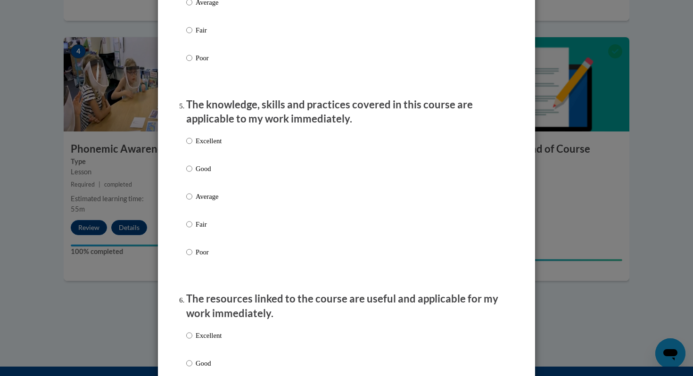
scroll to position [802, 0]
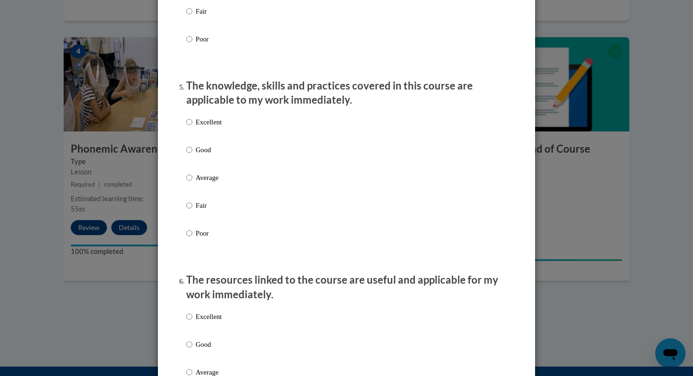
click at [190, 165] on label "Good" at bounding box center [203, 157] width 35 height 25
click at [190, 155] on input "Good" at bounding box center [189, 150] width 6 height 10
radio input "true"
click at [194, 355] on label "Good" at bounding box center [203, 352] width 35 height 25
click at [192, 350] on input "Good" at bounding box center [189, 345] width 6 height 10
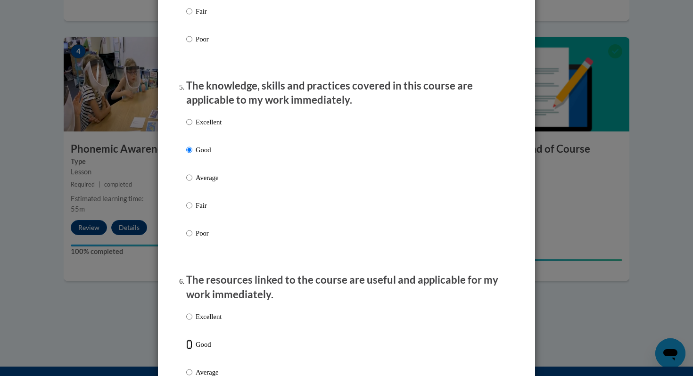
radio input "true"
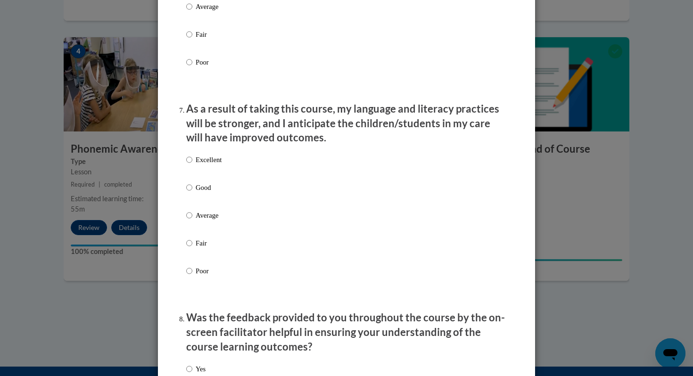
scroll to position [1169, 0]
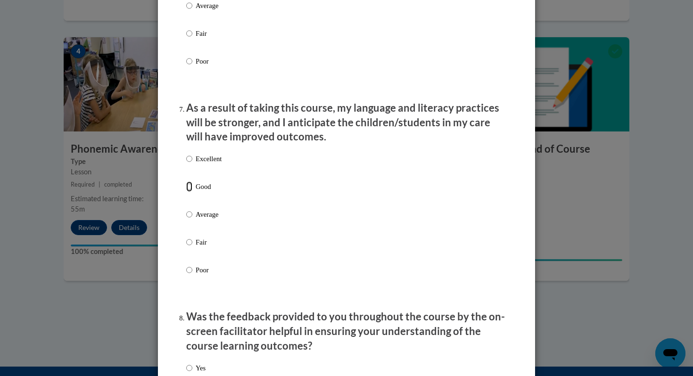
click at [192, 192] on input "Good" at bounding box center [189, 187] width 6 height 10
radio input "true"
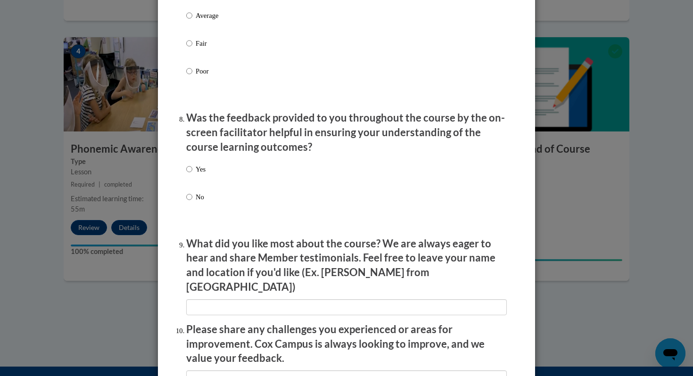
scroll to position [1370, 0]
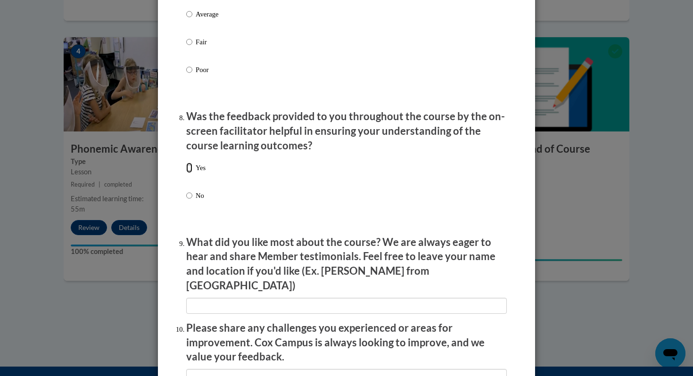
click at [191, 173] on input "Yes" at bounding box center [189, 168] width 6 height 10
radio input "true"
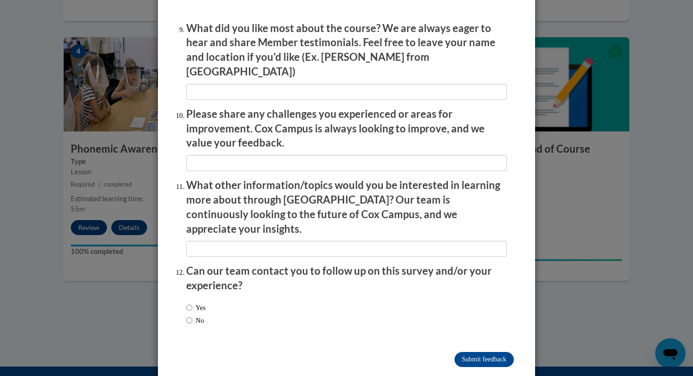
scroll to position [1586, 0]
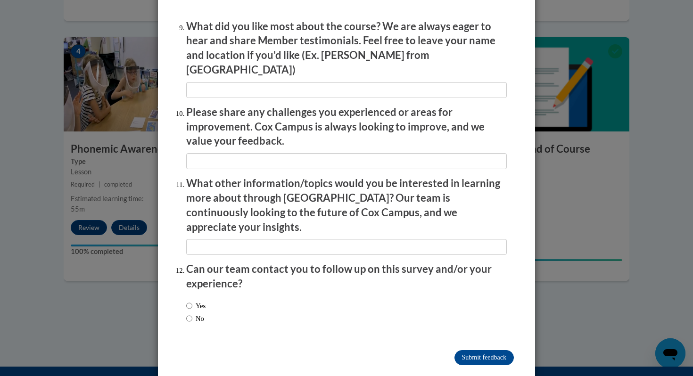
click at [198, 314] on label "No" at bounding box center [195, 319] width 18 height 10
click at [192, 314] on input "No" at bounding box center [189, 319] width 6 height 10
radio input "true"
click at [476, 350] on input "Submit feedback" at bounding box center [484, 357] width 59 height 15
